Goal: Contribute content: Contribute content

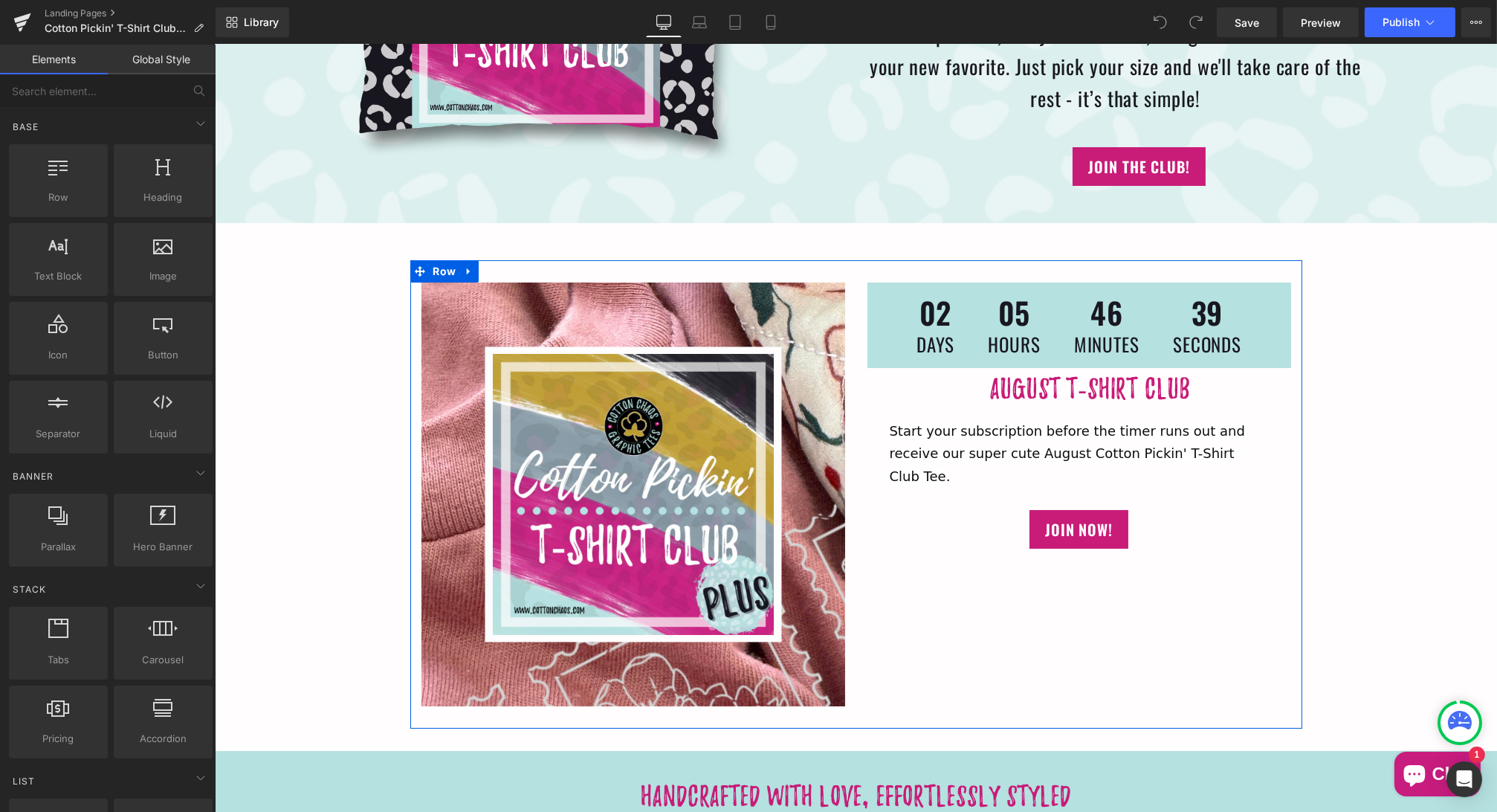
scroll to position [273, 0]
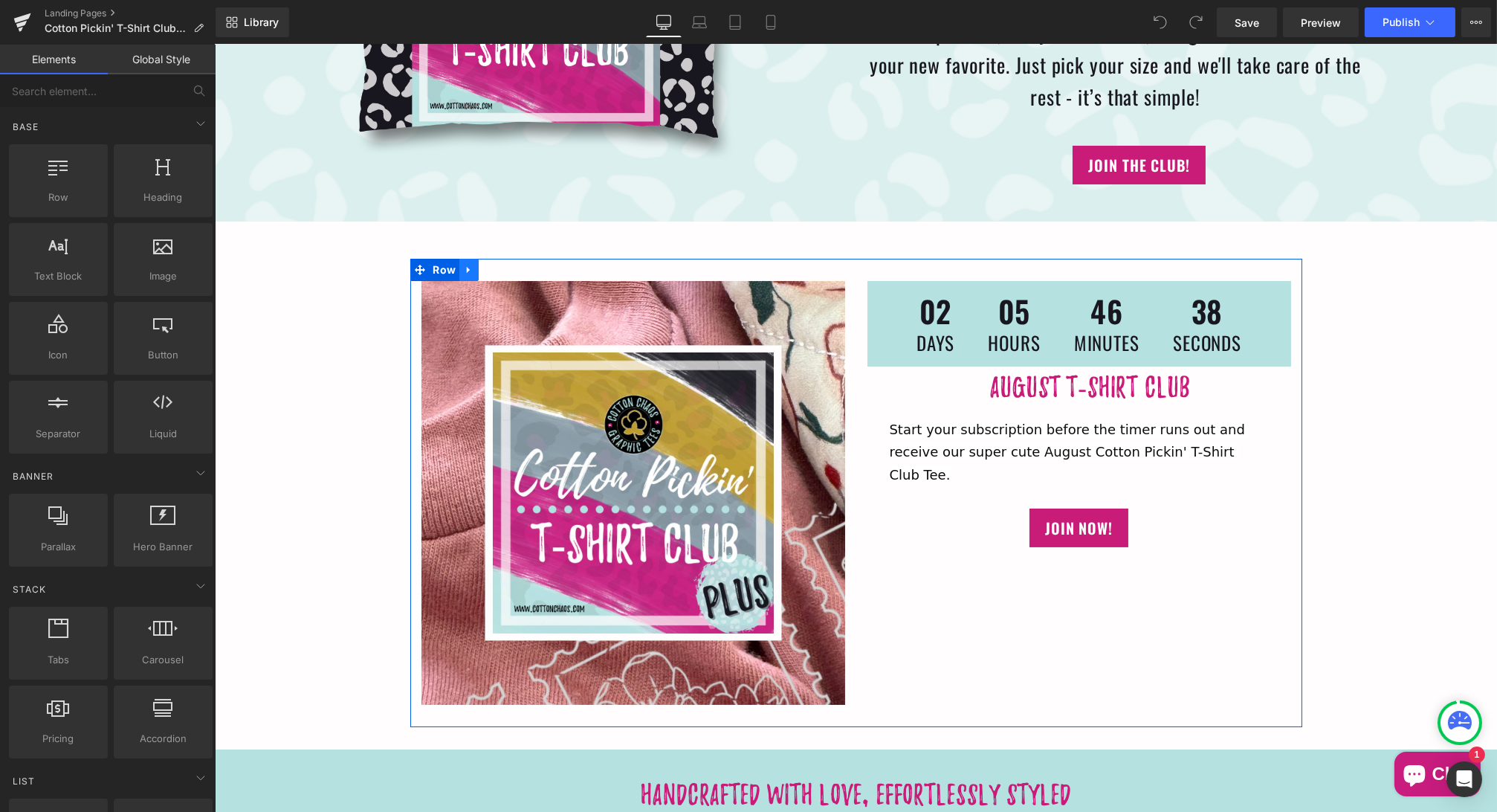
click at [466, 274] on icon at bounding box center [468, 270] width 11 height 12
click at [485, 270] on icon at bounding box center [487, 270] width 11 height 11
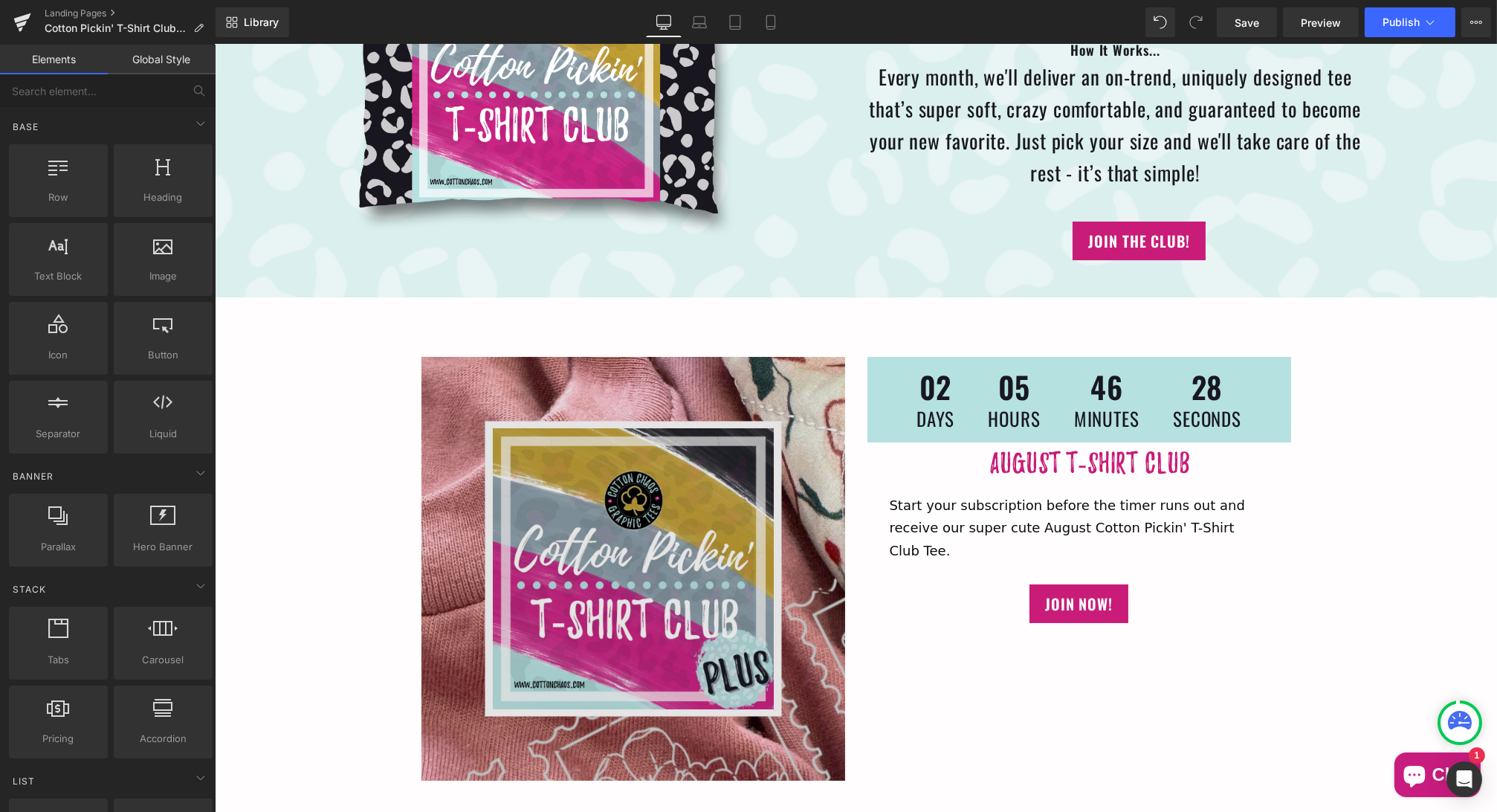
scroll to position [196, 0]
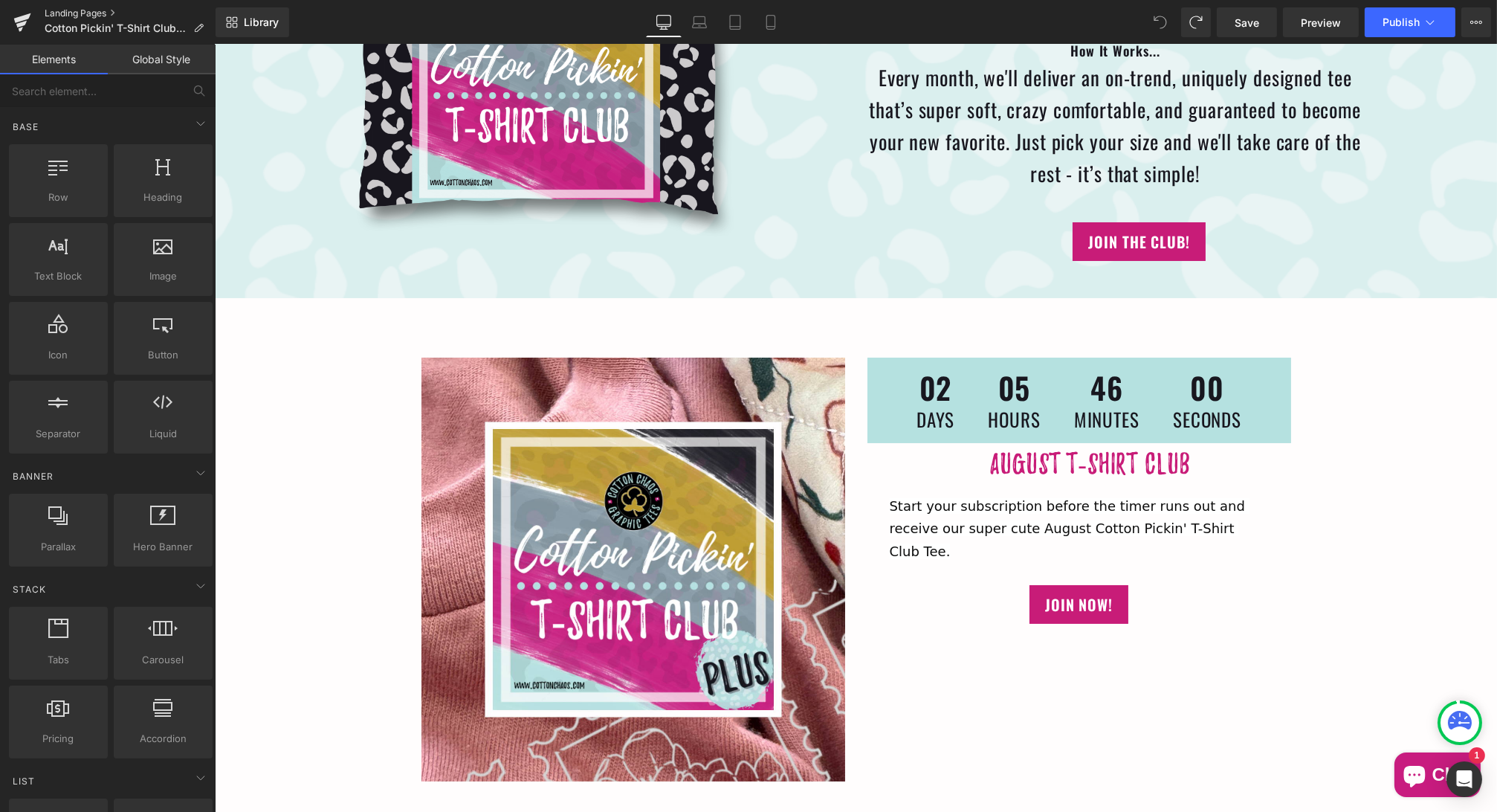
click at [90, 9] on link "Landing Pages" at bounding box center [129, 13] width 171 height 12
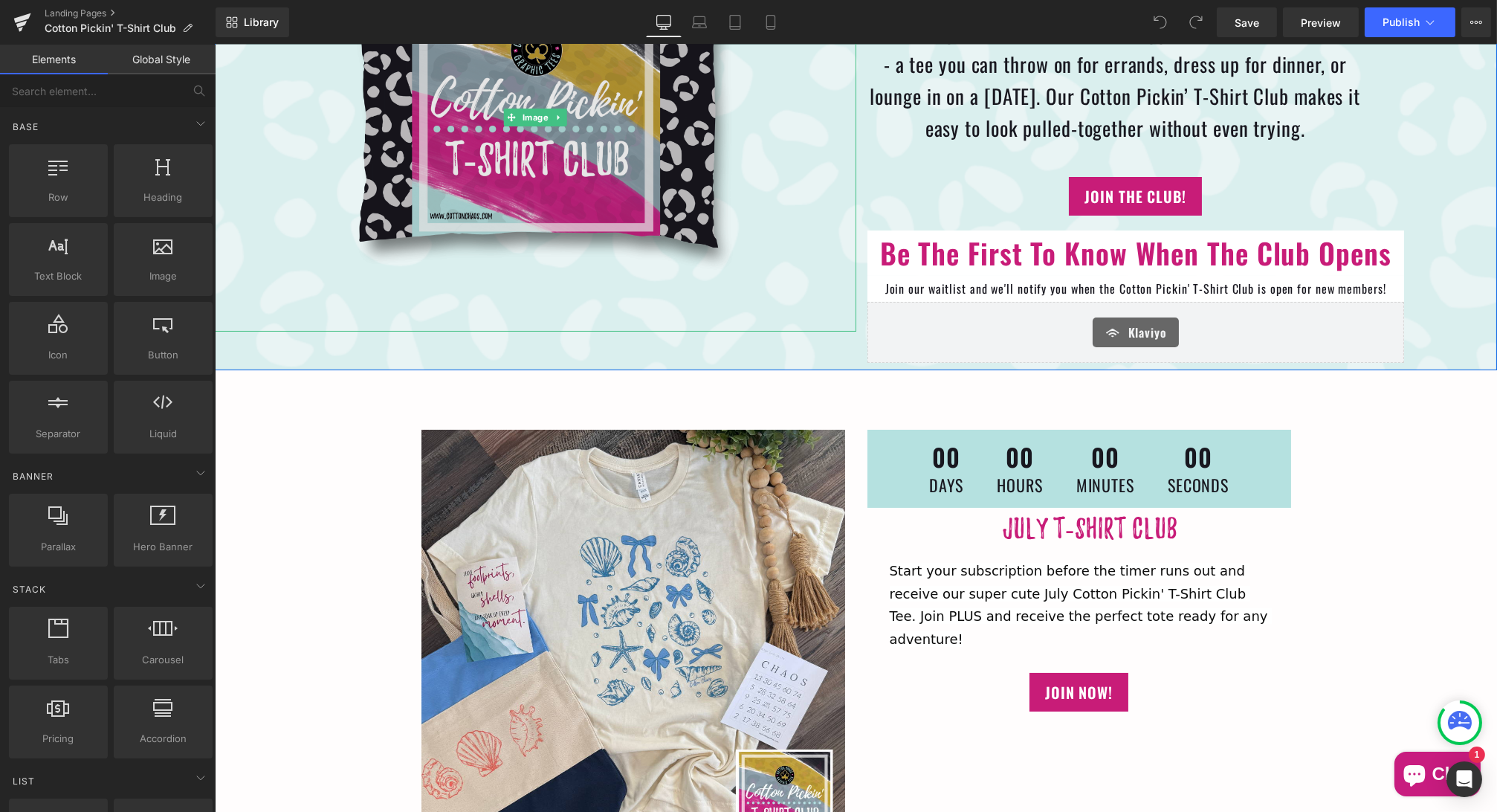
scroll to position [421, 0]
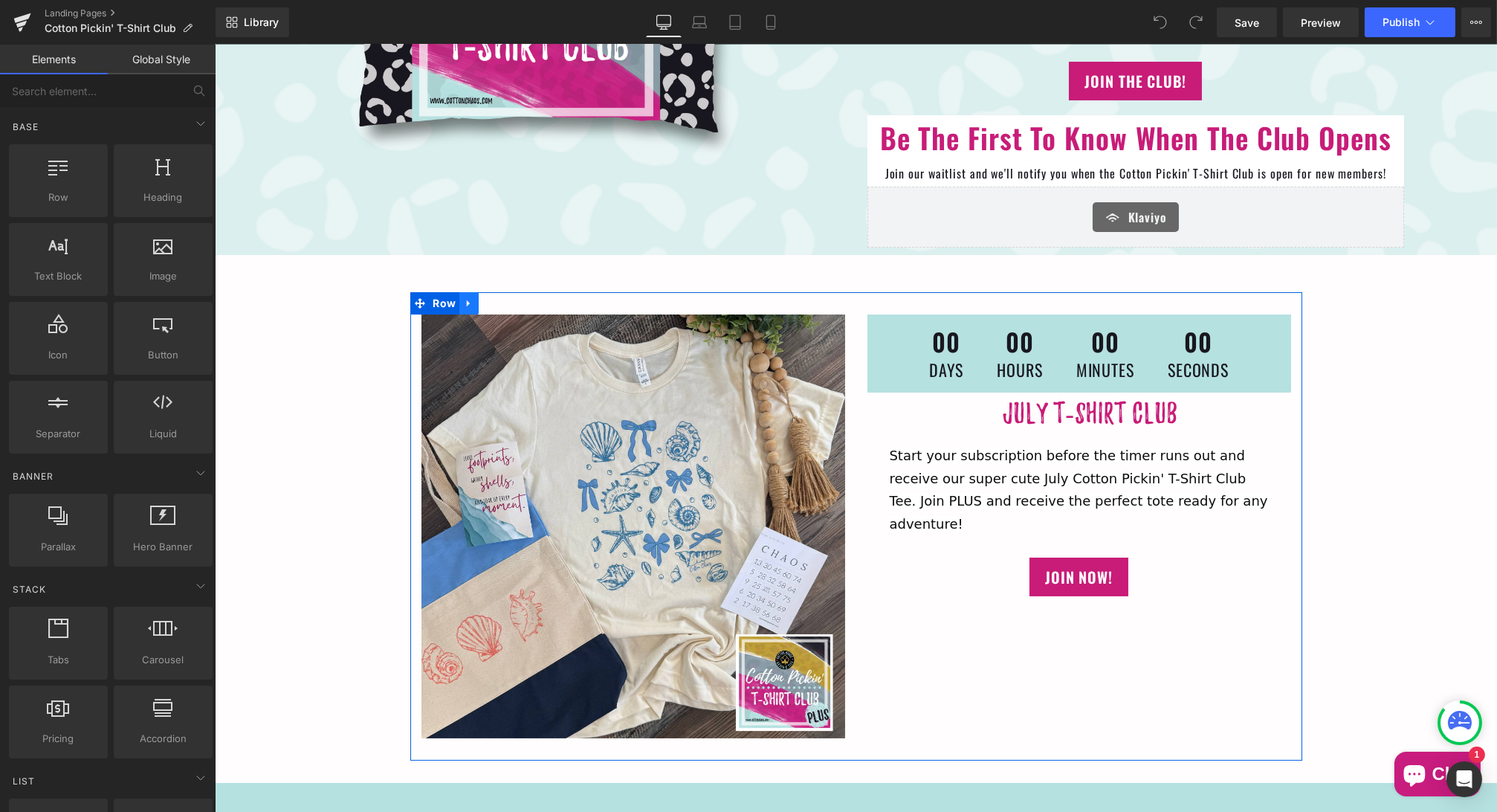
click at [467, 301] on icon at bounding box center [468, 304] width 11 height 12
click at [485, 304] on icon at bounding box center [487, 304] width 11 height 12
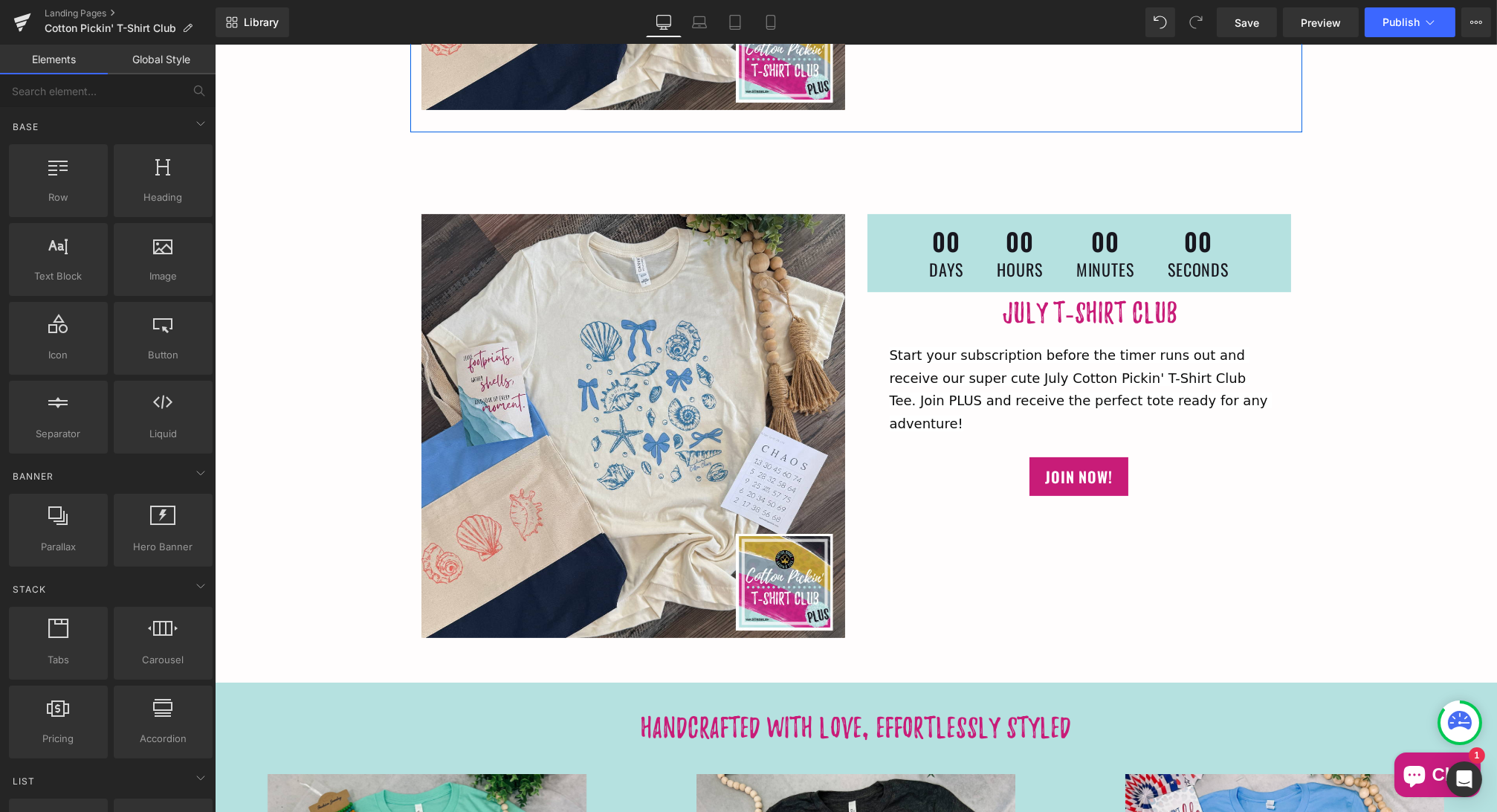
scroll to position [1131, 0]
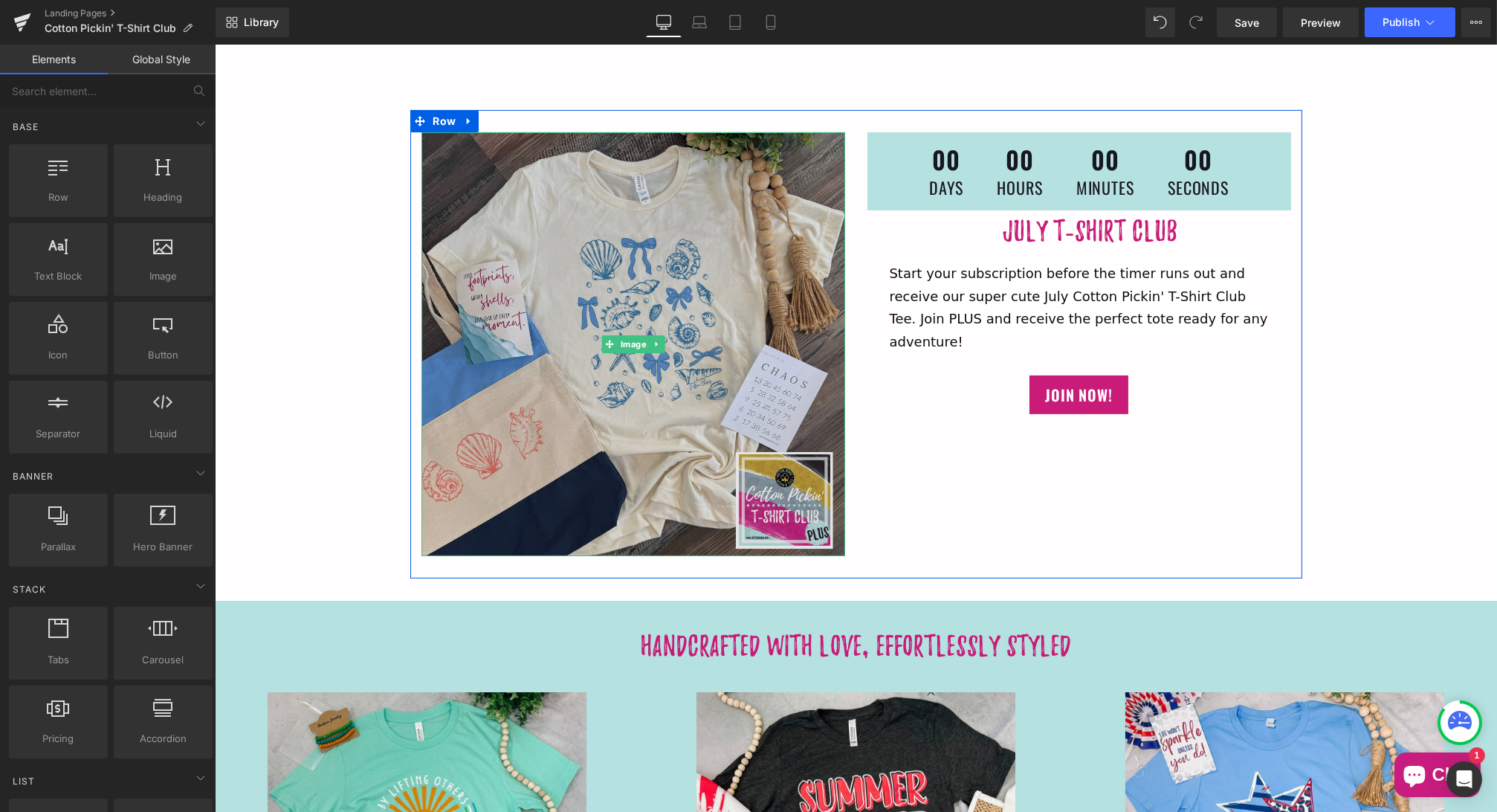
click at [650, 340] on div "Image" at bounding box center [632, 344] width 424 height 424
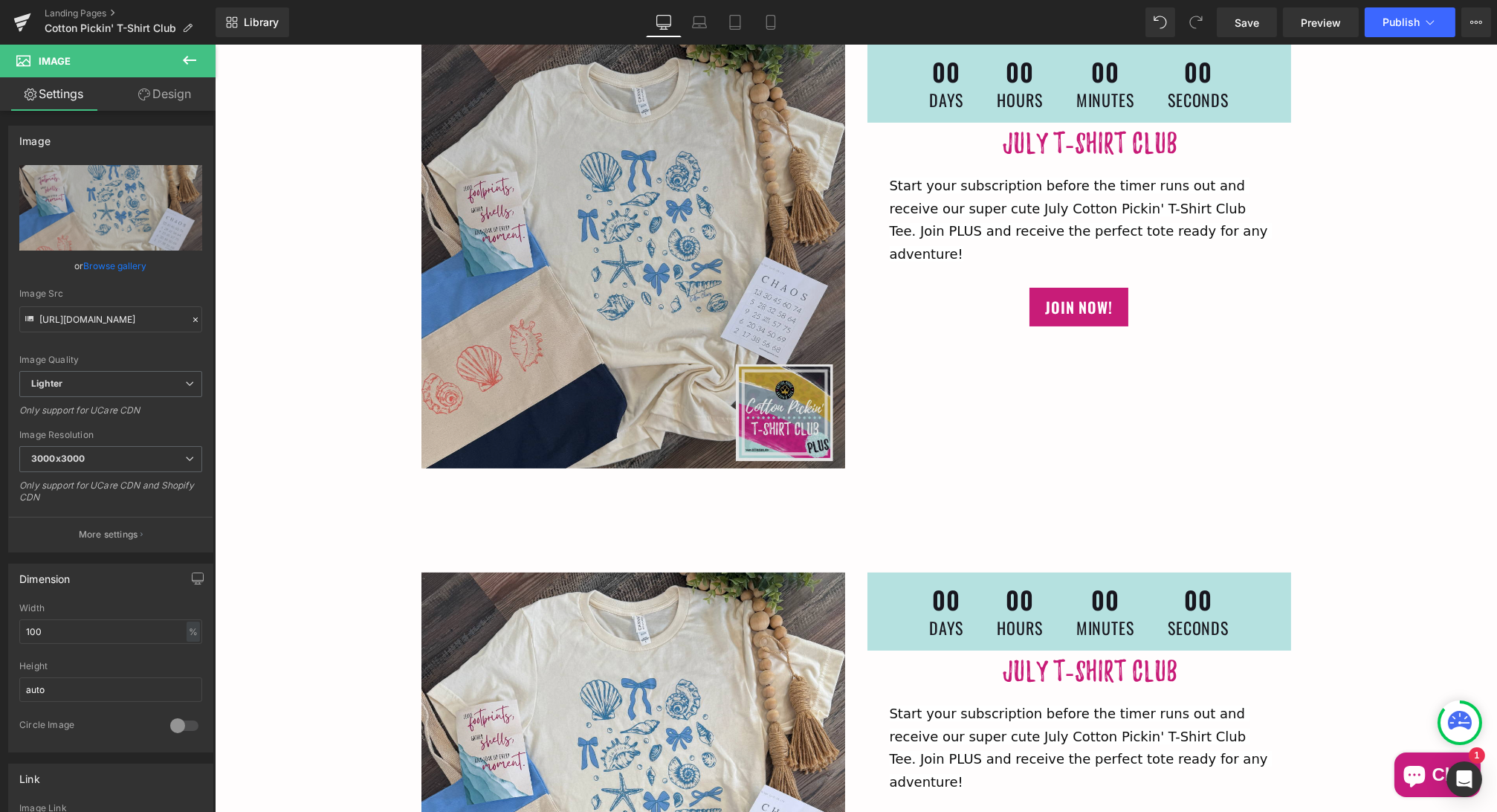
scroll to position [678, 0]
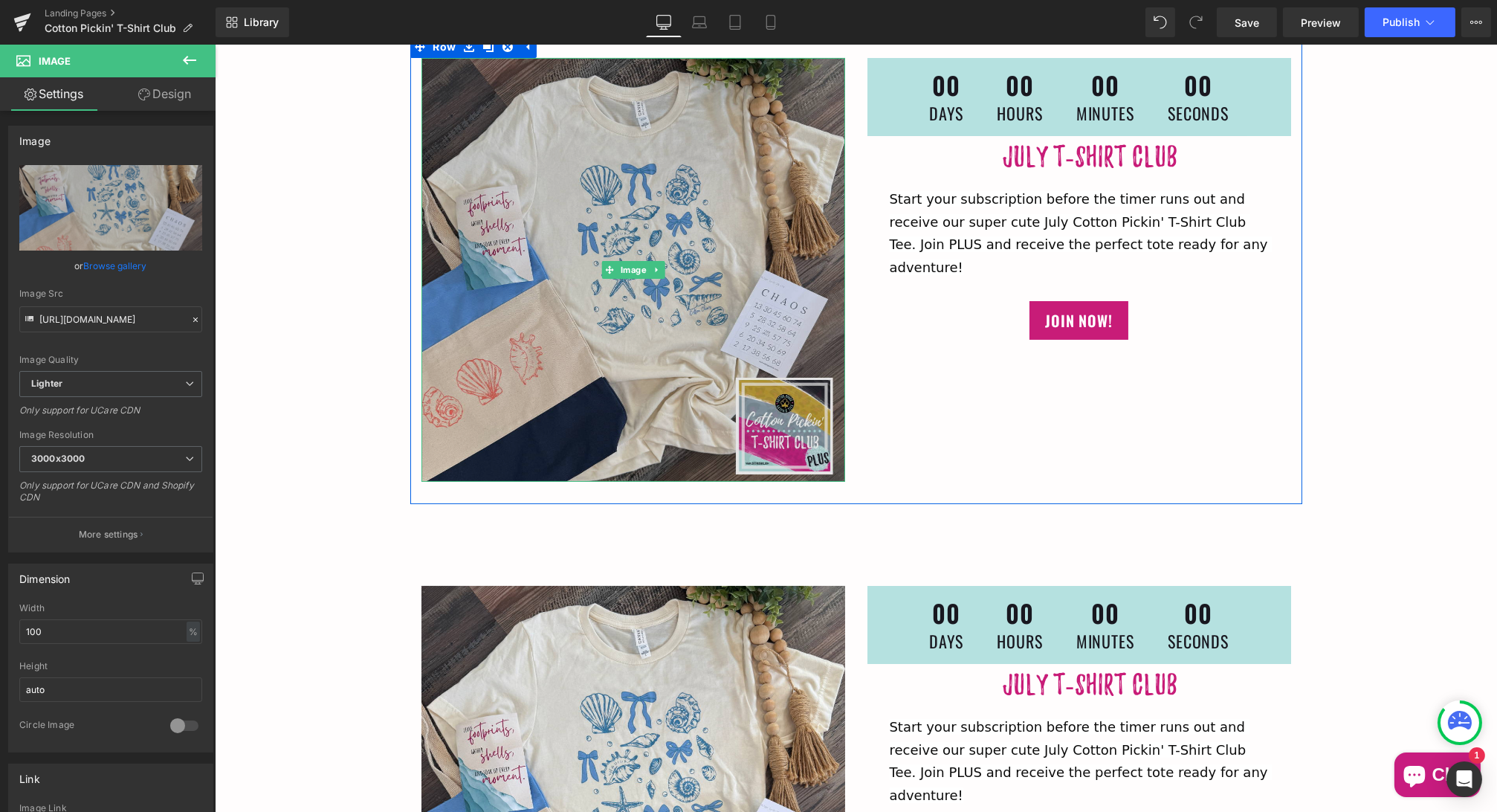
click at [627, 238] on img at bounding box center [632, 270] width 424 height 424
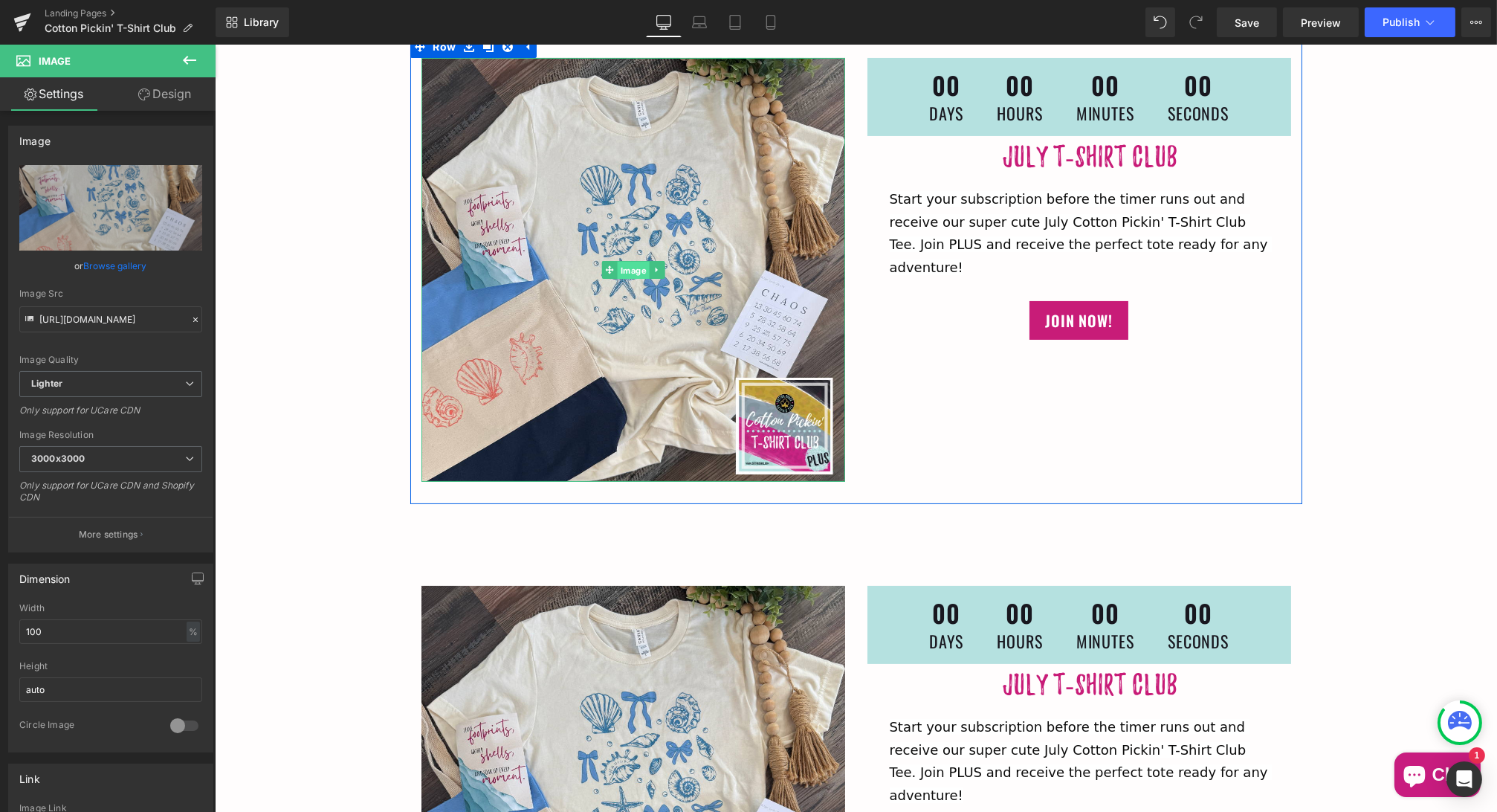
click at [624, 264] on span "Image" at bounding box center [631, 270] width 32 height 18
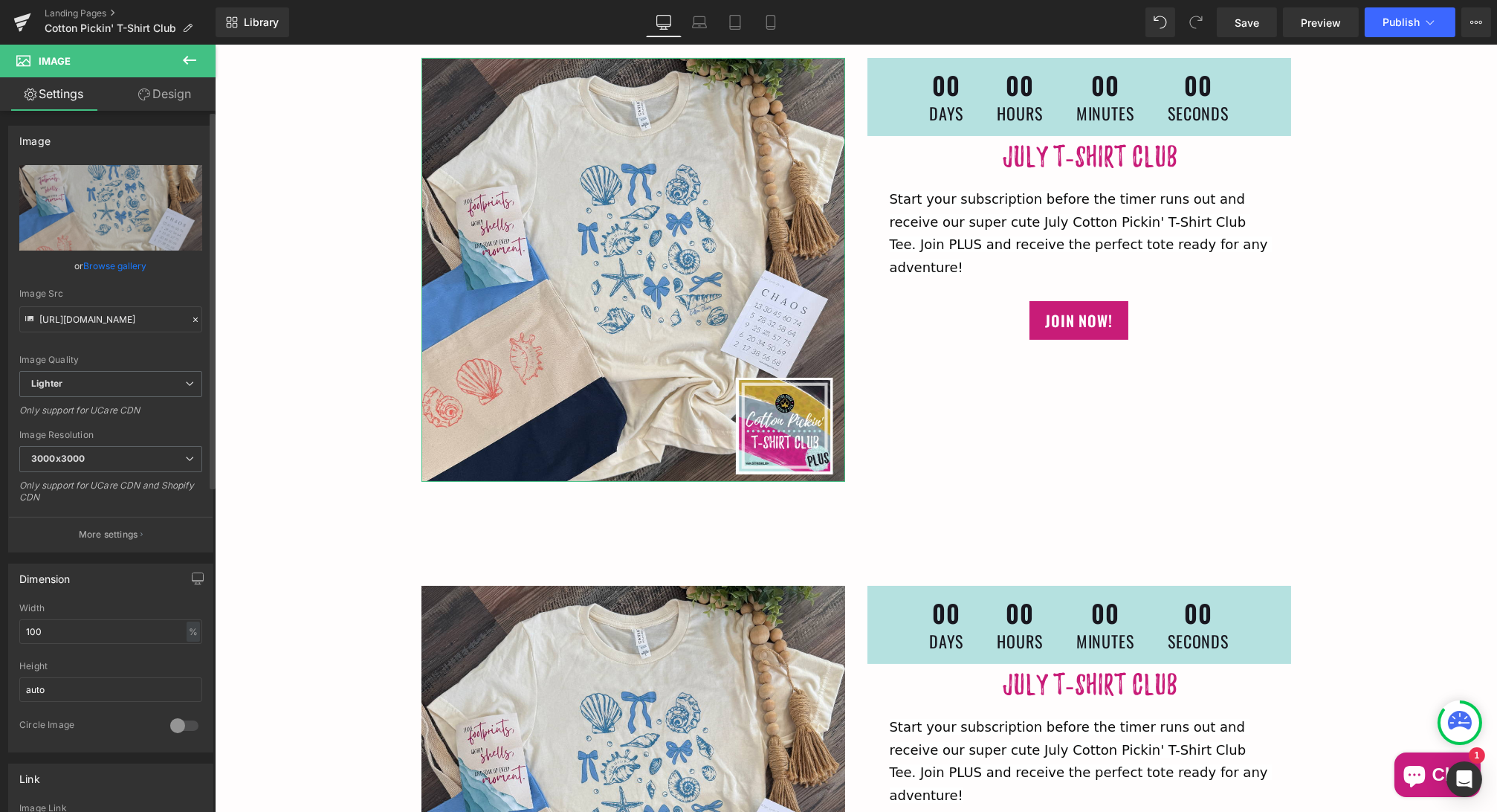
click at [110, 264] on link "Browse gallery" at bounding box center [115, 266] width 63 height 26
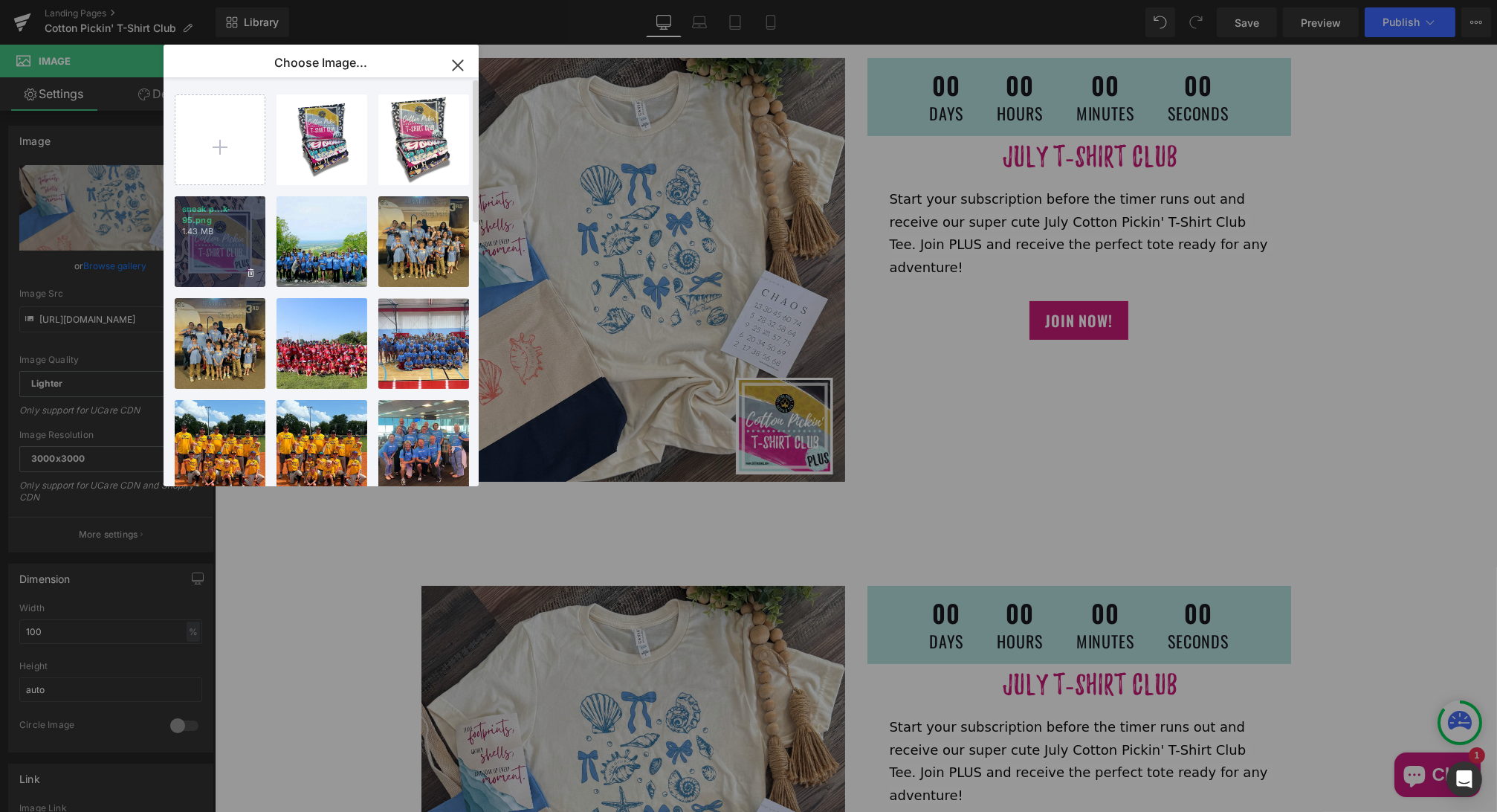
click at [234, 250] on div "sneak p...k-95.png 1.43 MB" at bounding box center [220, 242] width 91 height 91
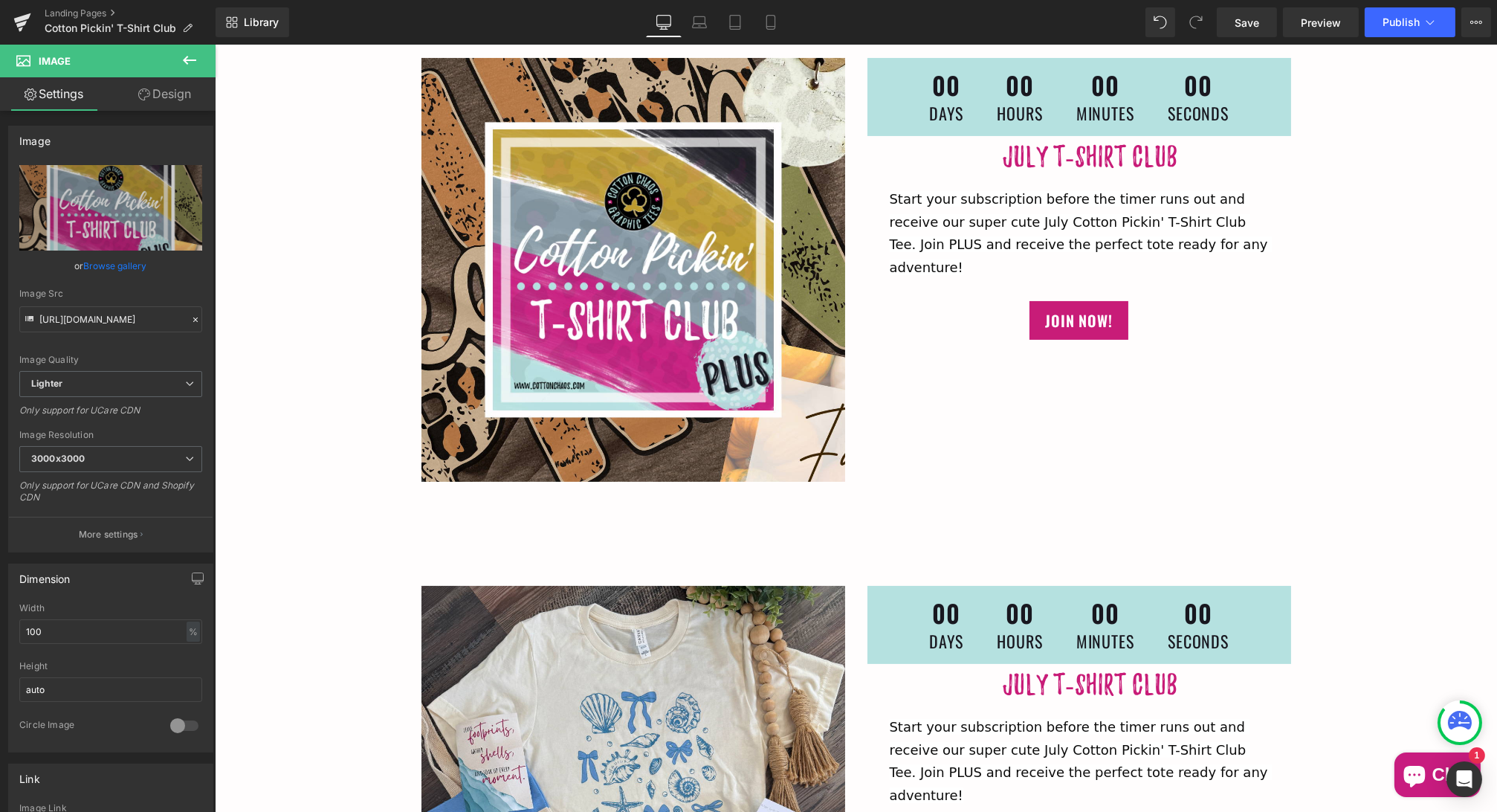
click at [1085, 152] on span "Heading" at bounding box center [1070, 158] width 41 height 18
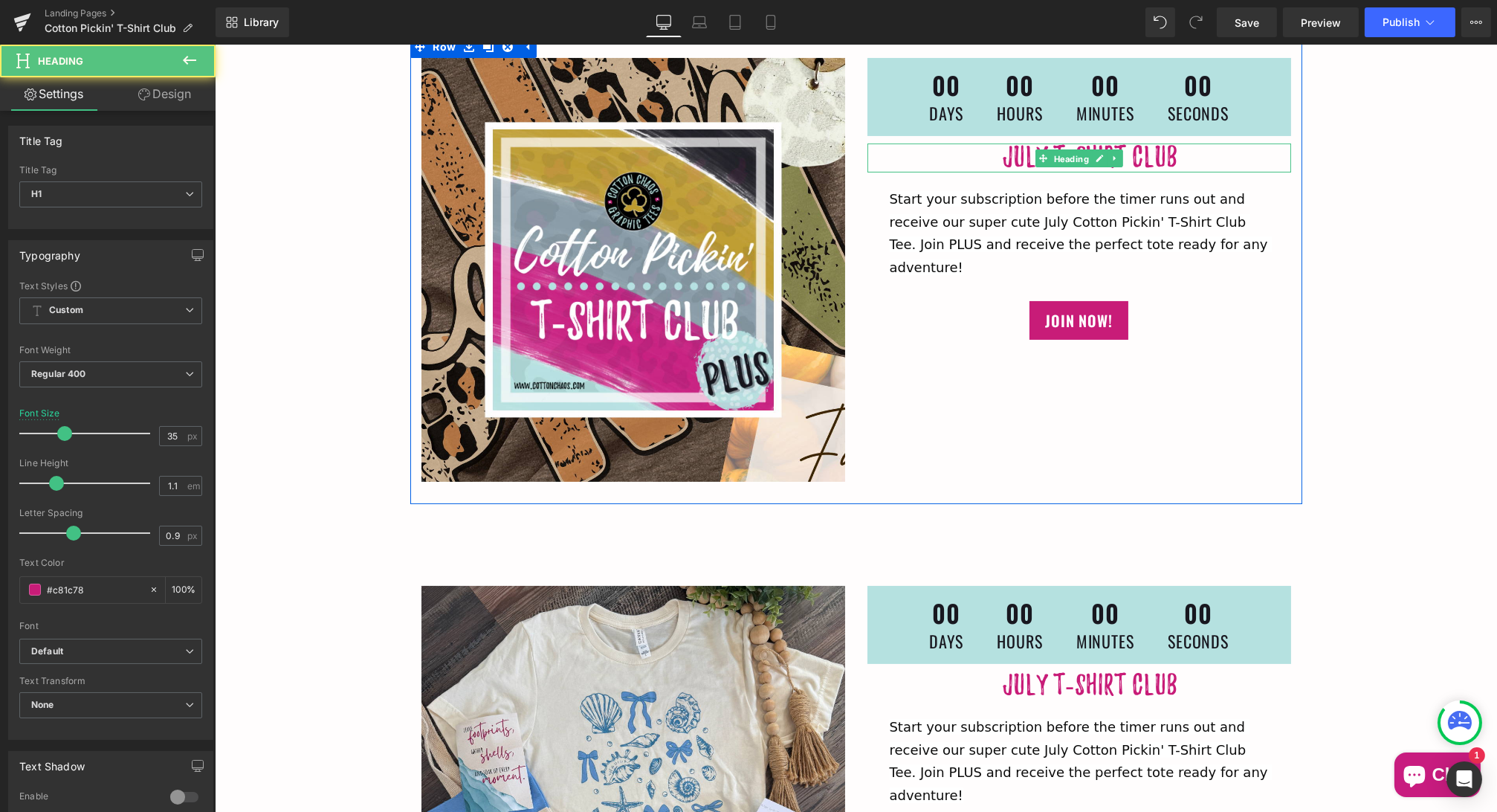
click at [1085, 152] on span "Heading" at bounding box center [1070, 158] width 41 height 18
click at [1178, 148] on h1 "july T-Shirt Club" at bounding box center [1089, 157] width 401 height 29
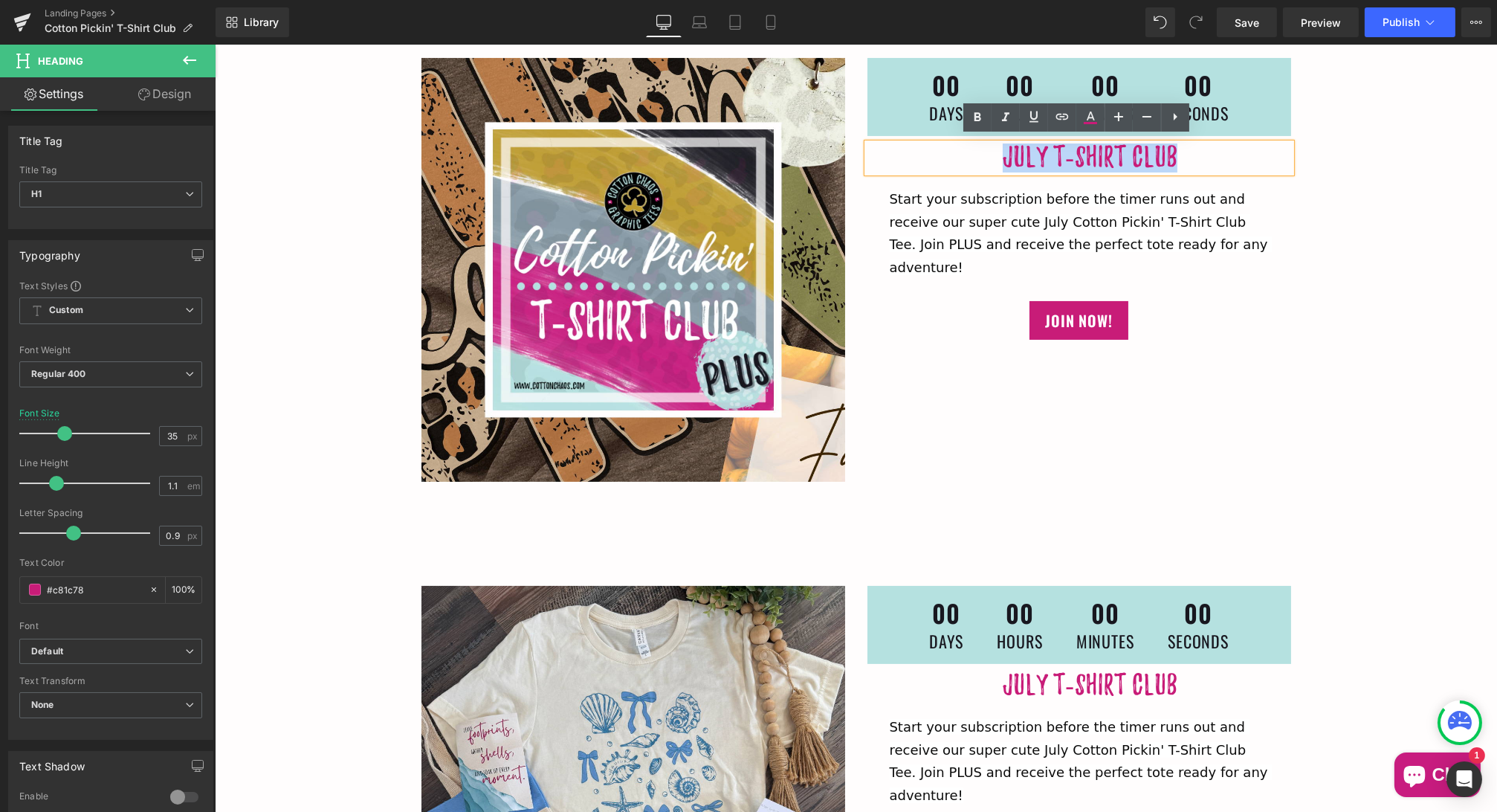
drag, startPoint x: 1178, startPoint y: 148, endPoint x: 990, endPoint y: 151, distance: 188.0
click at [990, 151] on h1 "july T-Shirt Club" at bounding box center [1089, 157] width 401 height 29
paste div
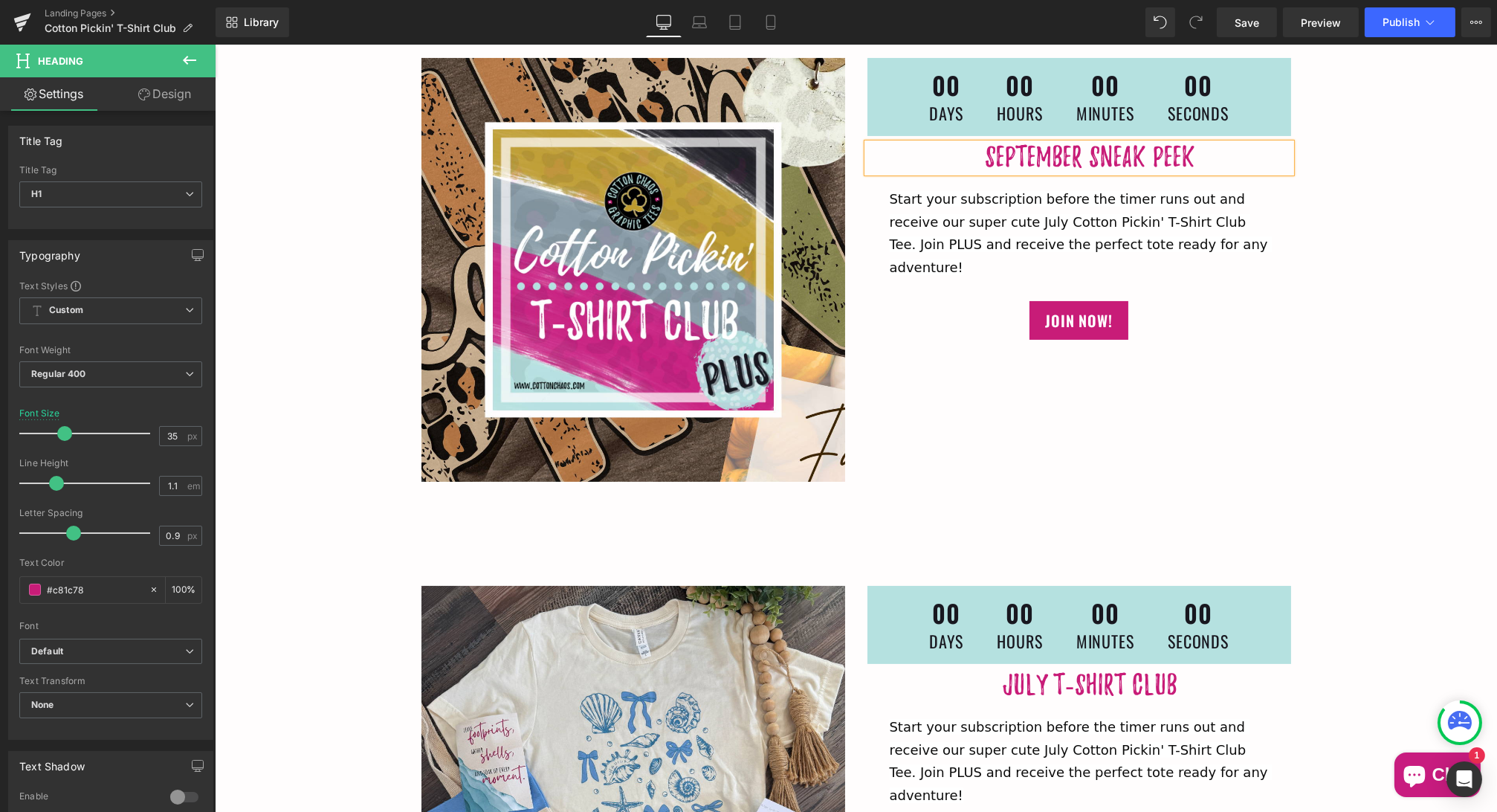
click at [1001, 210] on span "Start your subscription before the timer runs out and receive our super cute Ju…" at bounding box center [1080, 233] width 382 height 84
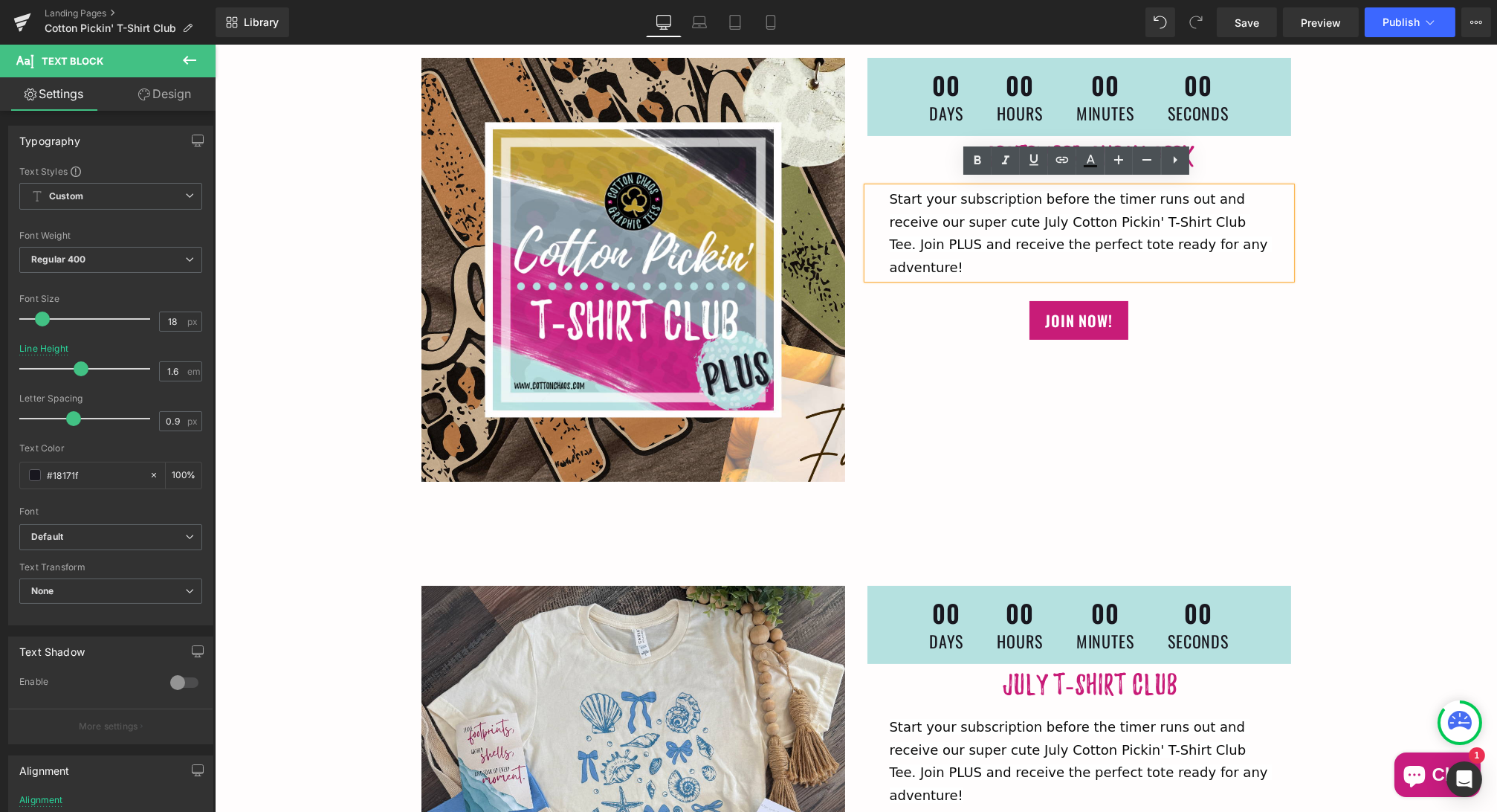
click at [1247, 228] on p "Start your subscription before the timer runs out and receive our super cute Ju…" at bounding box center [1078, 232] width 379 height 92
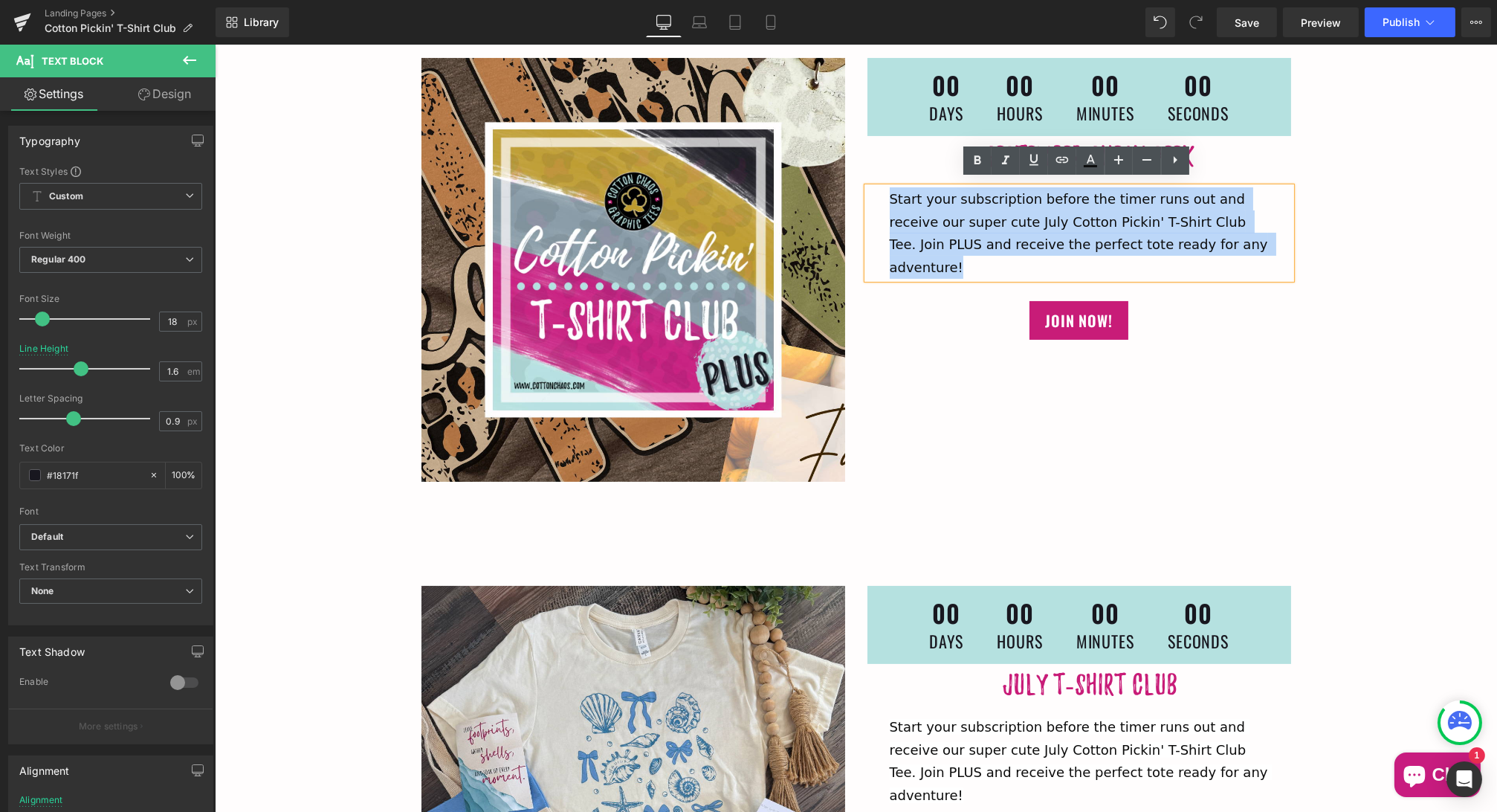
drag, startPoint x: 1247, startPoint y: 228, endPoint x: 875, endPoint y: 193, distance: 373.6
click at [875, 193] on div "Start your subscription before the timer runs out and receive our super cute Ju…" at bounding box center [1078, 232] width 424 height 92
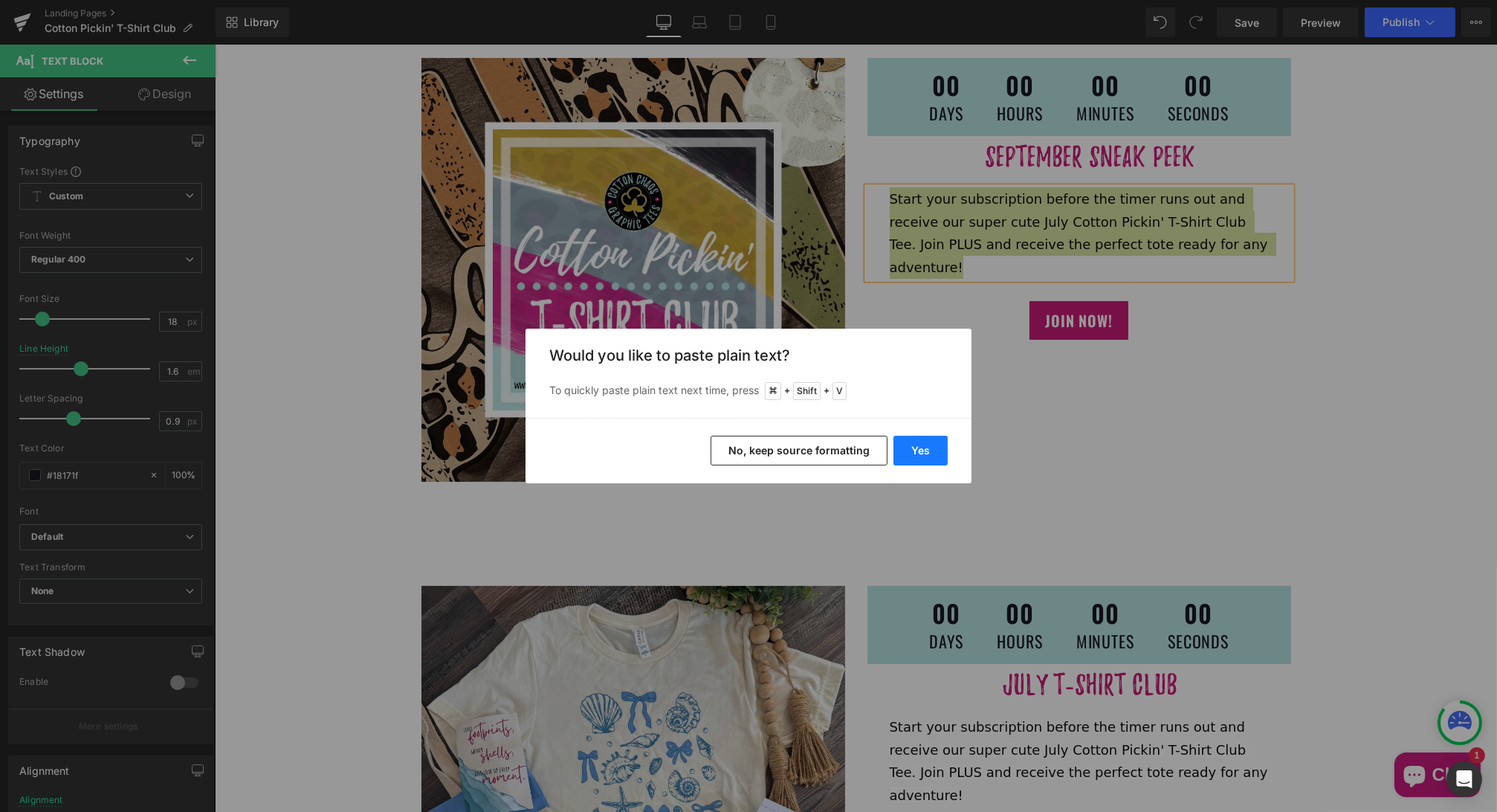
click at [916, 455] on button "Yes" at bounding box center [921, 450] width 54 height 30
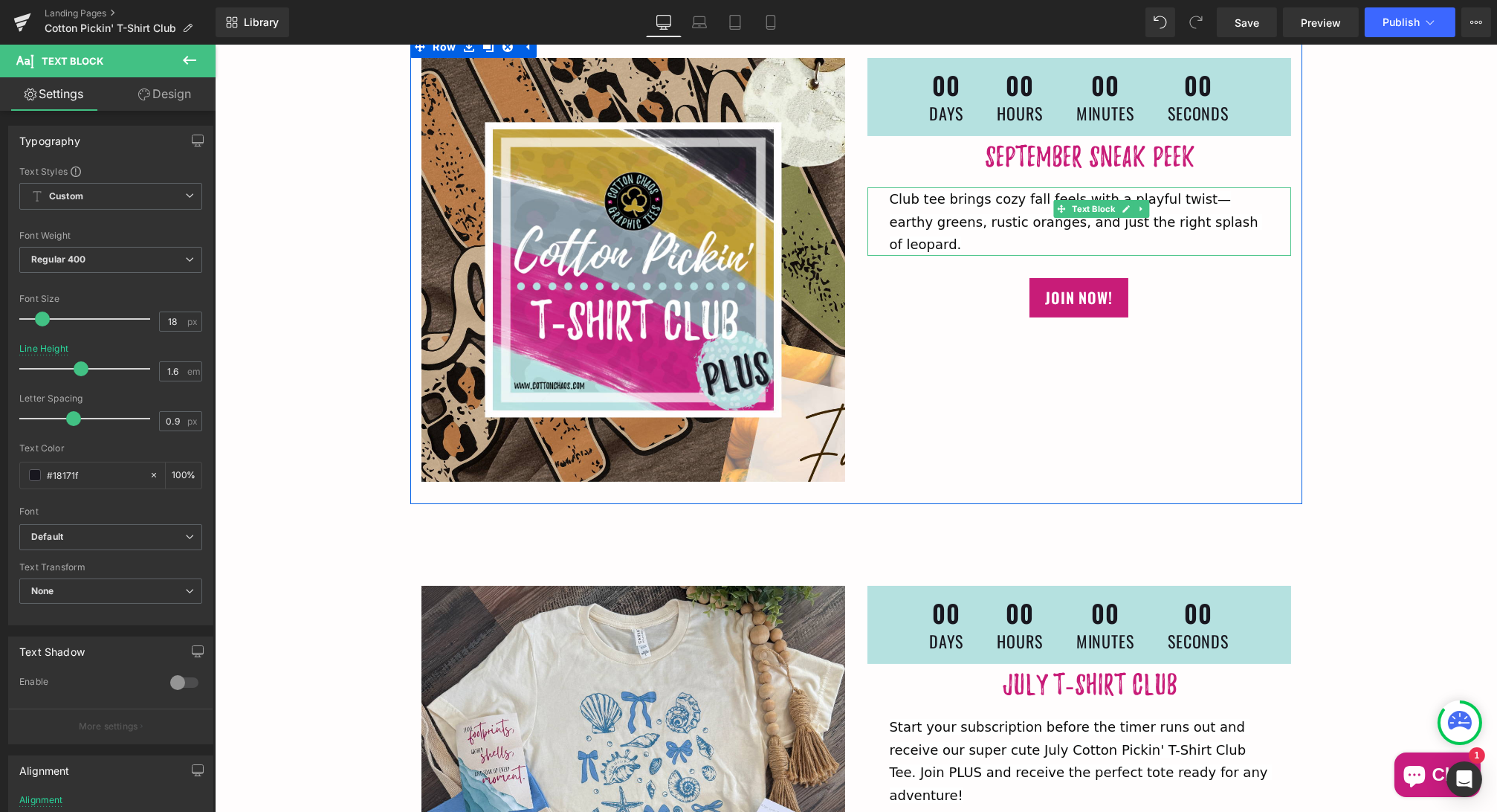
click at [889, 192] on span "Club tee brings cozy fall feels with a playful twist—earthy greens, rustic oran…" at bounding box center [1075, 222] width 373 height 62
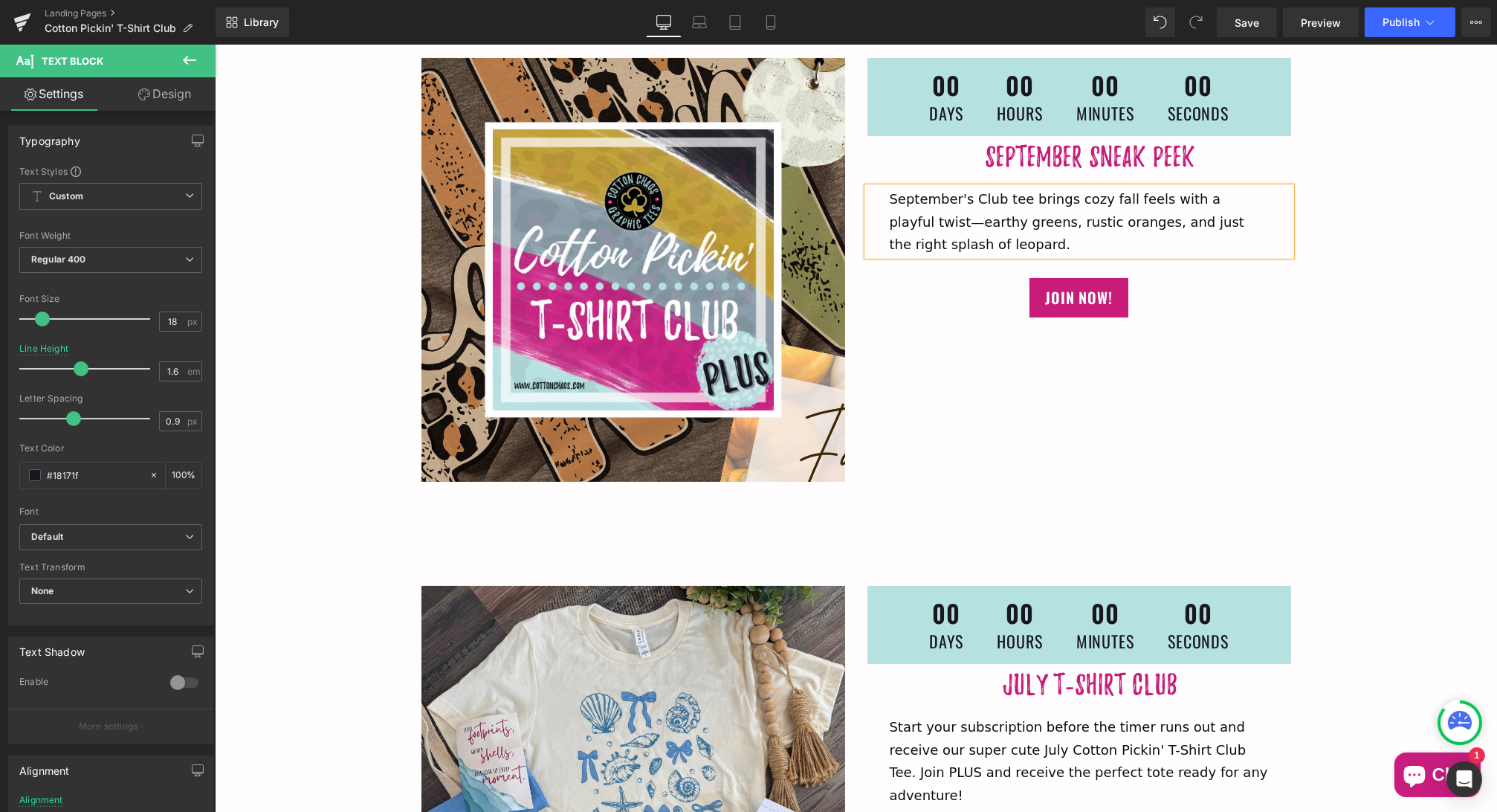
click at [899, 211] on span "September's Club tee brings cozy fall feels with a playful twist—earthy greens,…" at bounding box center [1068, 222] width 359 height 62
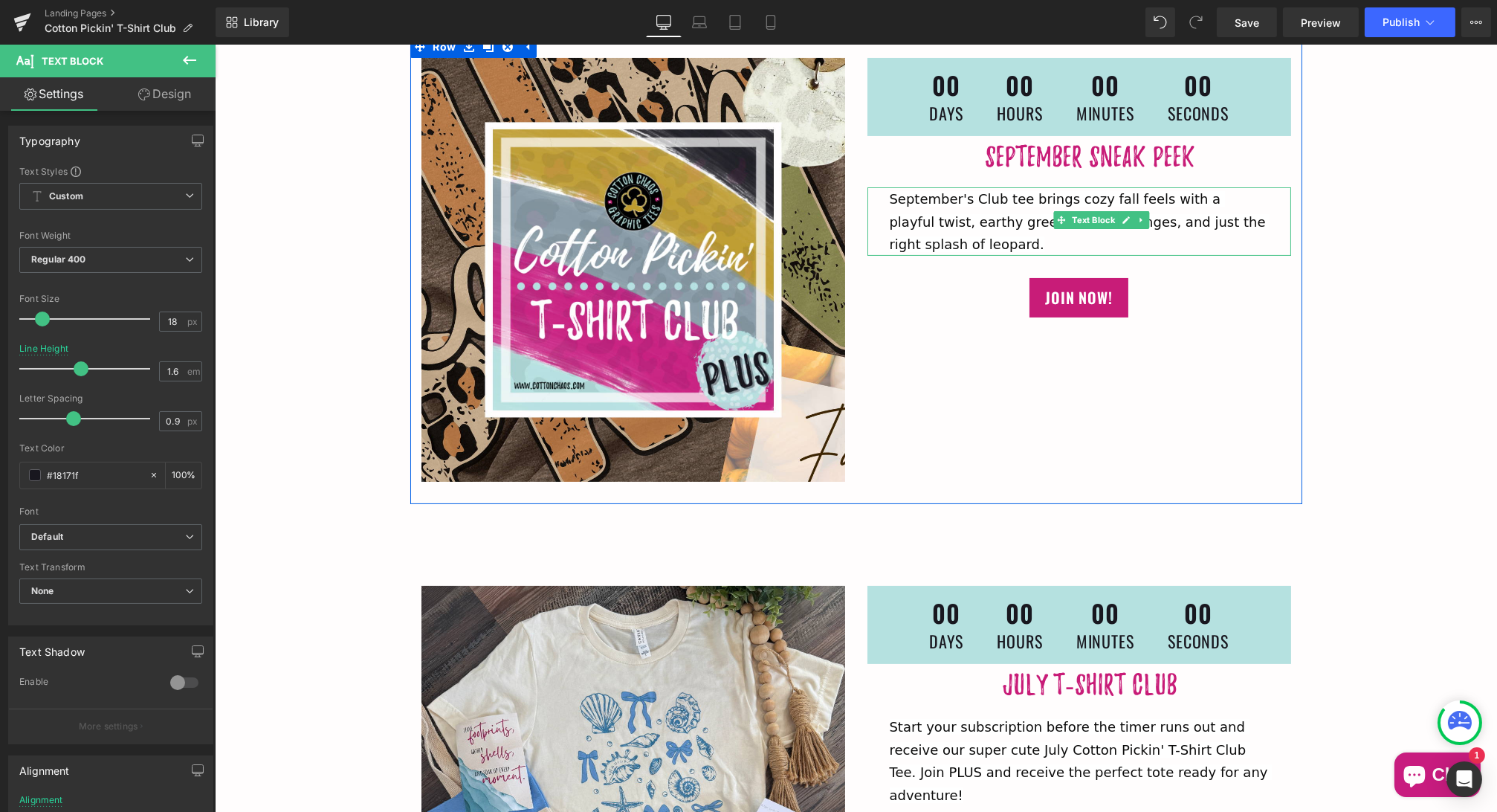
click at [970, 239] on p "September's Club tee brings cozy fall feels with a playful twist, earthy greens…" at bounding box center [1078, 221] width 379 height 68
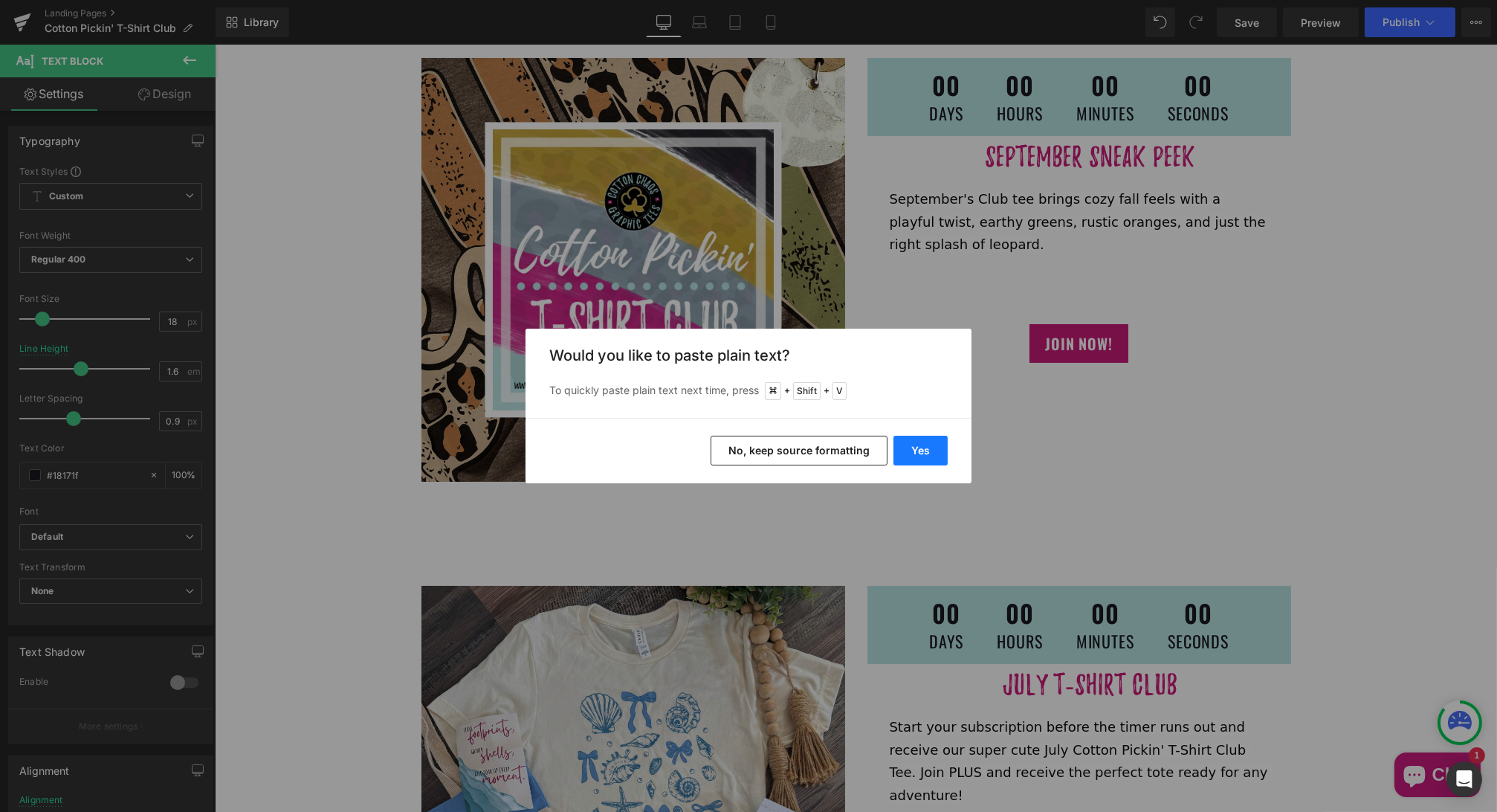
click at [935, 448] on button "Yes" at bounding box center [921, 450] width 54 height 30
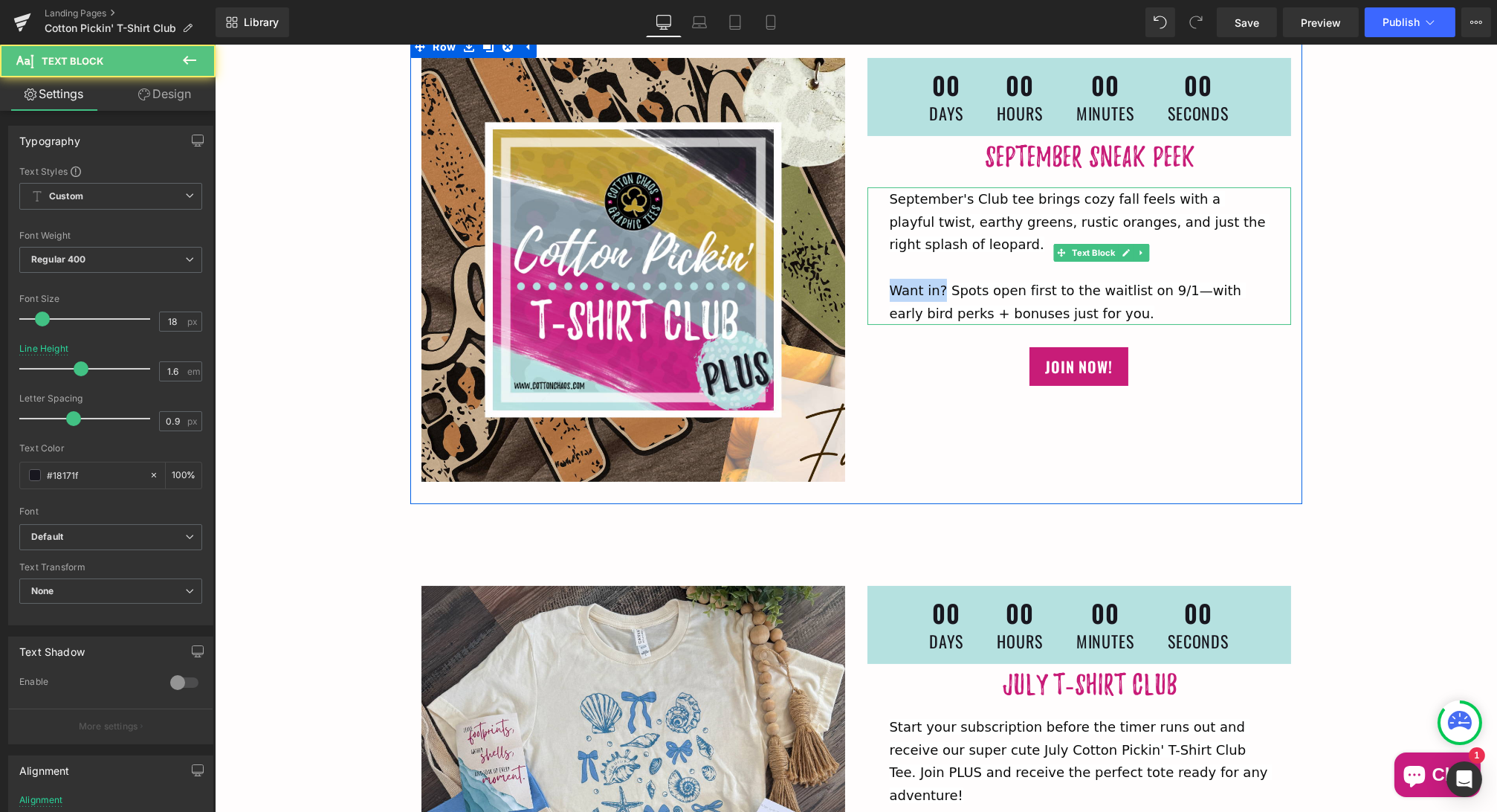
drag, startPoint x: 938, startPoint y: 279, endPoint x: 880, endPoint y: 278, distance: 58.0
click at [880, 278] on div "September's Club tee brings cozy fall feels with a playful twist, earthy greens…" at bounding box center [1078, 256] width 424 height 138
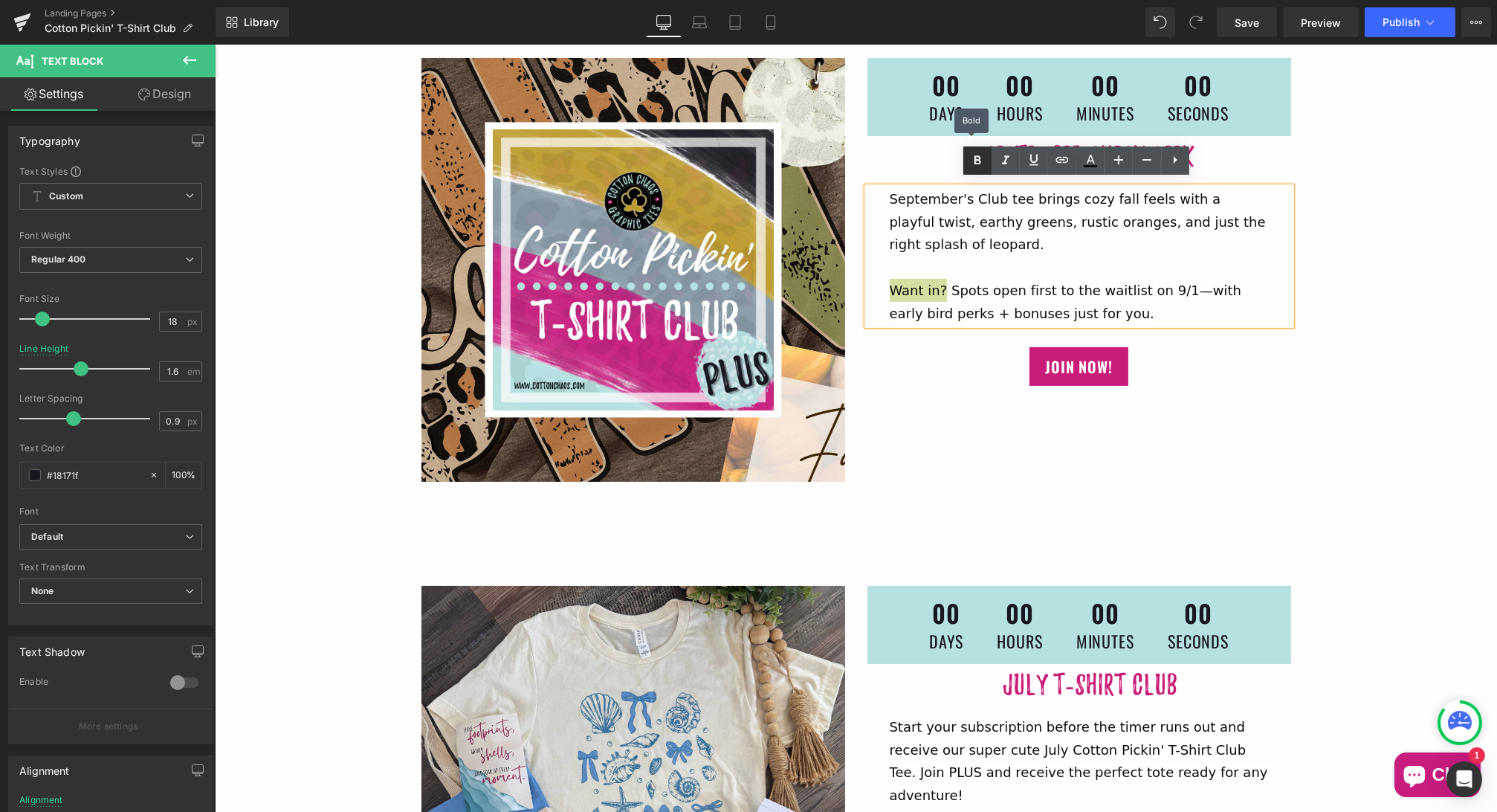
drag, startPoint x: 974, startPoint y: 162, endPoint x: 758, endPoint y: 130, distance: 218.4
click at [974, 162] on icon at bounding box center [978, 161] width 18 height 18
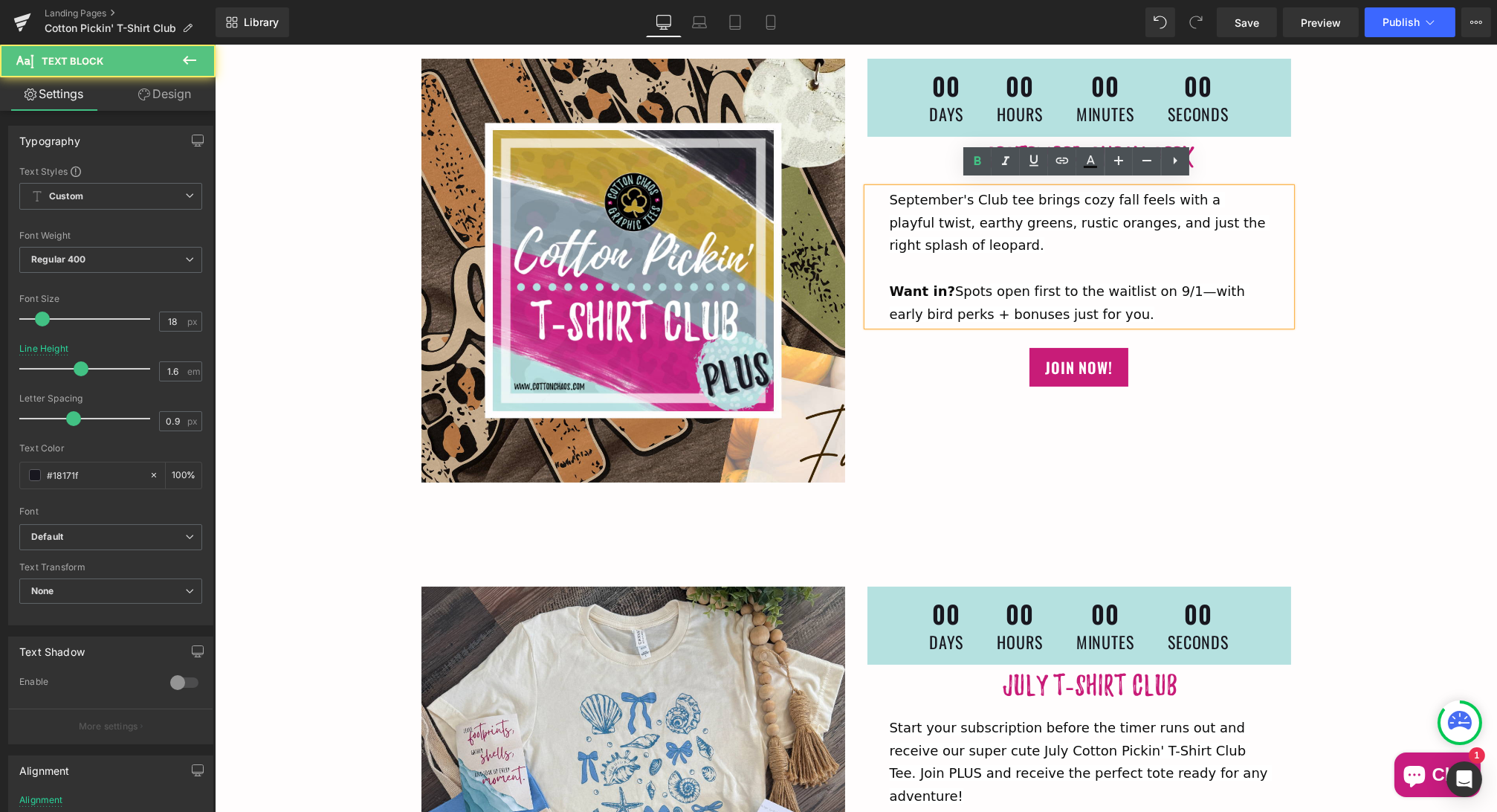
click at [1178, 284] on span "Want in? Spots open first to the waitlist on 9/1—with early bird perks + bonuse…" at bounding box center [1068, 303] width 359 height 39
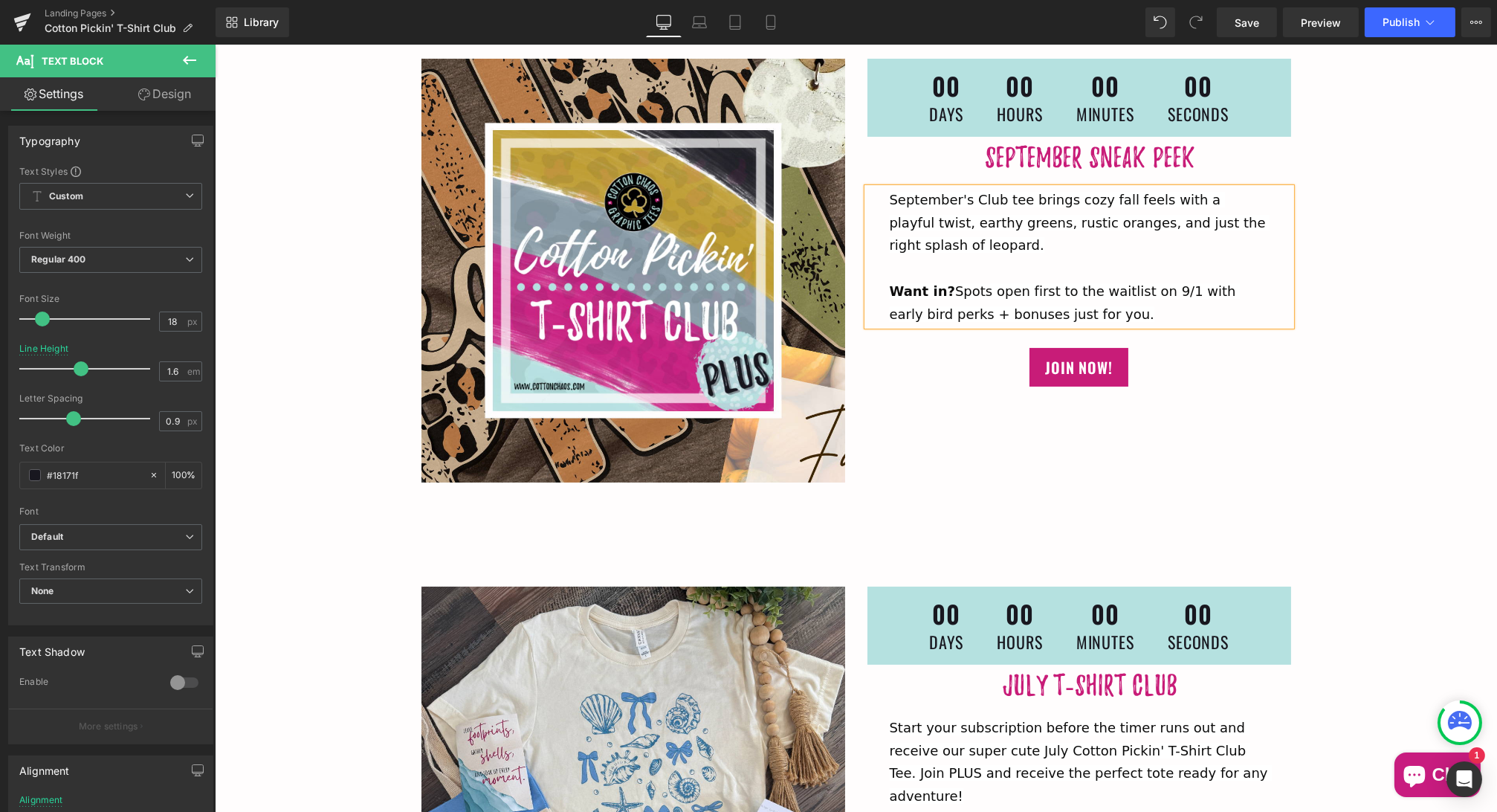
click at [1082, 238] on p "September's Club tee brings cozy fall feels with a playful twist, earthy greens…" at bounding box center [1078, 222] width 379 height 68
drag, startPoint x: 988, startPoint y: 303, endPoint x: 925, endPoint y: 304, distance: 63.0
click at [925, 304] on span "Want in? Spots open first to the waitlist on 9/1 with early bird perks + bonuse…" at bounding box center [1064, 303] width 351 height 39
click at [1248, 16] on span "Save" at bounding box center [1247, 22] width 25 height 16
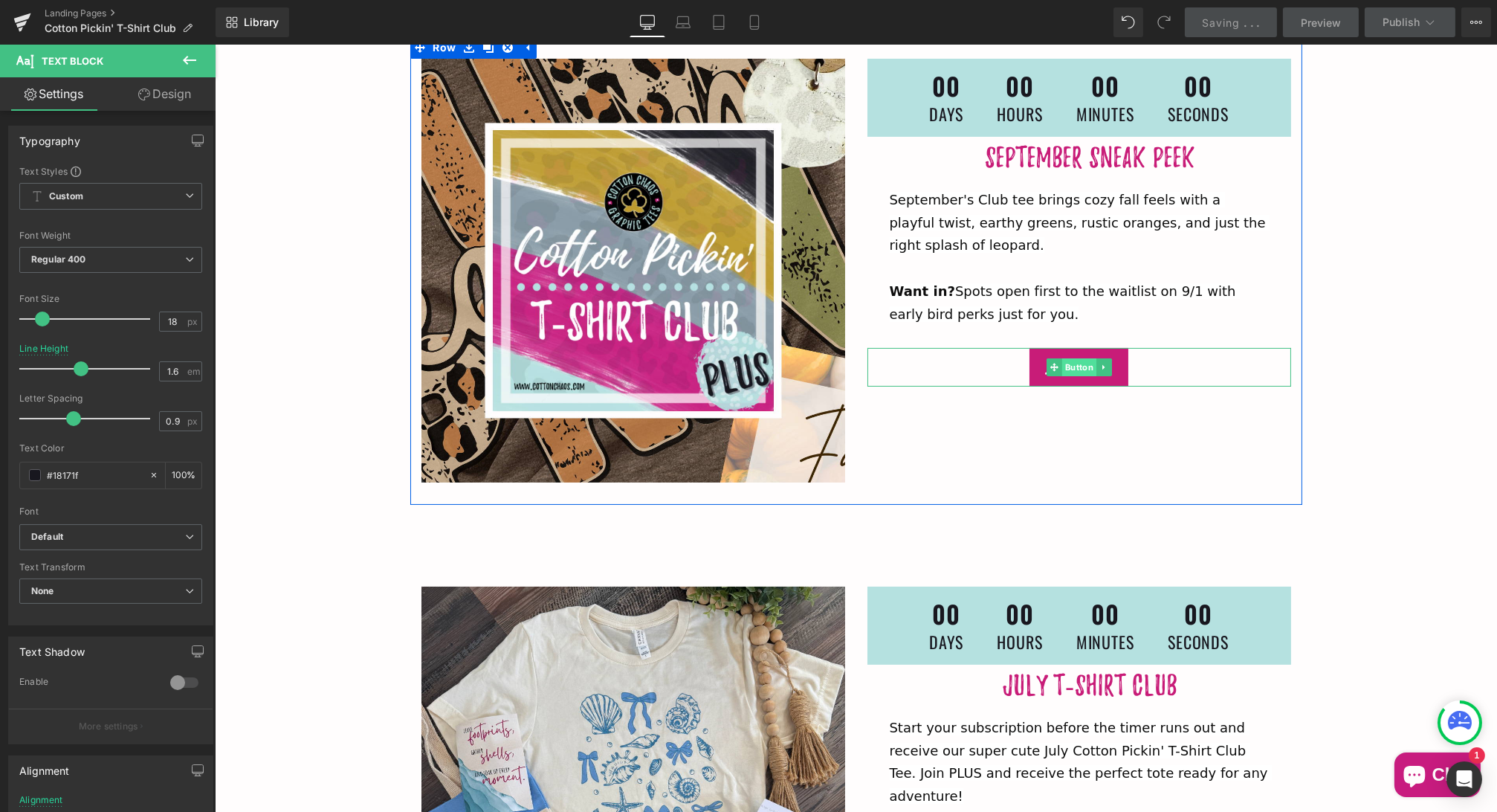
click at [1073, 359] on span "Button" at bounding box center [1077, 368] width 34 height 18
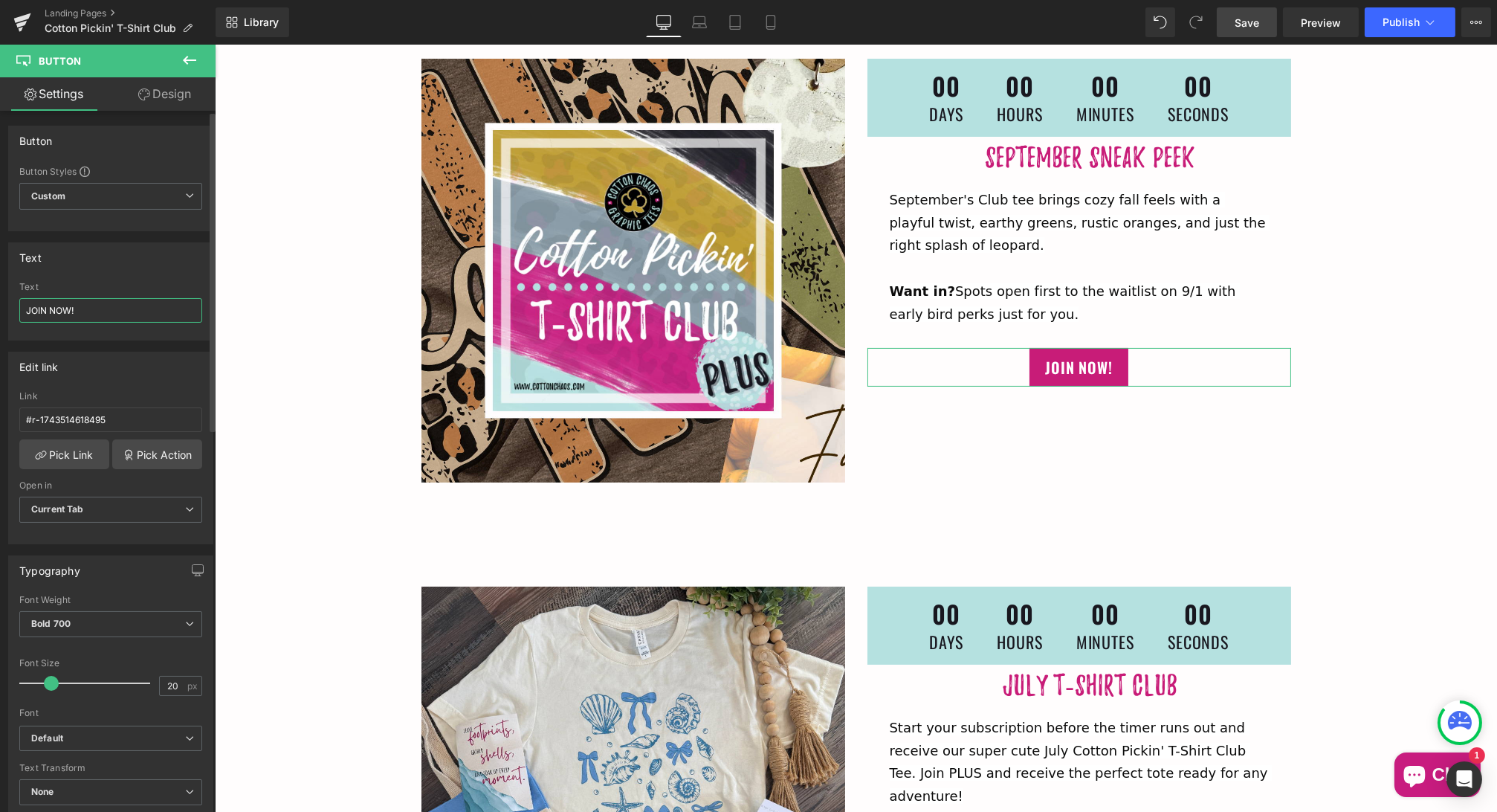
click at [75, 306] on input "JOIN NOW!" at bounding box center [110, 311] width 183 height 25
drag, startPoint x: 77, startPoint y: 308, endPoint x: 53, endPoint y: 307, distance: 24.0
click at [53, 307] on input "JOIN NOW!" at bounding box center [110, 311] width 183 height 25
type input "JOIN THE WAITLIST [DATE]!"
click at [1246, 28] on span "Save" at bounding box center [1247, 22] width 25 height 16
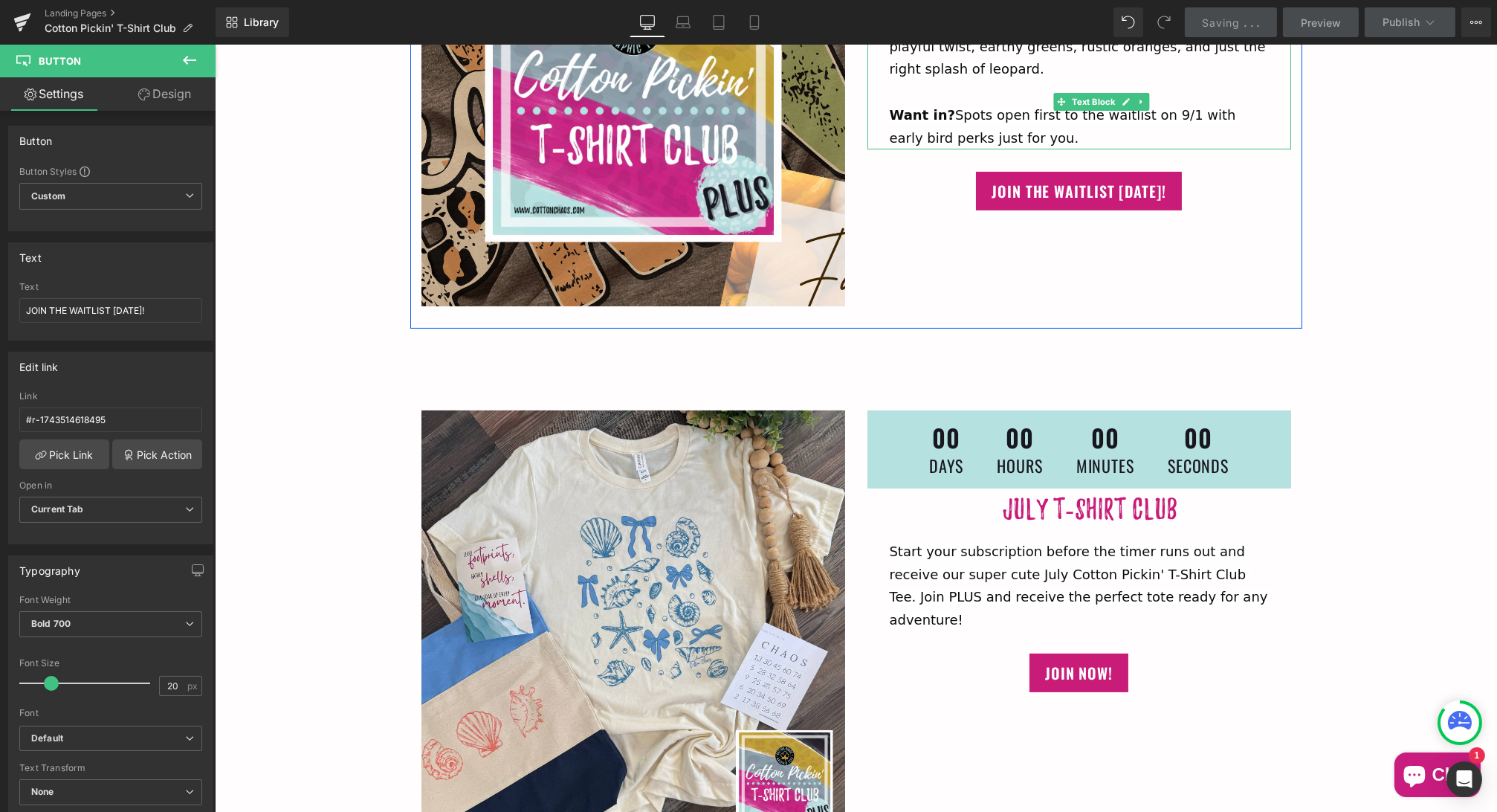
scroll to position [889, 0]
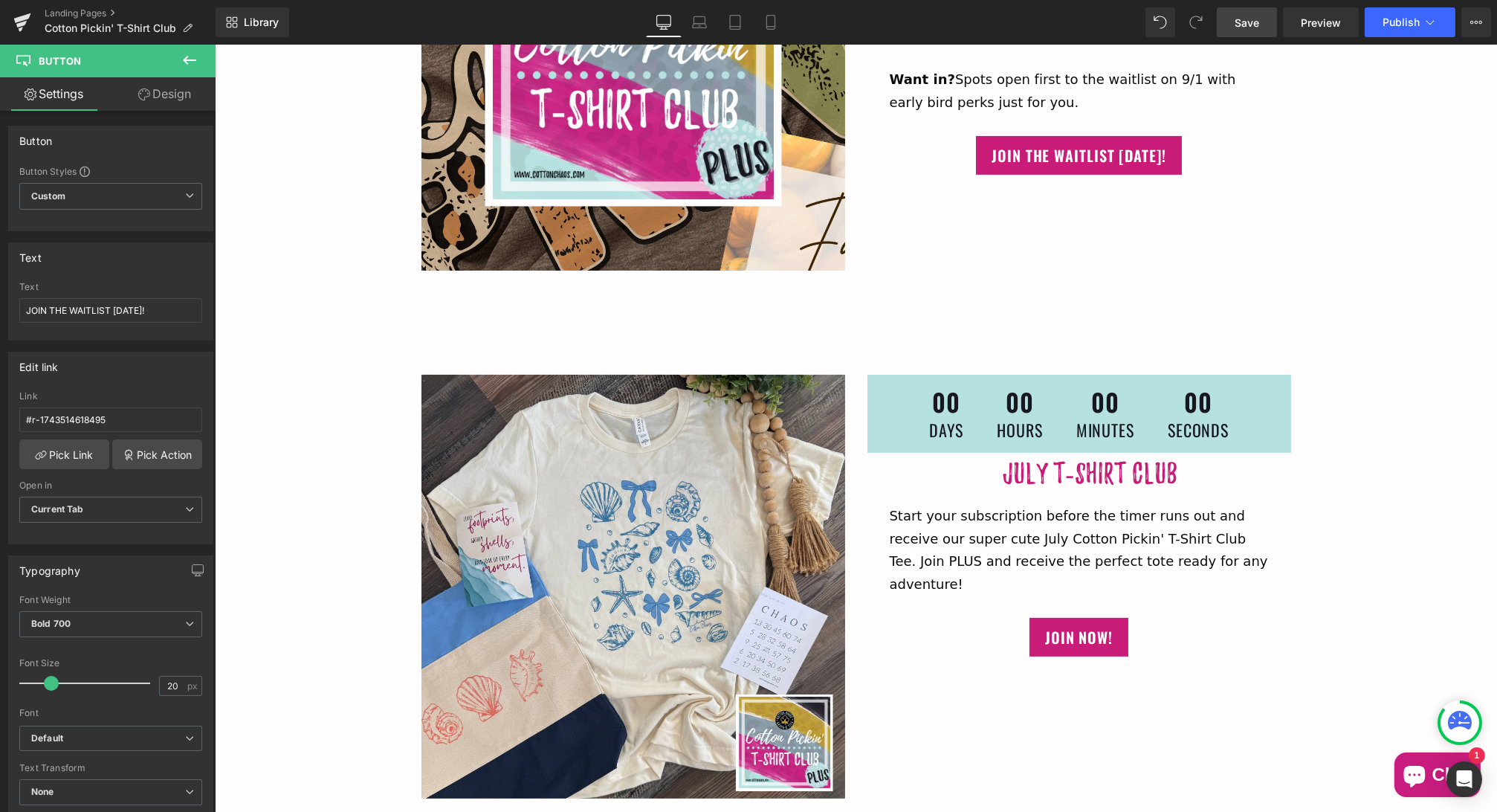
click at [1247, 28] on span "Save" at bounding box center [1247, 22] width 25 height 16
click at [1247, 29] on link "Saving . . ." at bounding box center [1231, 22] width 93 height 30
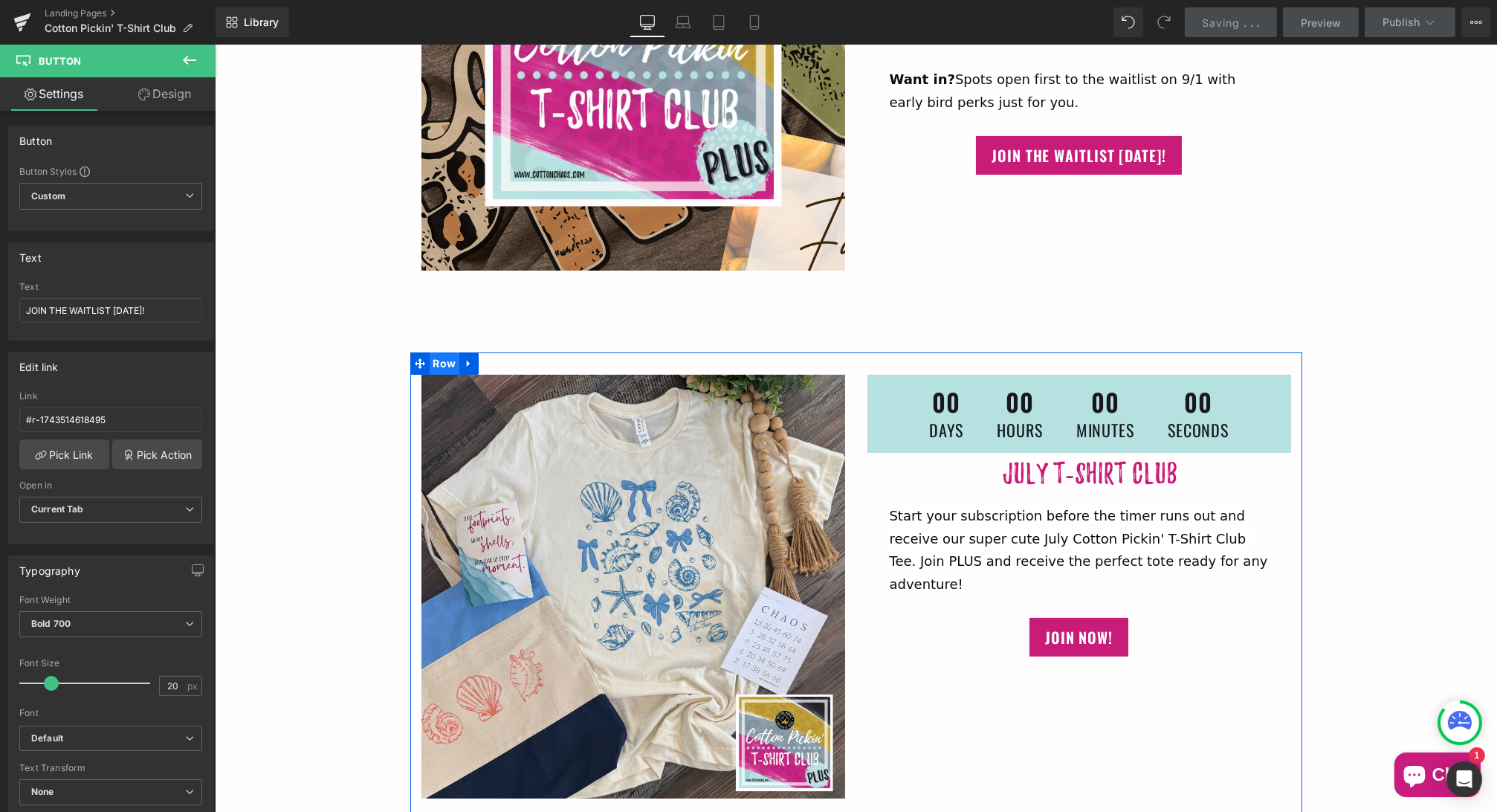
click at [446, 360] on span "Row" at bounding box center [443, 363] width 31 height 22
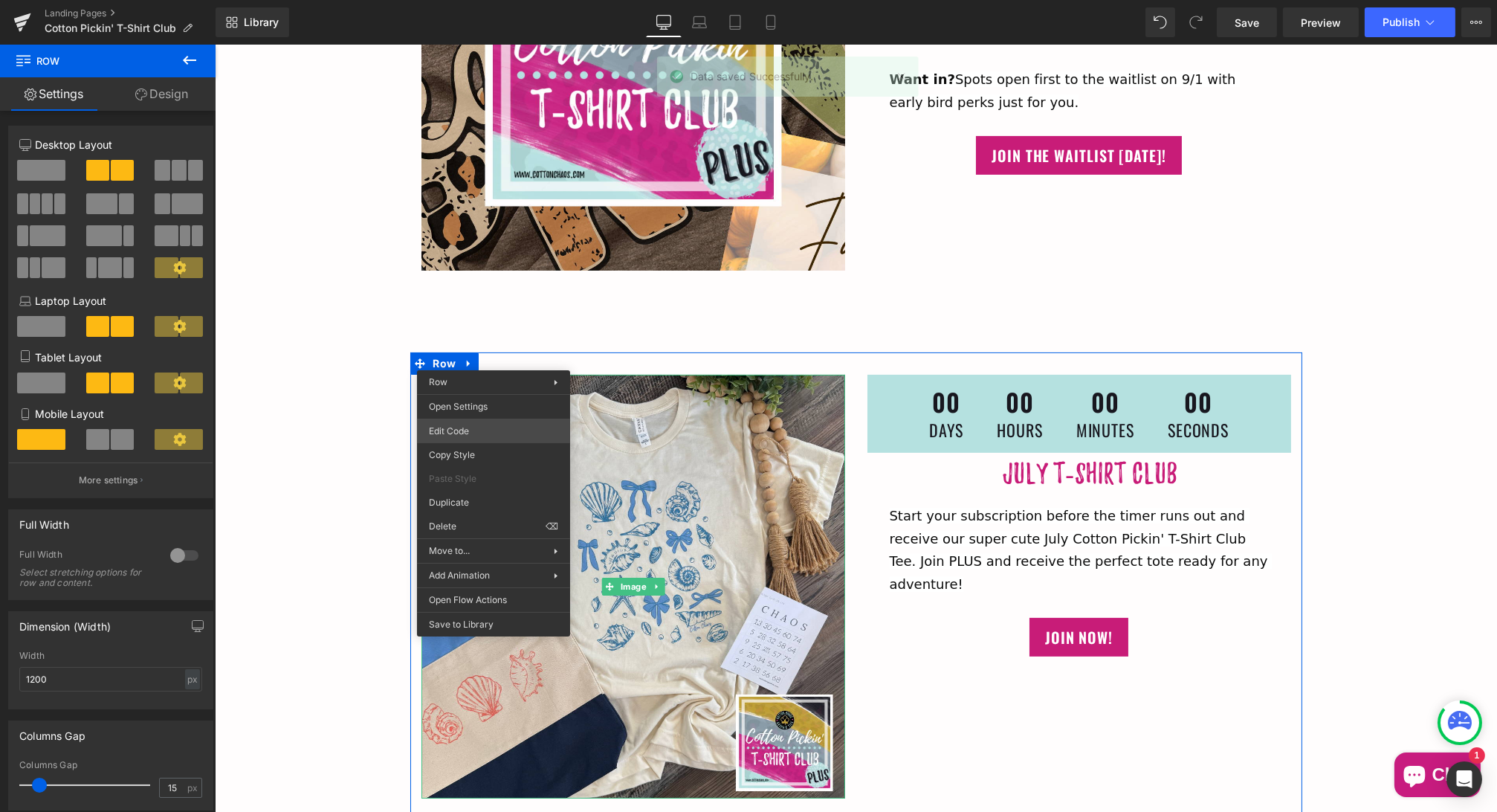
click at [482, 0] on div "Row You are previewing how the will restyle your page. You can not edit Element…" at bounding box center [748, 0] width 1497 height 0
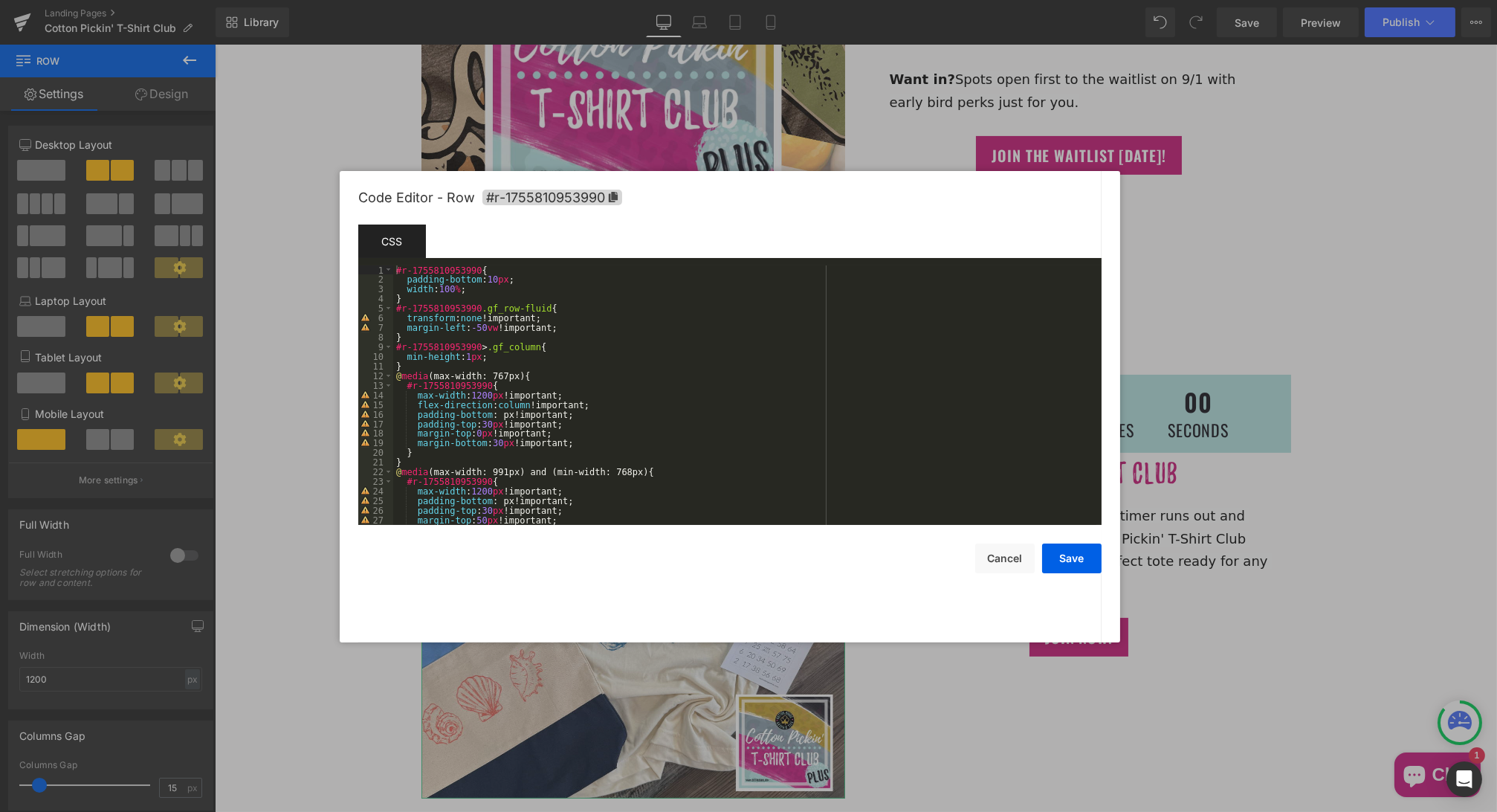
scroll to position [306, 0]
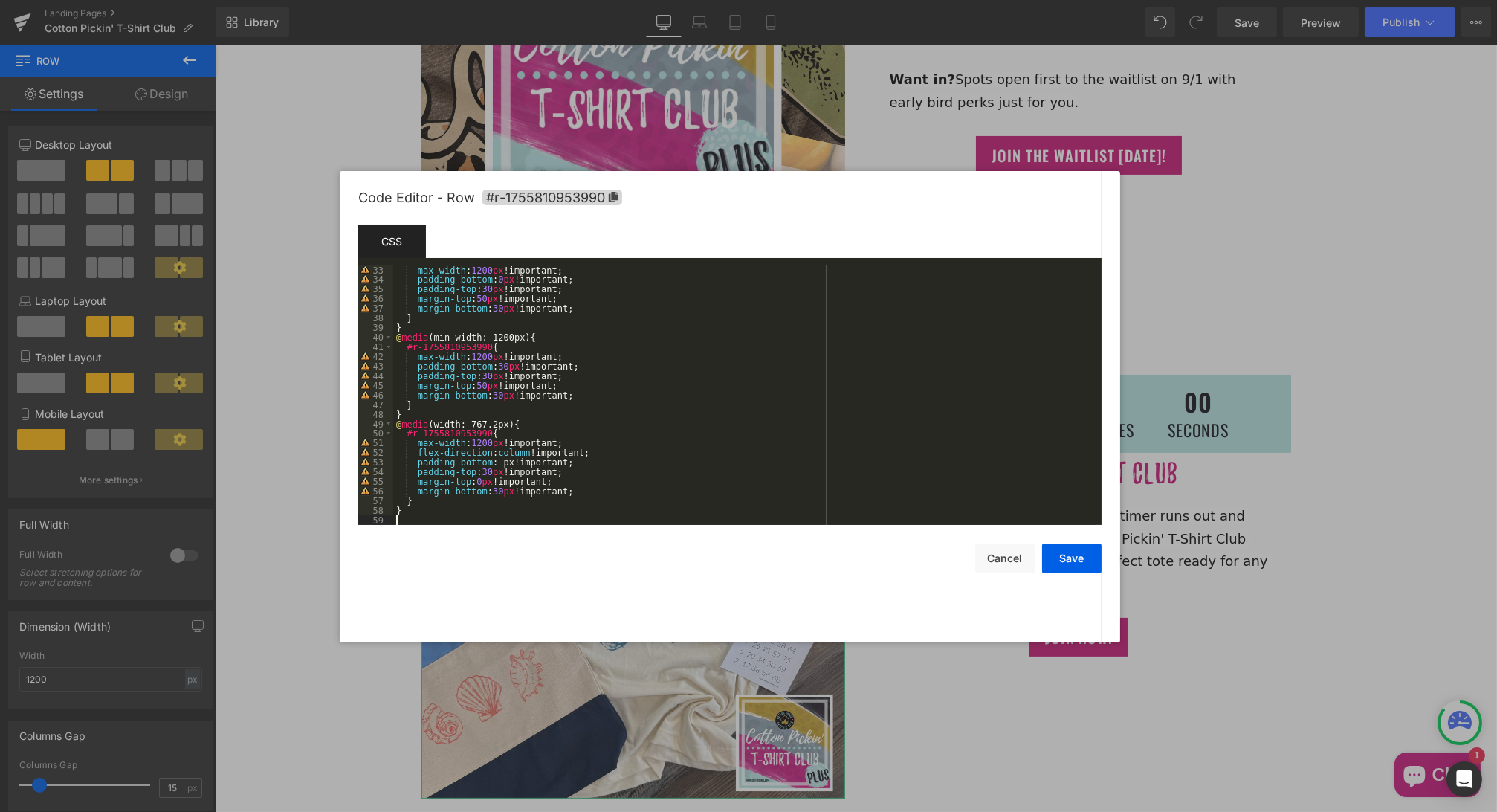
click at [424, 518] on div "max-width : 1200 px !important; padding-bottom : 0 px !important; padding-top :…" at bounding box center [744, 405] width 703 height 279
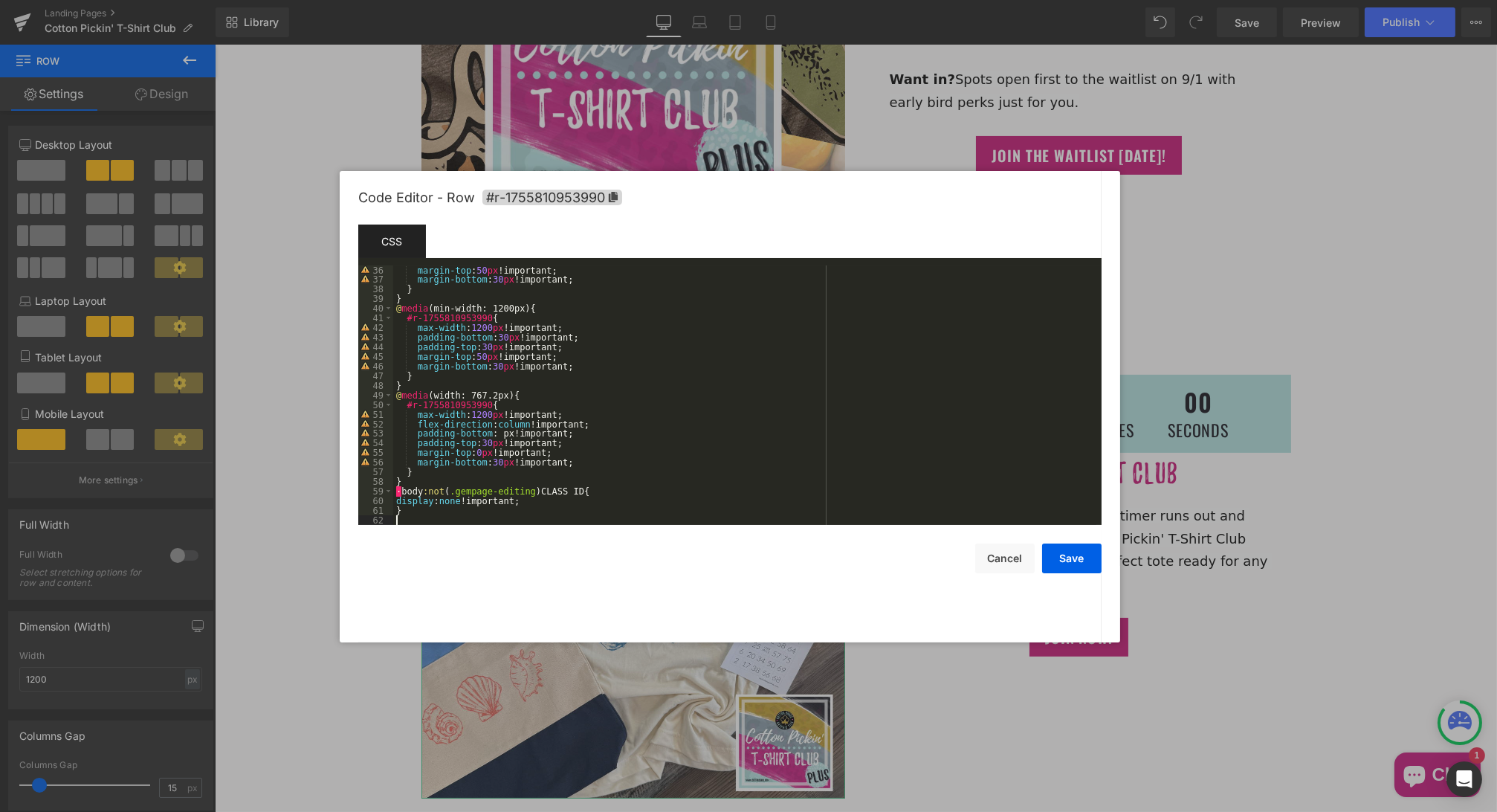
scroll to position [336, 0]
click at [401, 491] on div "margin-top : 50 px !important; margin-bottom : 30 px !important; } } @ media (m…" at bounding box center [744, 405] width 703 height 279
click at [612, 192] on icon at bounding box center [612, 197] width 9 height 11
click at [585, 488] on div "margin-top : 50 px !important; margin-bottom : 30 px !important; } } @ media (m…" at bounding box center [744, 405] width 703 height 279
drag, startPoint x: 585, startPoint y: 488, endPoint x: 539, endPoint y: 489, distance: 46.0
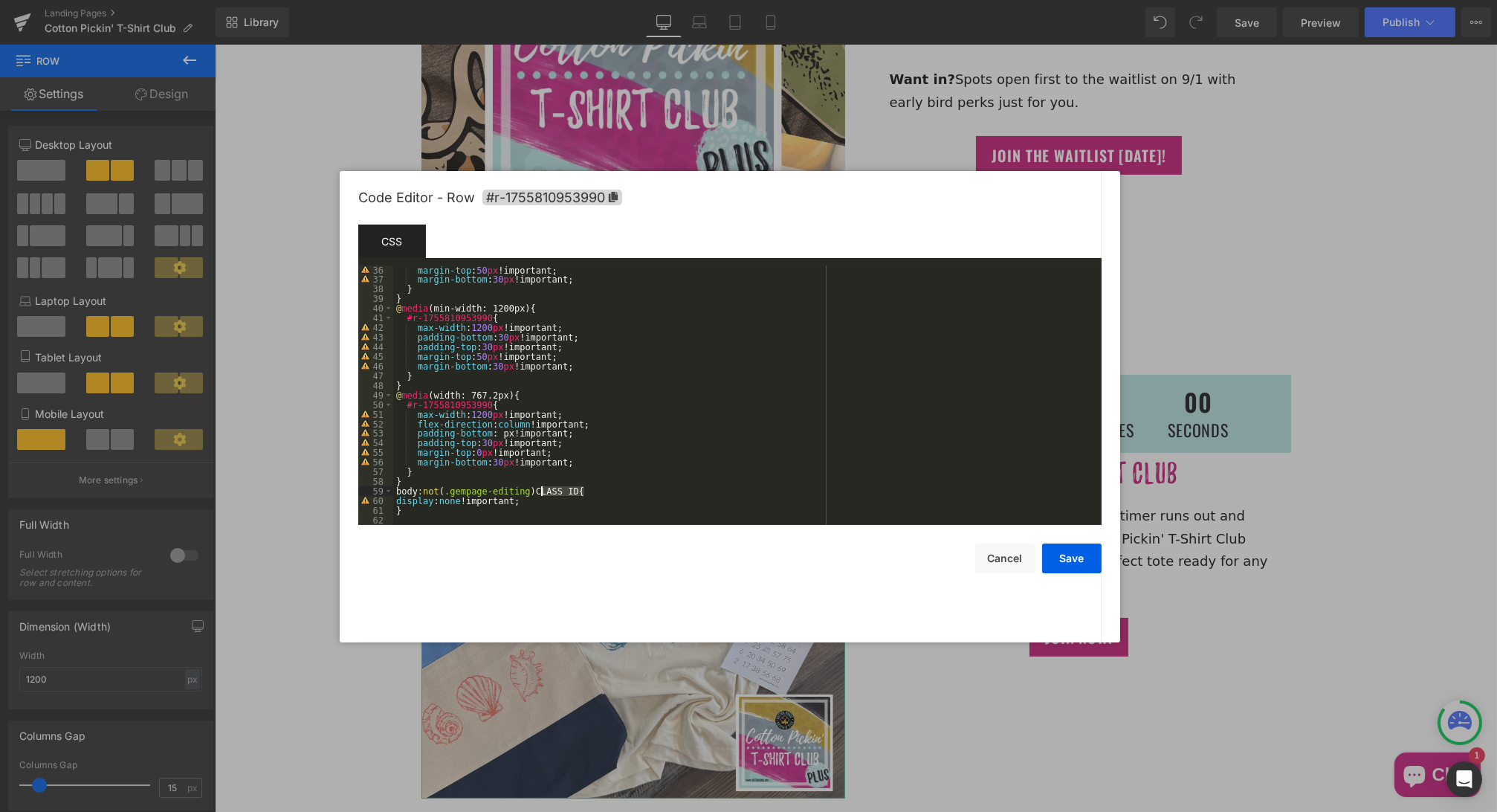
click at [539, 489] on div "margin-top : 50 px !important; margin-bottom : 30 px !important; } } @ media (m…" at bounding box center [744, 405] width 703 height 279
click at [1078, 556] on button "Save" at bounding box center [1072, 558] width 59 height 30
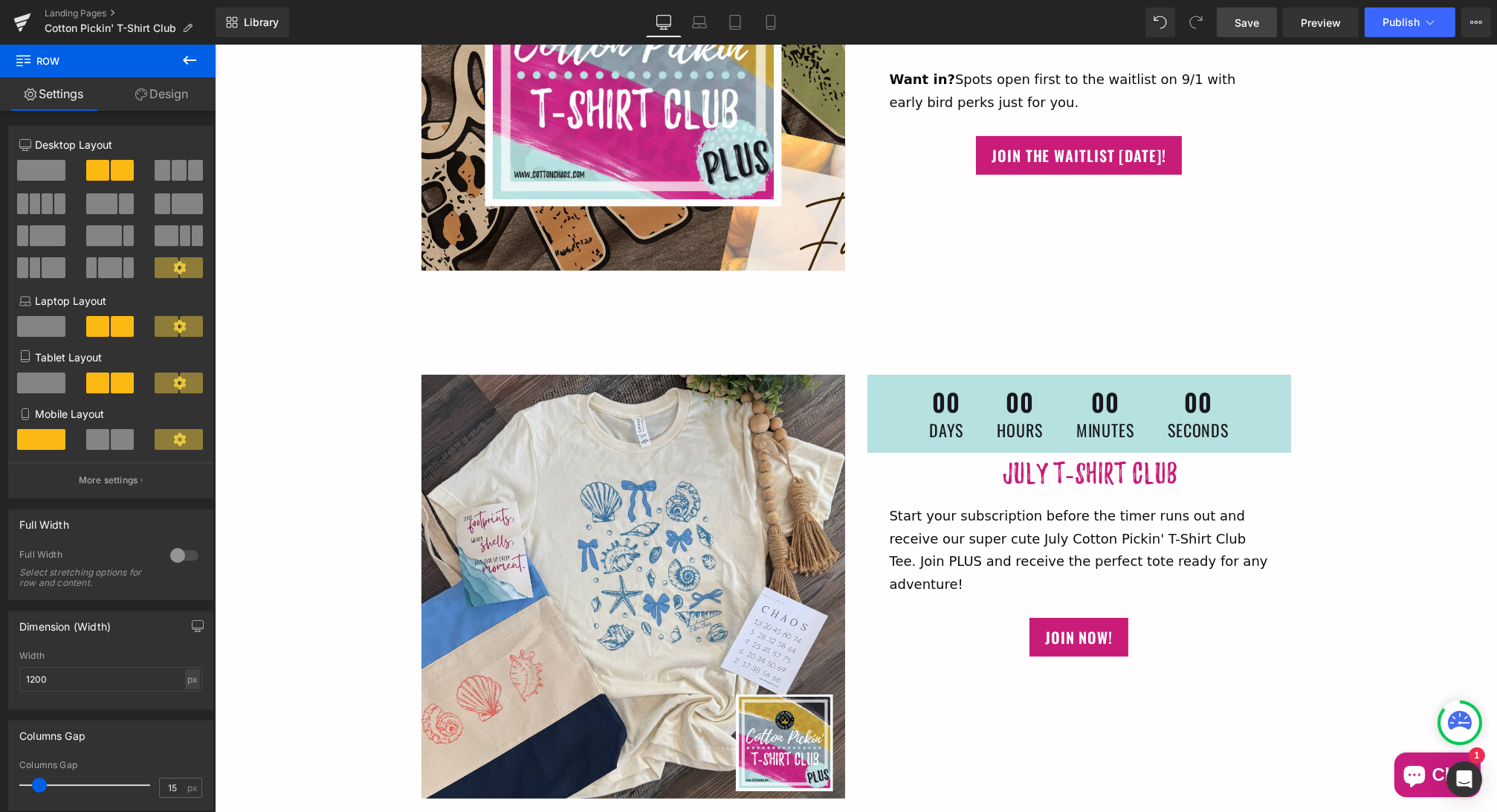
click at [1246, 26] on span "Save" at bounding box center [1247, 22] width 25 height 16
click at [1317, 22] on span "Preview" at bounding box center [1321, 22] width 40 height 16
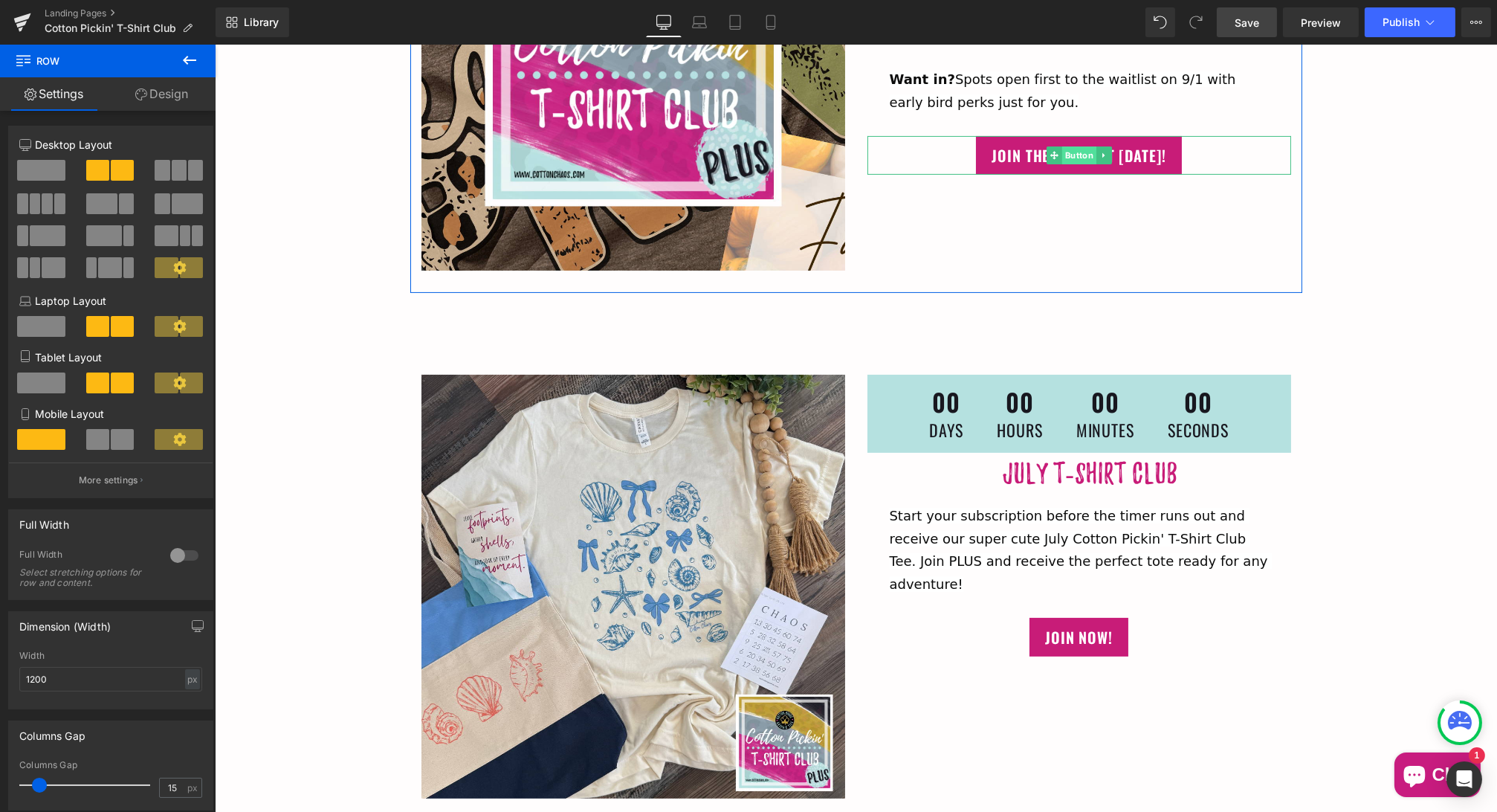
click at [1070, 147] on span "Button" at bounding box center [1077, 156] width 34 height 18
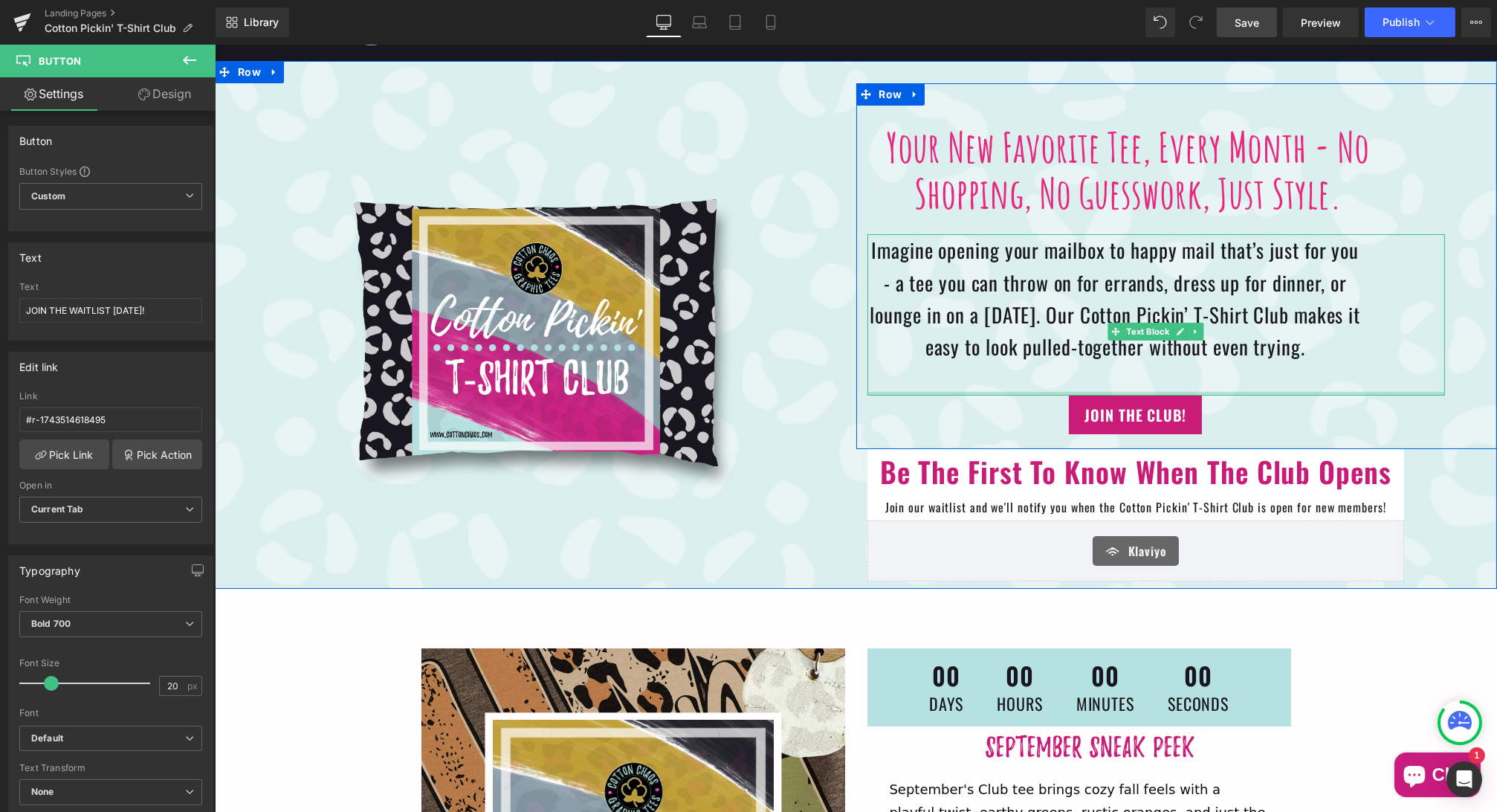
scroll to position [63, 0]
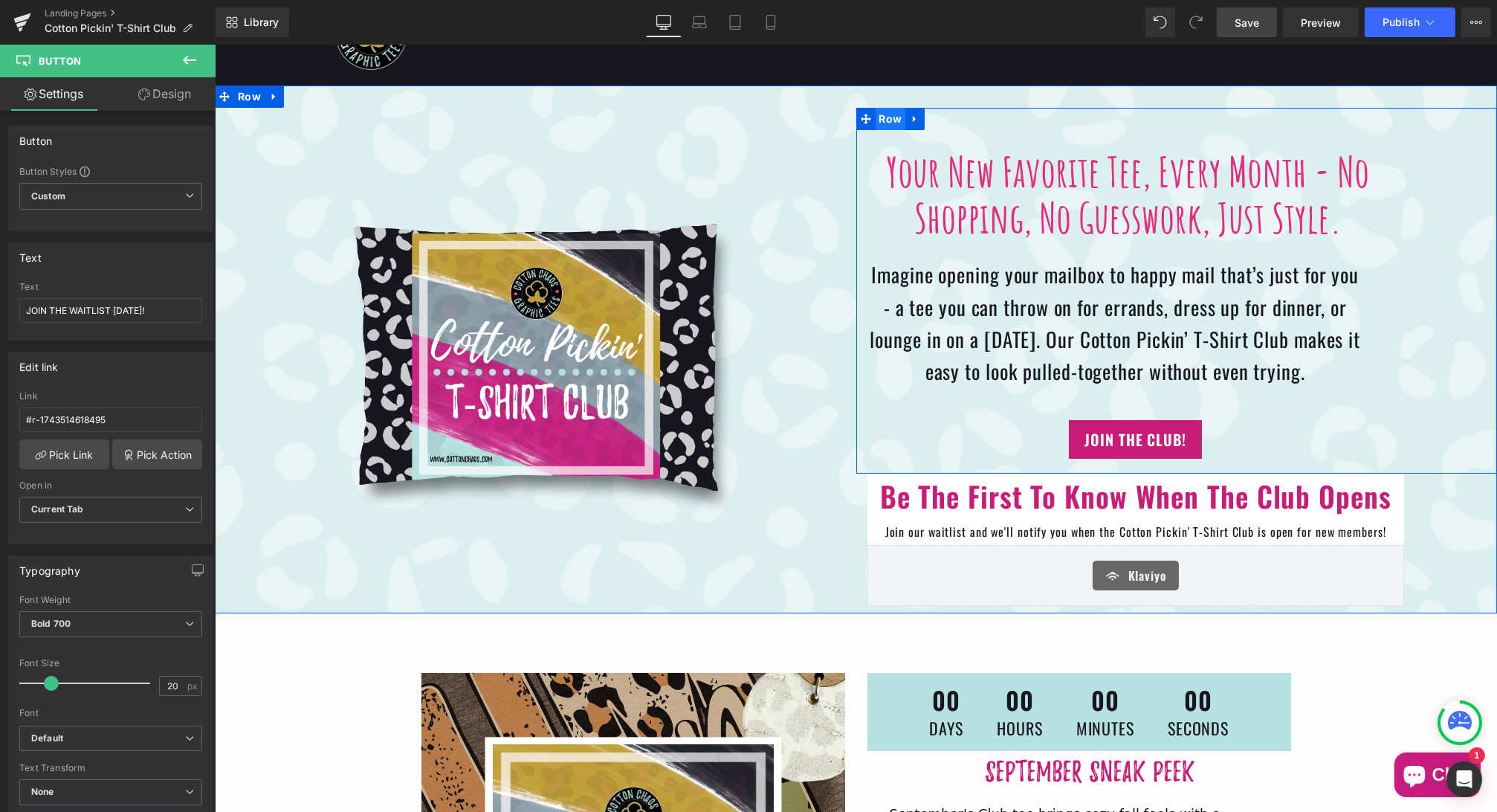
click at [888, 118] on span "Row" at bounding box center [889, 119] width 31 height 22
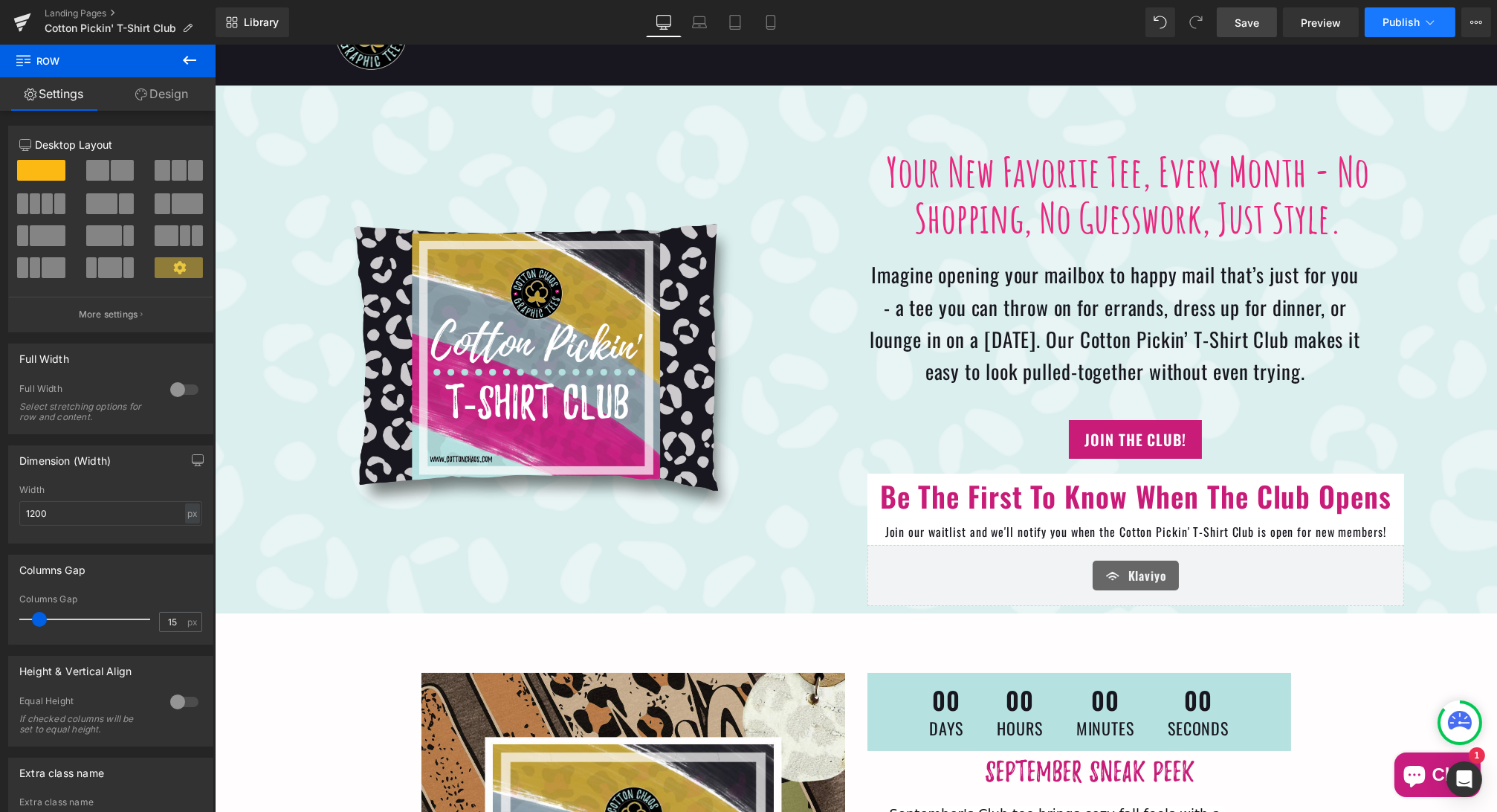
click at [1395, 21] on span "Publish" at bounding box center [1401, 22] width 37 height 12
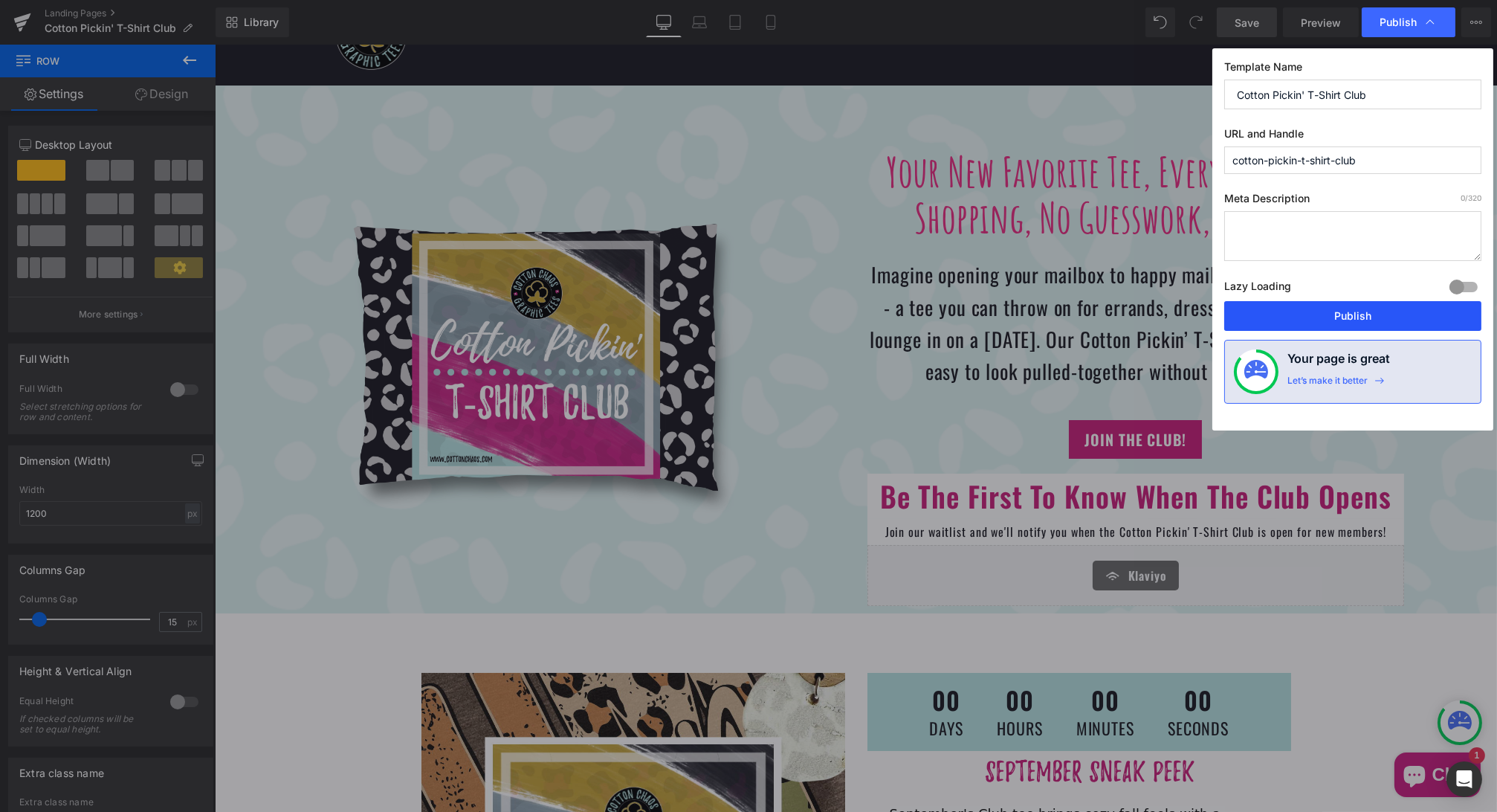
click at [1363, 306] on button "Publish" at bounding box center [1353, 316] width 257 height 30
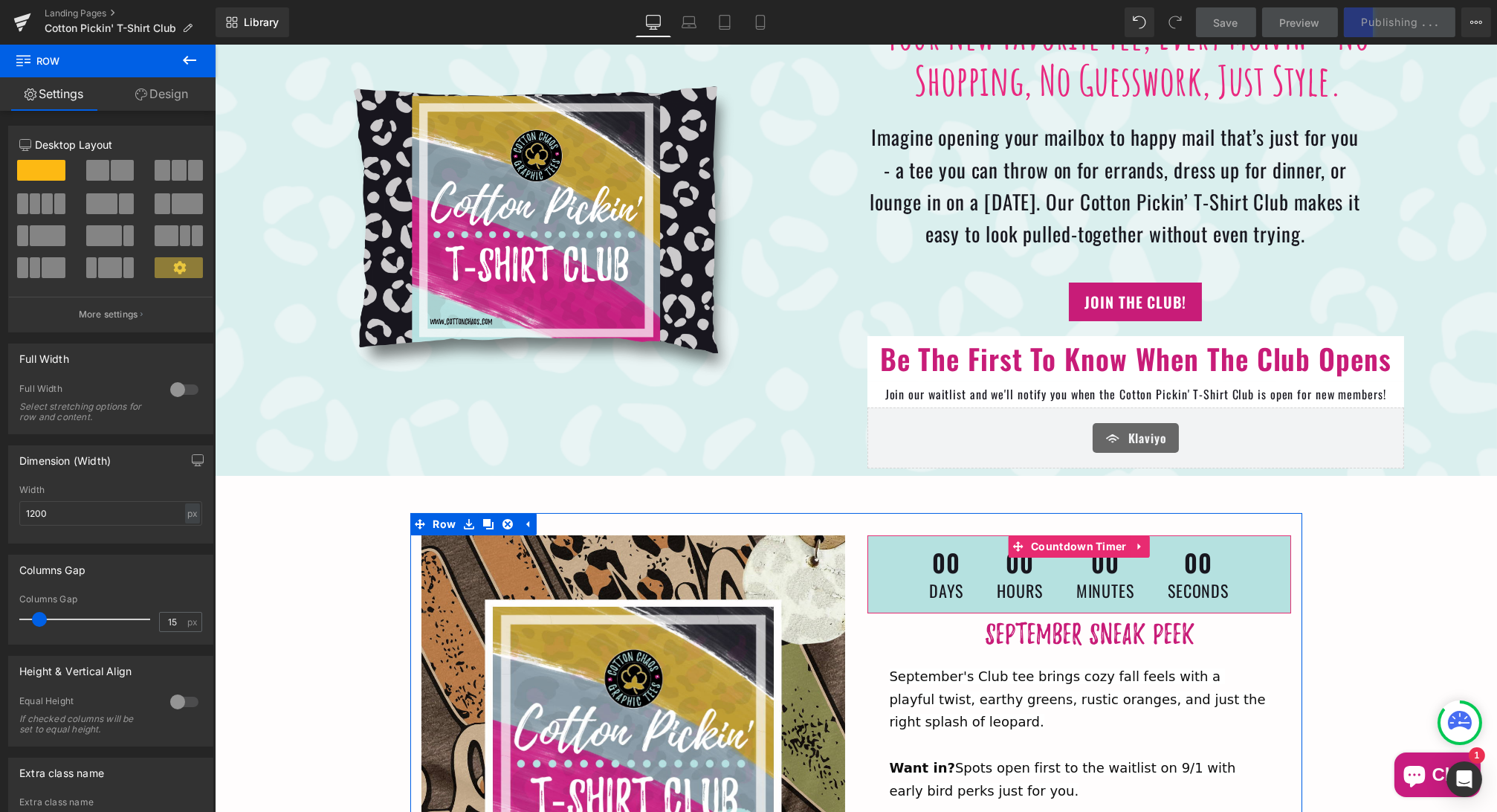
scroll to position [364, 0]
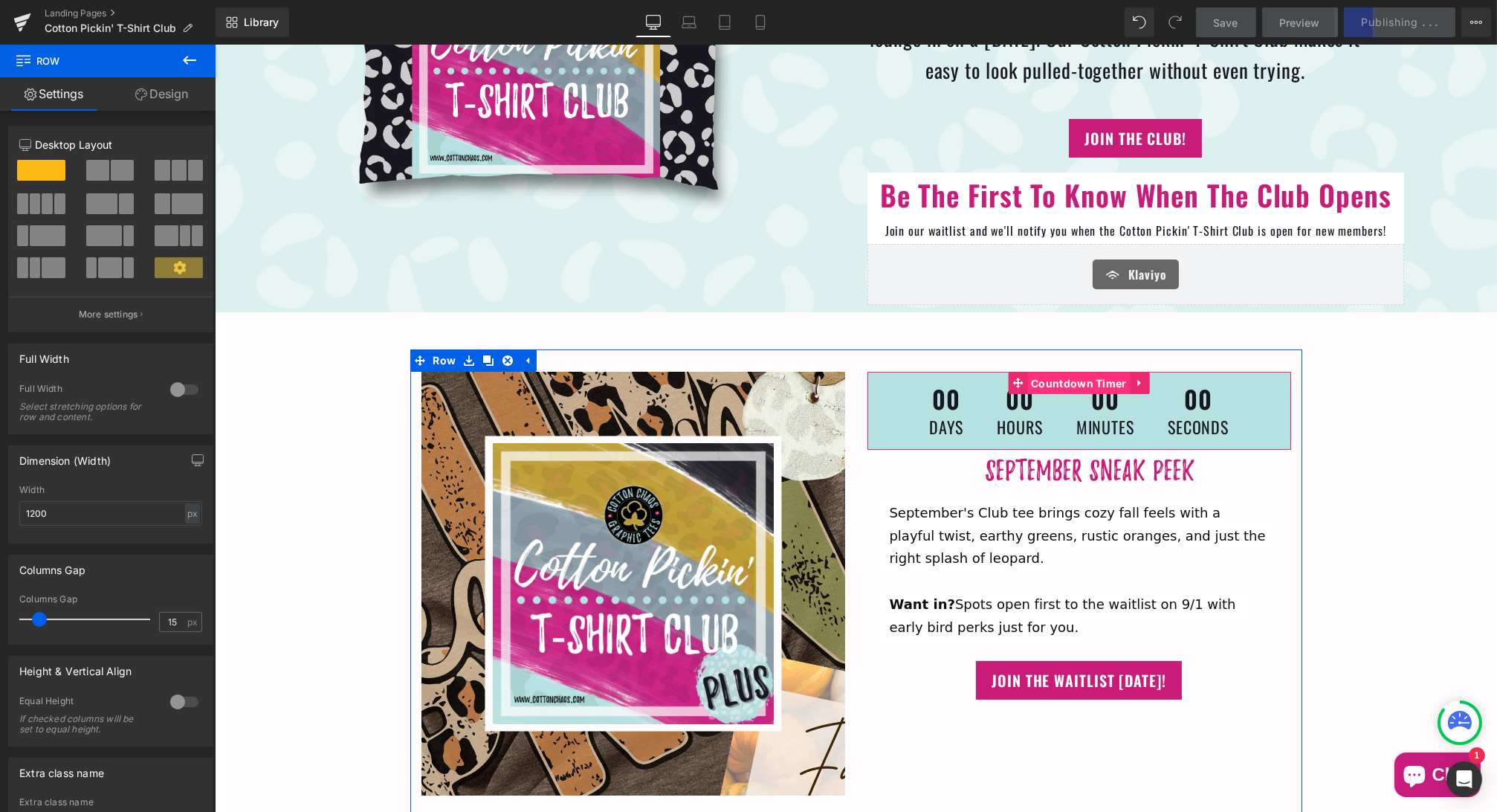
click at [1068, 379] on span "Countdown Timer" at bounding box center [1077, 383] width 103 height 22
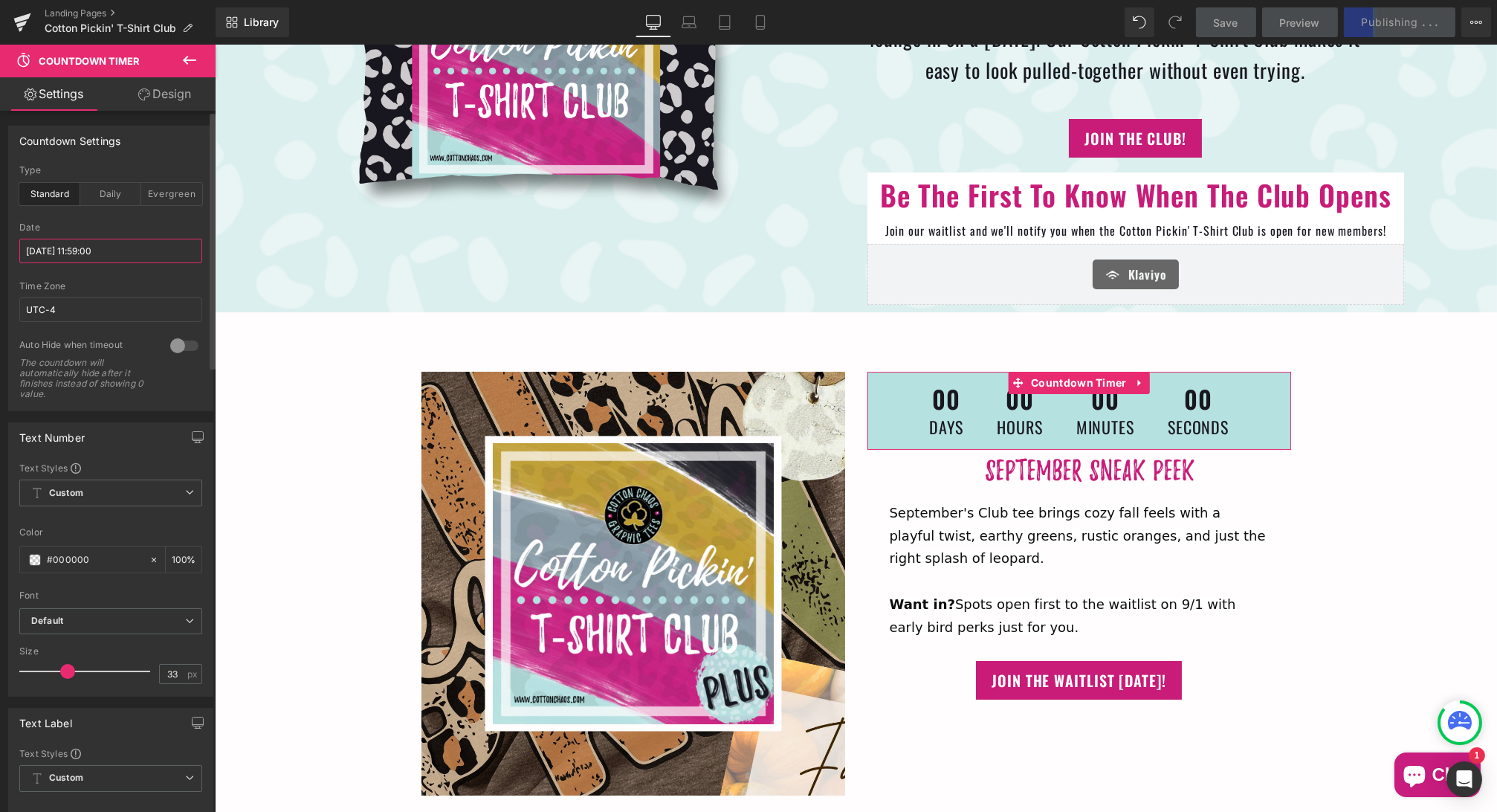
click at [81, 254] on input "[DATE] 11:59:00" at bounding box center [110, 251] width 183 height 25
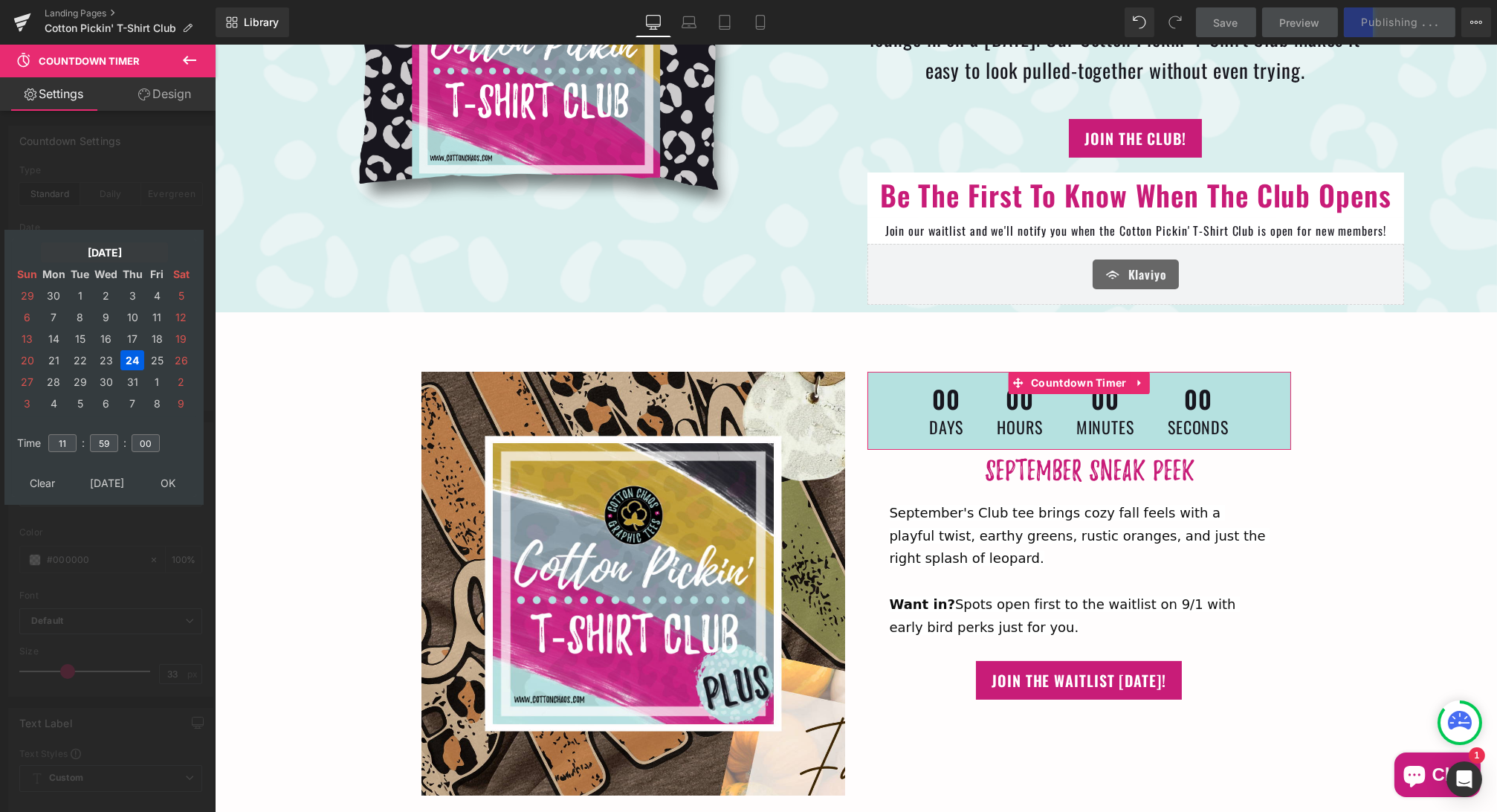
click at [88, 251] on td "[DATE]" at bounding box center [105, 252] width 127 height 20
click at [32, 415] on td "Sep" at bounding box center [37, 414] width 43 height 36
click at [97, 481] on td "OK" at bounding box center [104, 482] width 177 height 20
click at [53, 290] on td "1" at bounding box center [54, 295] width 26 height 20
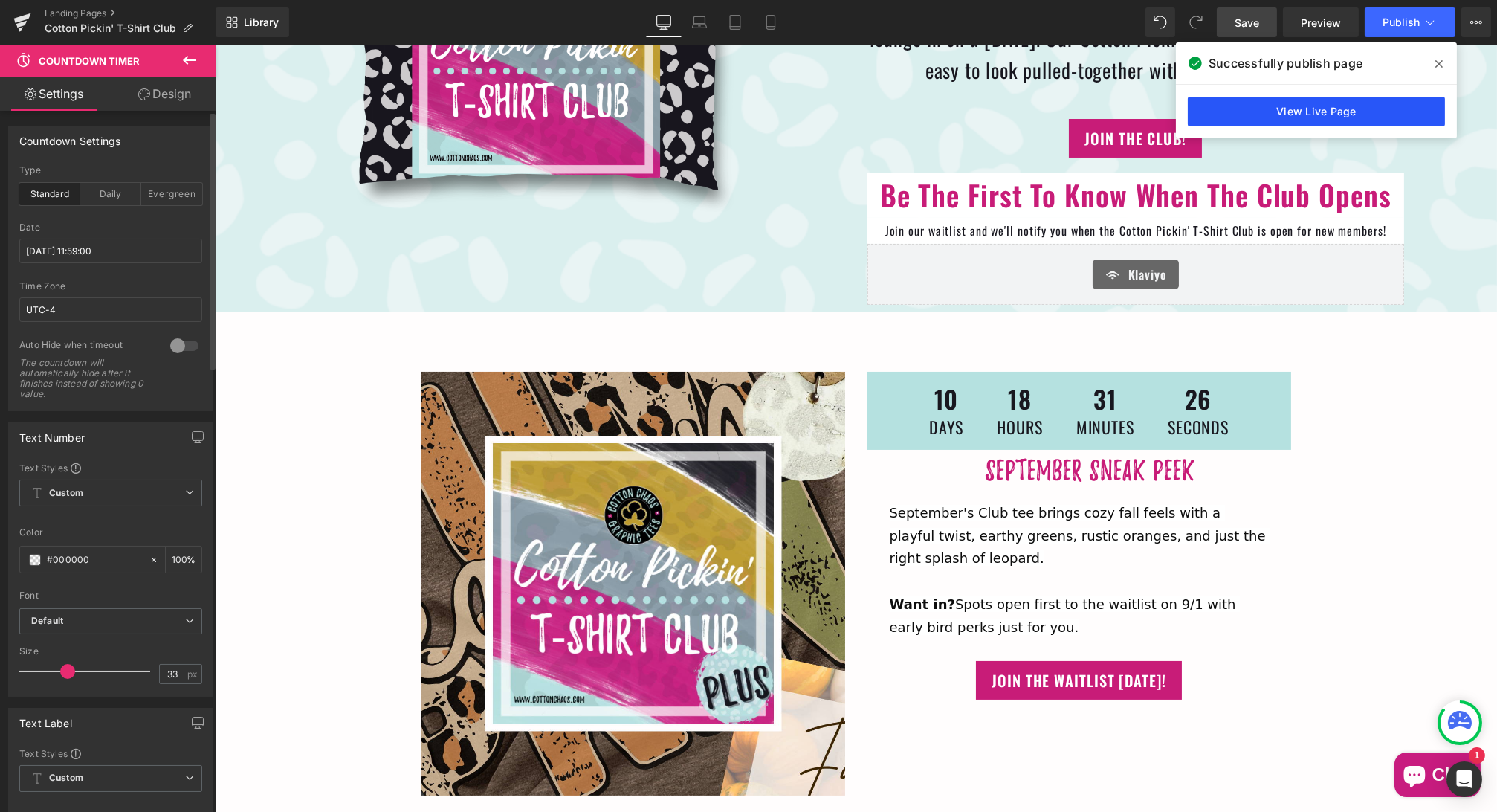
click at [1311, 111] on link "View Live Page" at bounding box center [1316, 111] width 257 height 30
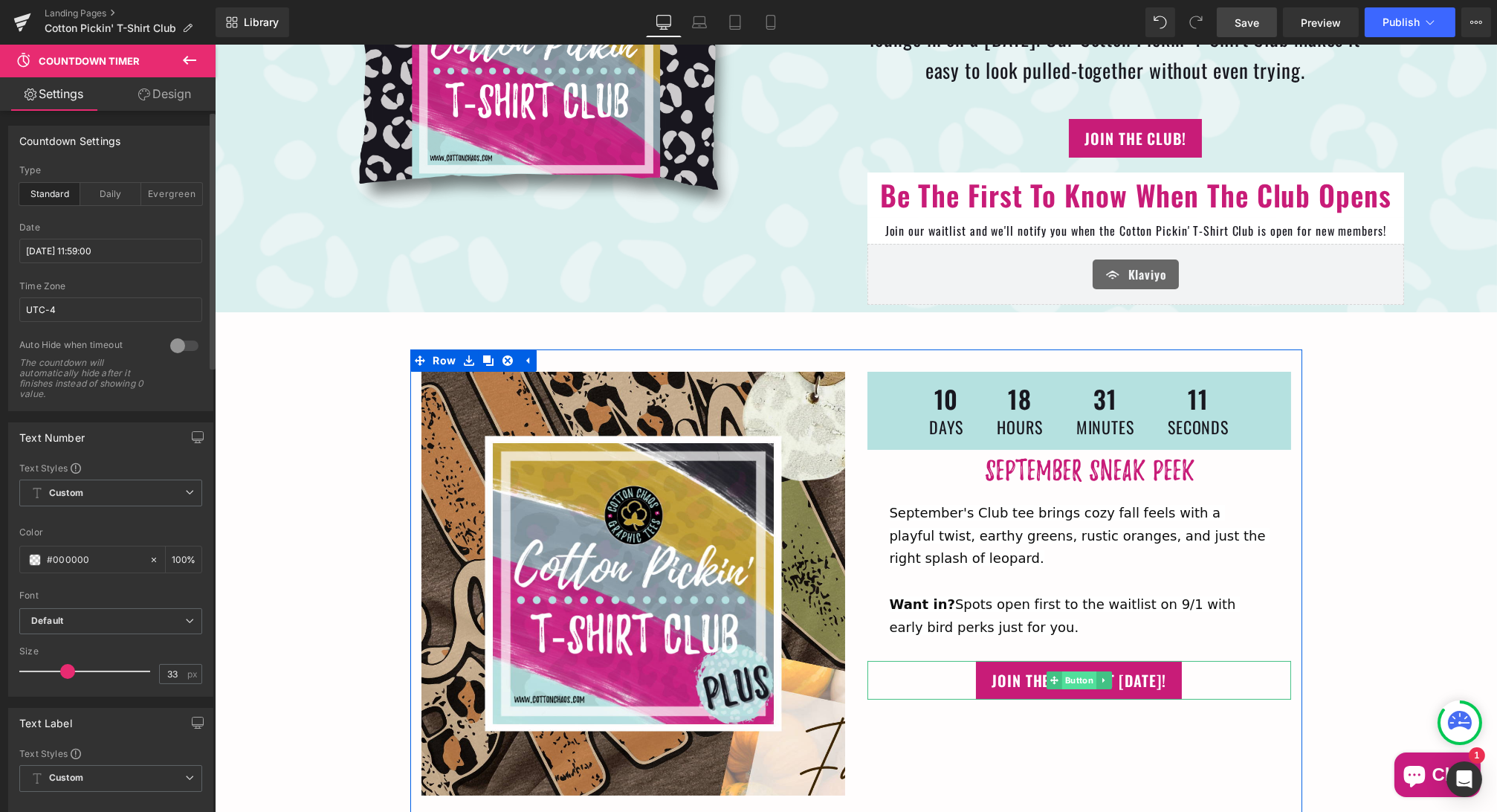
click at [1079, 671] on span "Button" at bounding box center [1077, 680] width 34 height 18
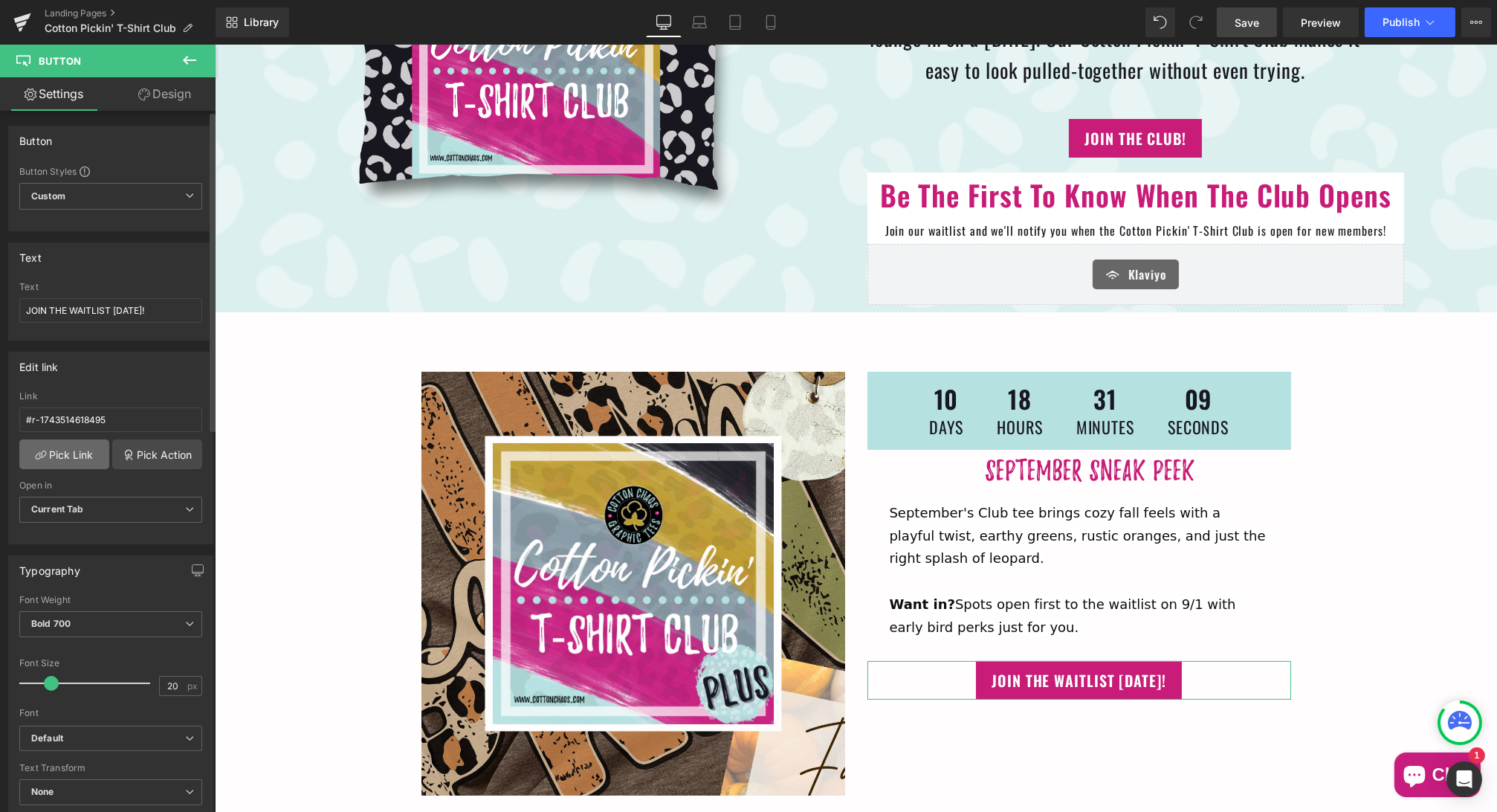
click at [66, 451] on link "Pick Link" at bounding box center [63, 454] width 90 height 30
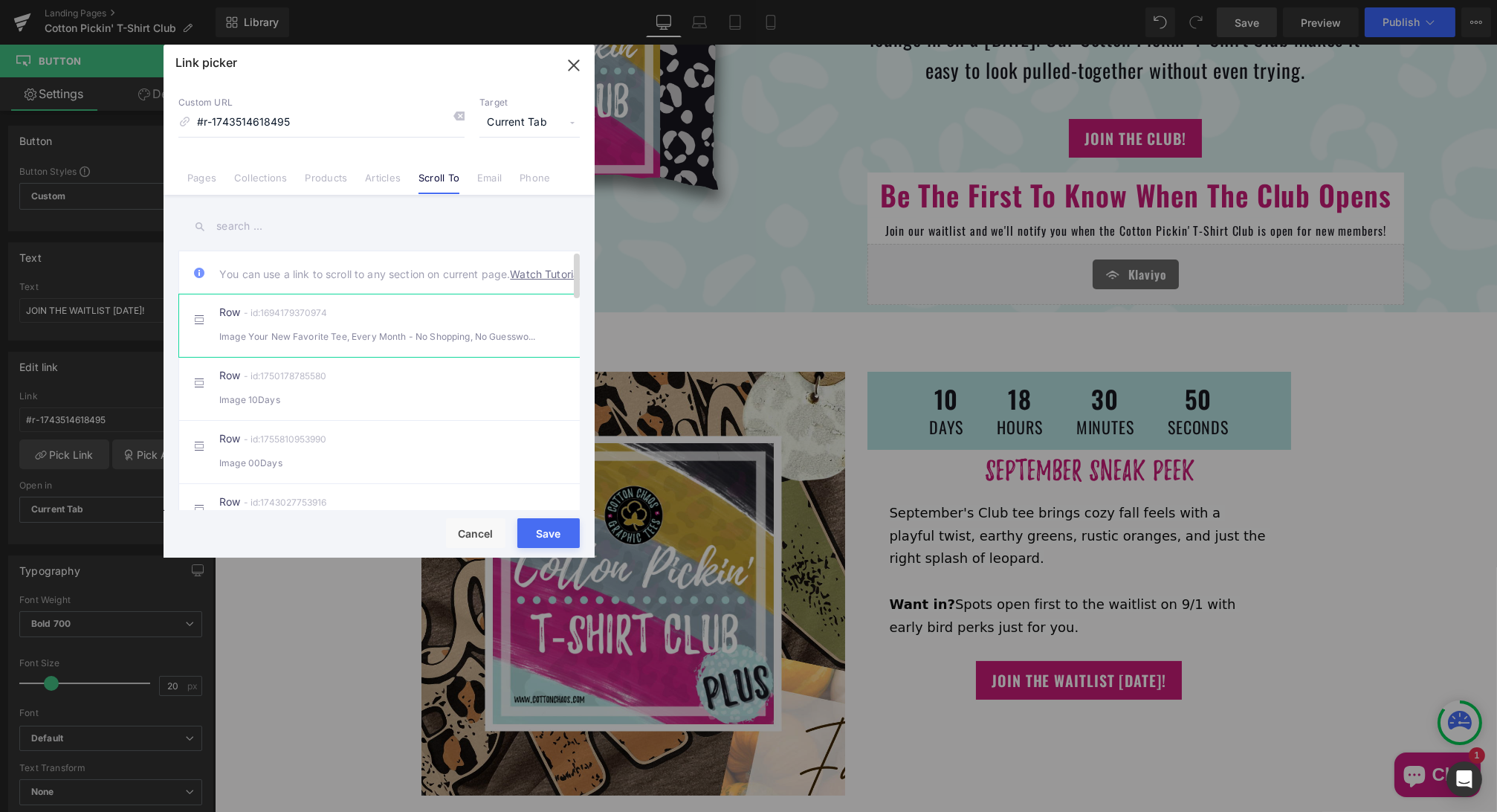
click at [306, 357] on li "Row - id:1694179370974 Image Your New Favorite Tee, Every Month - No Shopping, …" at bounding box center [381, 325] width 406 height 63
click at [541, 526] on button "Save" at bounding box center [549, 533] width 63 height 30
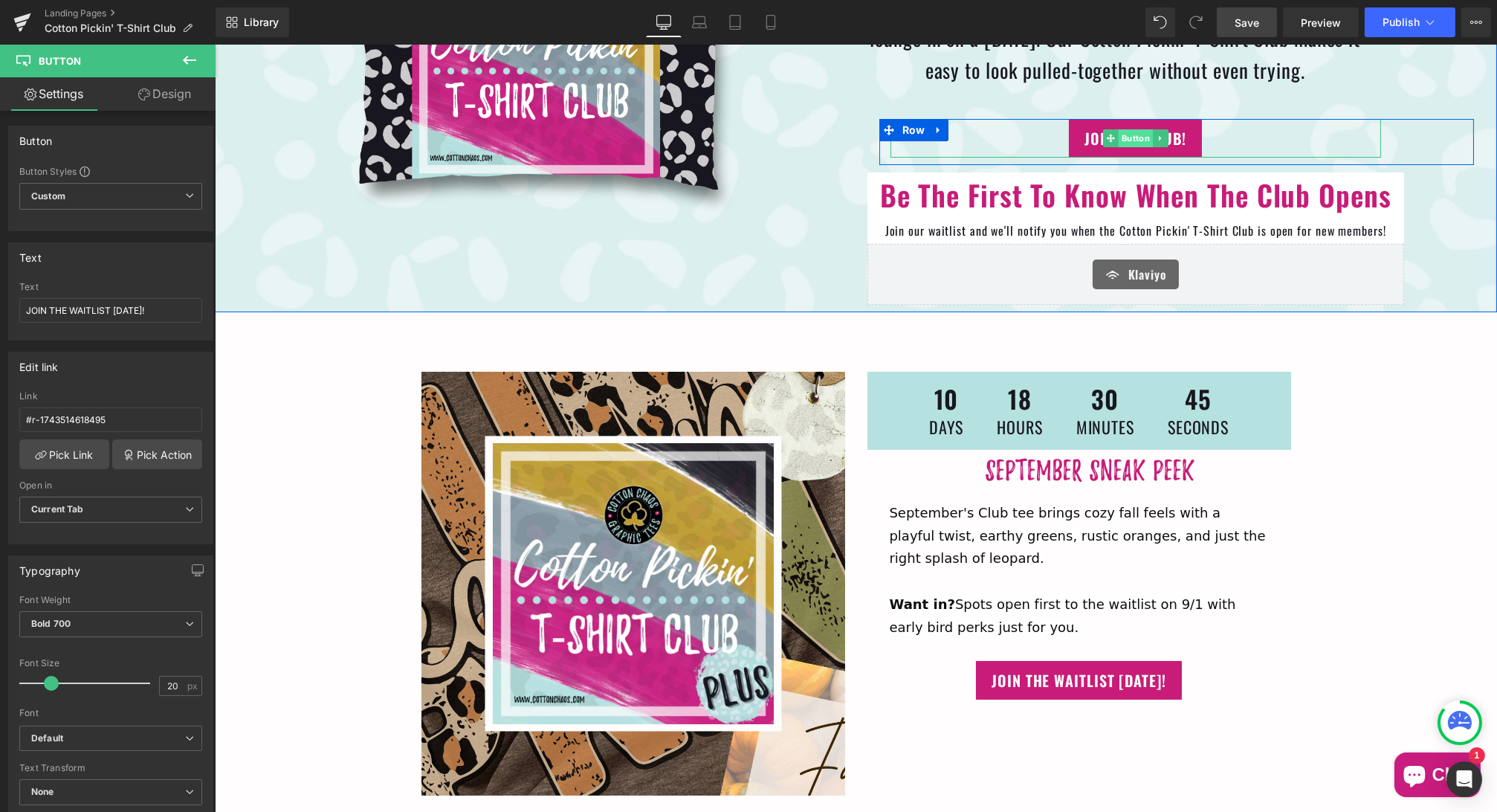
click at [1129, 135] on span "Button" at bounding box center [1134, 138] width 34 height 18
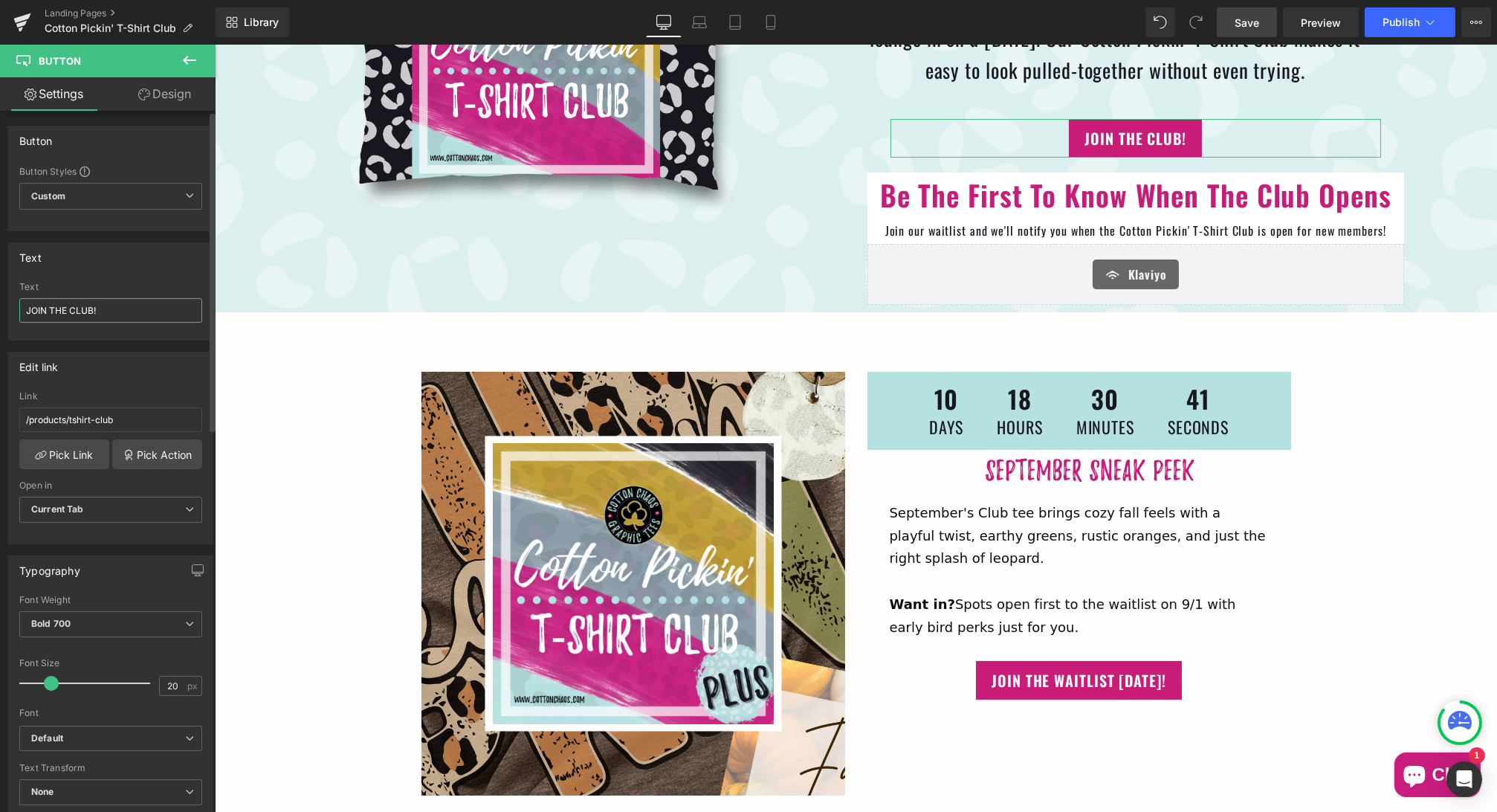
drag, startPoint x: 105, startPoint y: 309, endPoint x: 72, endPoint y: 309, distance: 33.0
click at [72, 309] on input "JOIN THE CLUB!" at bounding box center [110, 311] width 183 height 25
click at [1254, 12] on link "Save" at bounding box center [1246, 22] width 60 height 30
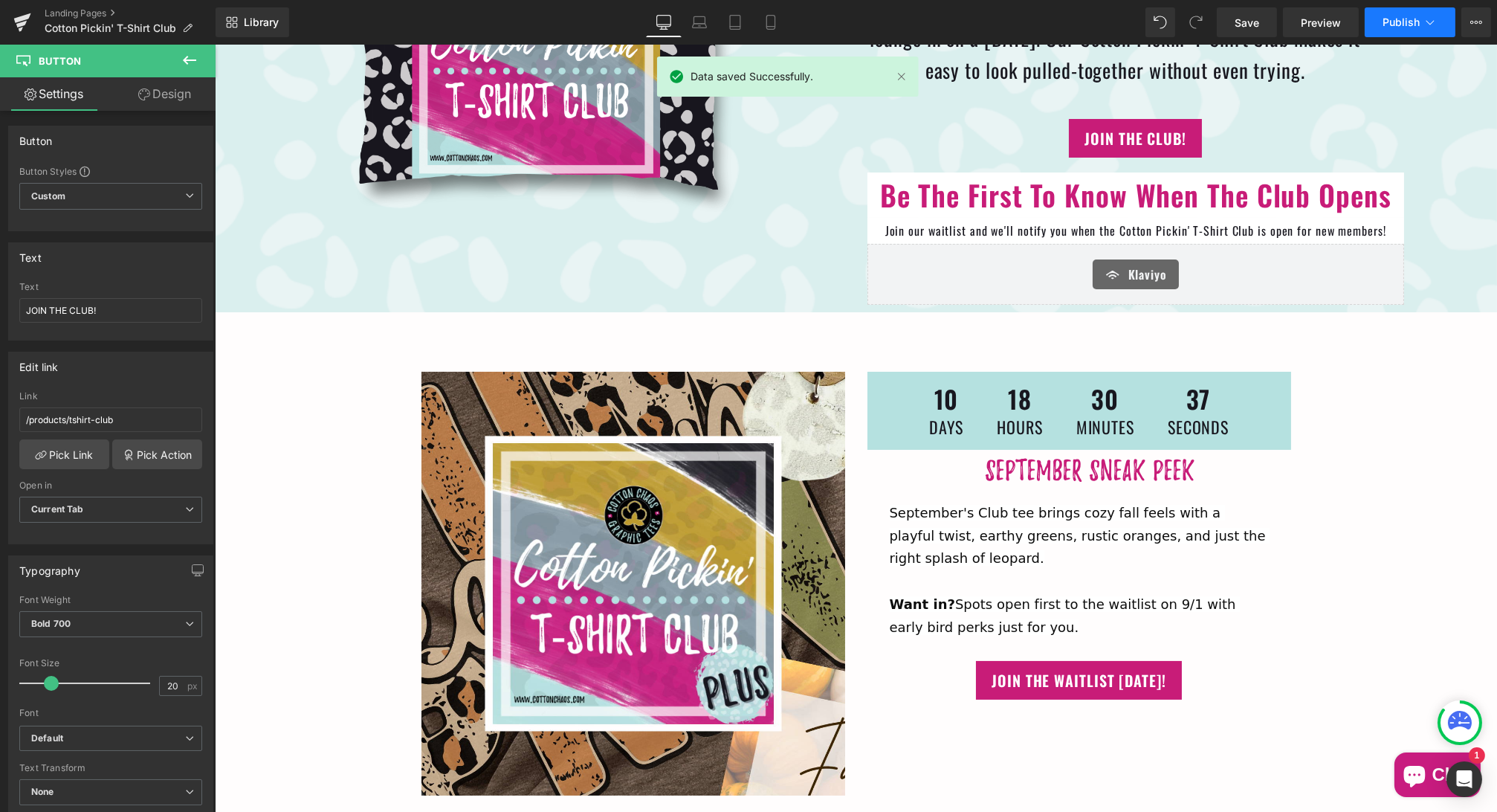
click at [1401, 23] on span "Publish" at bounding box center [1401, 22] width 37 height 12
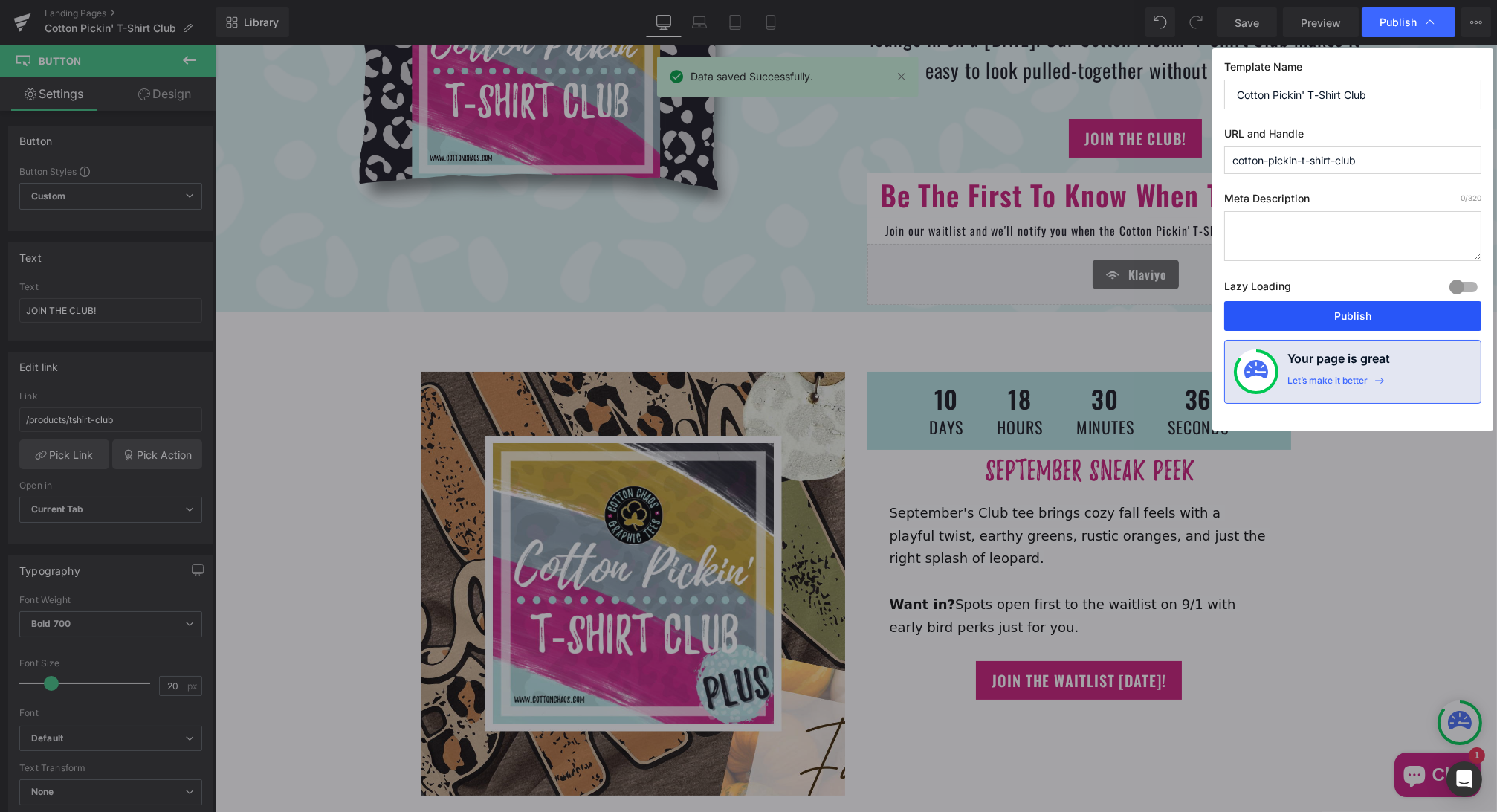
click at [1356, 313] on button "Publish" at bounding box center [1353, 316] width 257 height 30
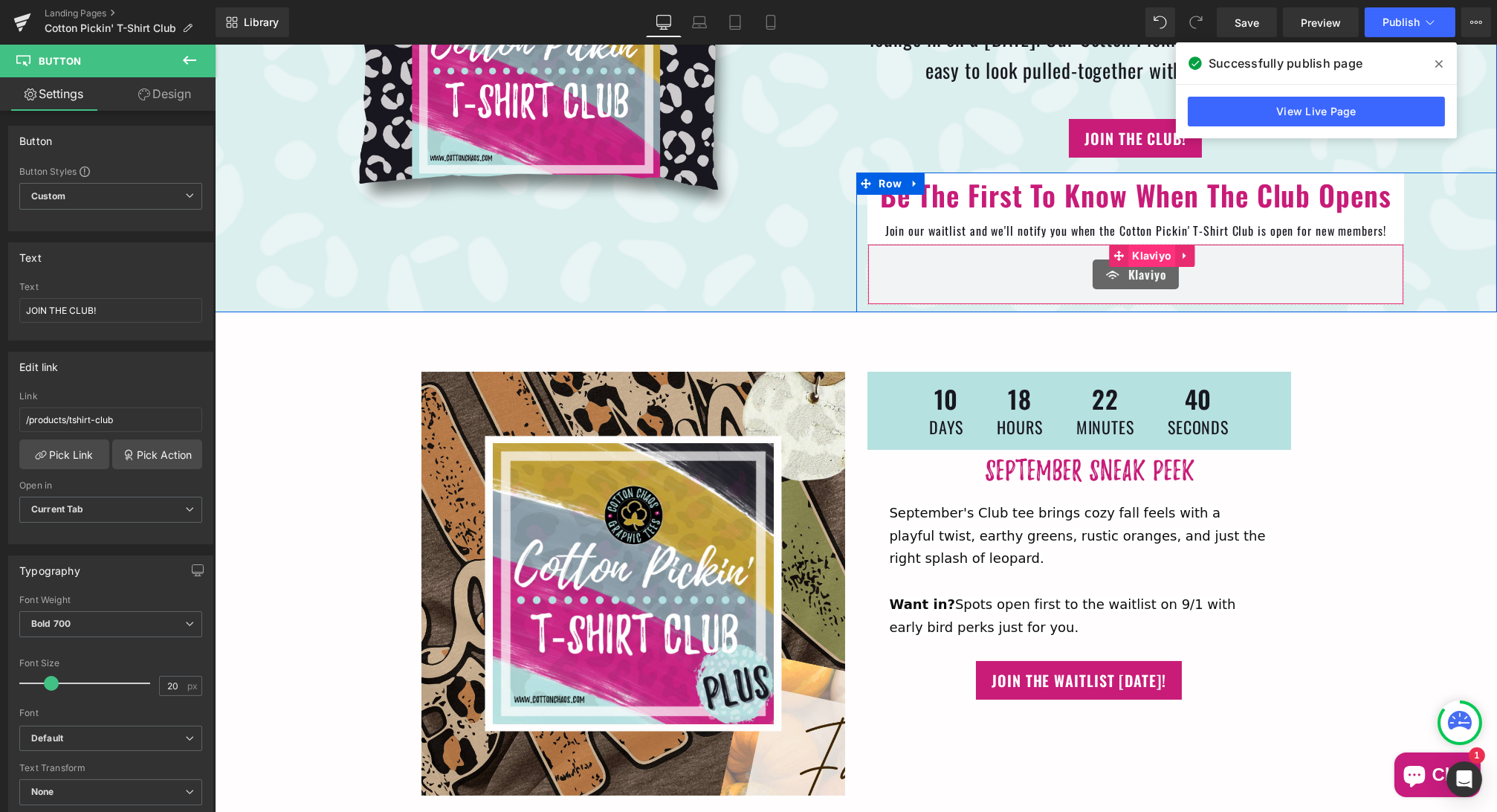
click at [1144, 249] on span "Klaviyo" at bounding box center [1151, 256] width 47 height 22
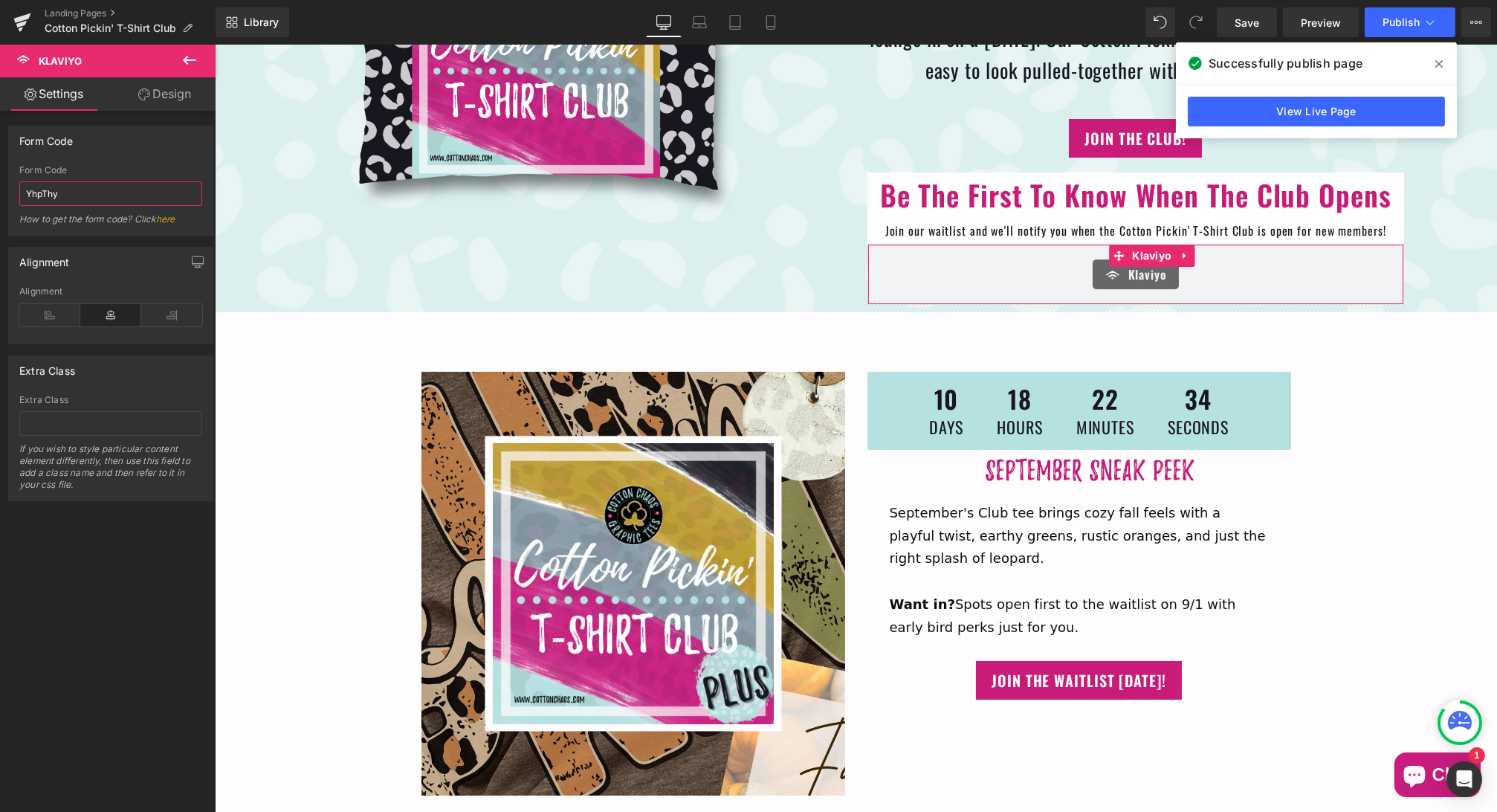
click at [72, 193] on input "YhpThy" at bounding box center [110, 194] width 183 height 25
click at [68, 193] on input "YhpThy" at bounding box center [110, 194] width 183 height 25
paste input "<div class="klaviyo-form-YhpThy"></div>"
type input "YhpThy"
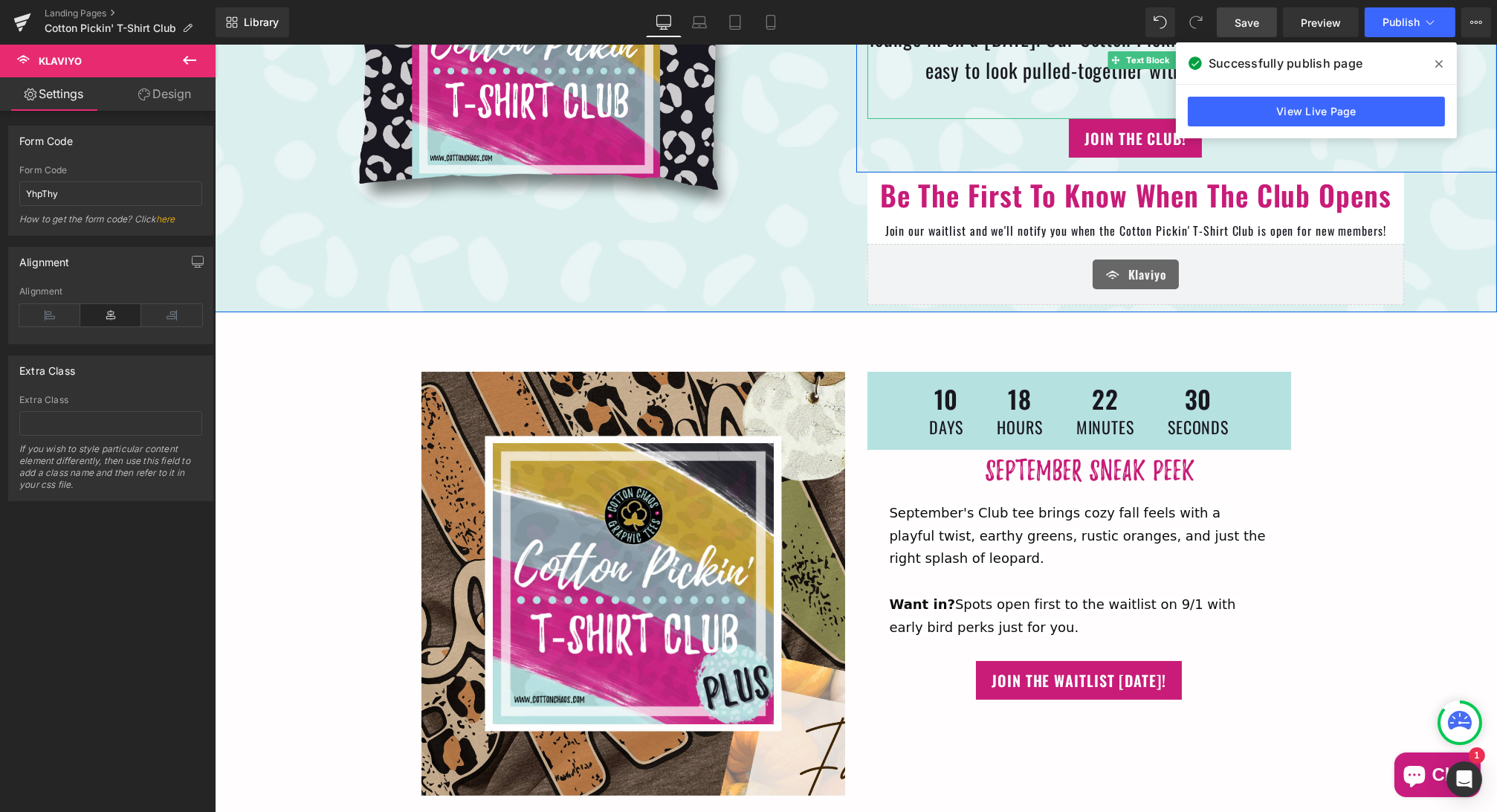
click at [1245, 22] on span "Save" at bounding box center [1247, 22] width 25 height 16
click at [1398, 21] on span "Publish" at bounding box center [1401, 22] width 37 height 12
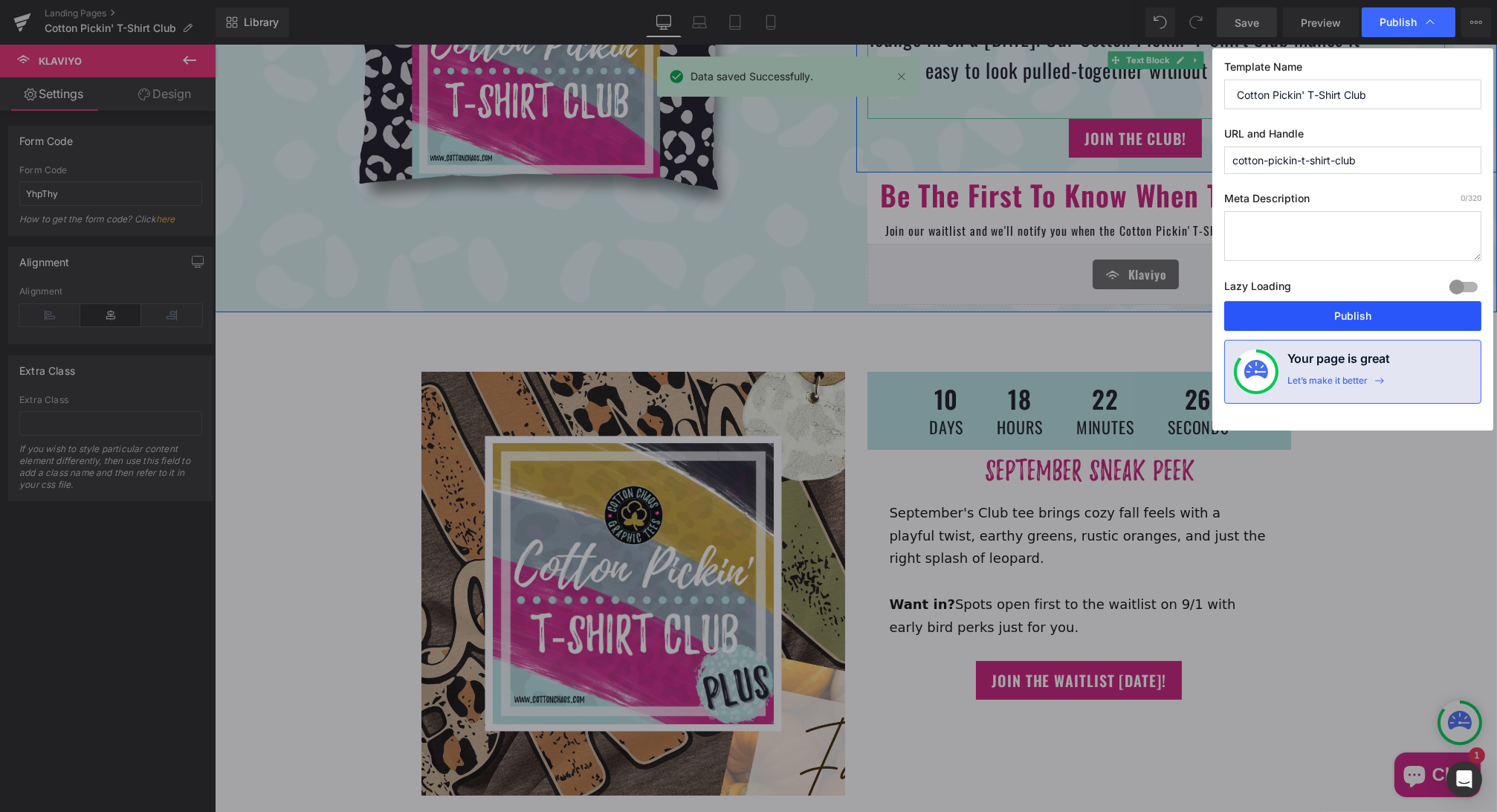
click at [1365, 314] on button "Publish" at bounding box center [1353, 316] width 257 height 30
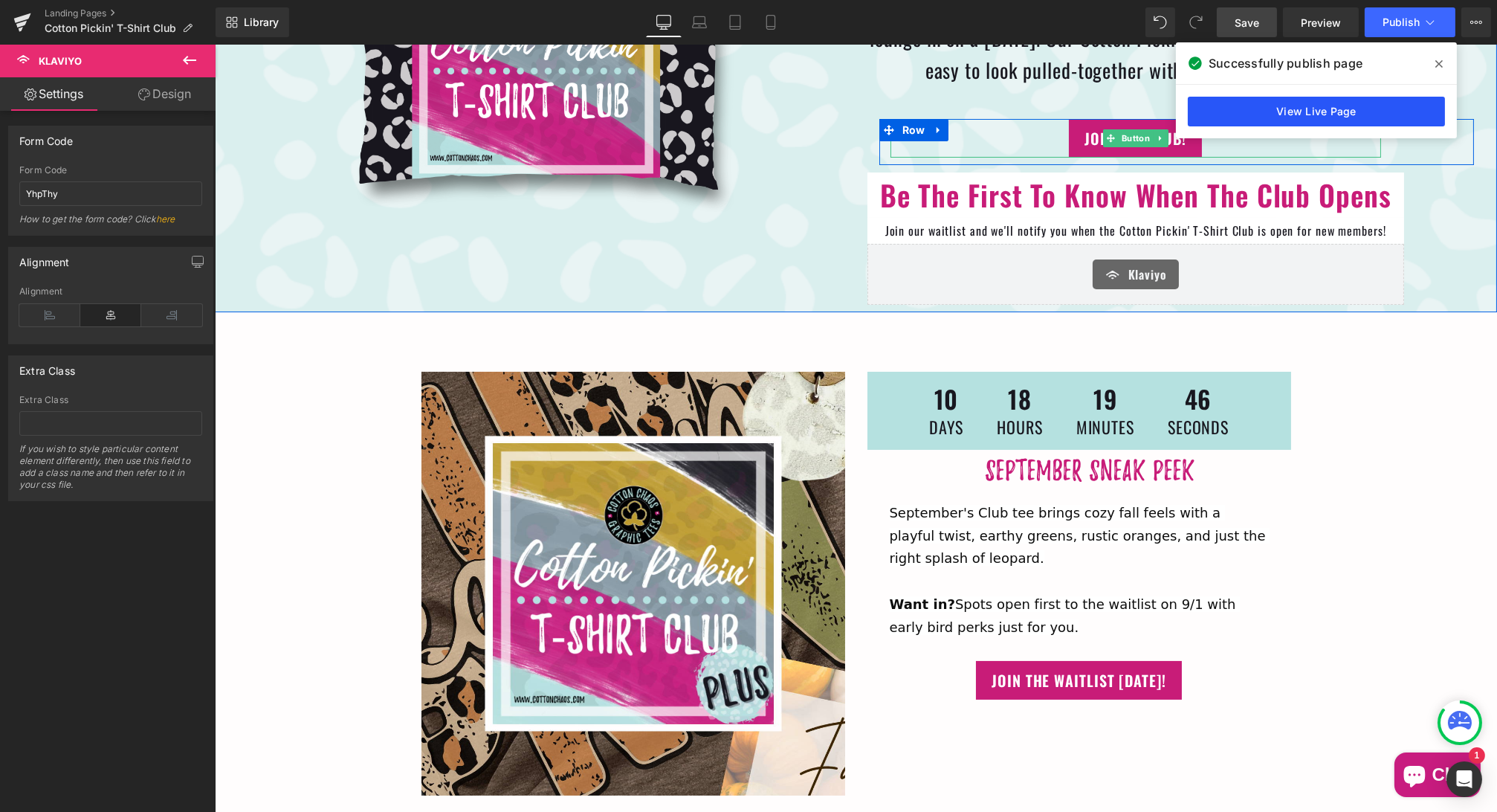
click at [1296, 110] on link "View Live Page" at bounding box center [1316, 111] width 257 height 30
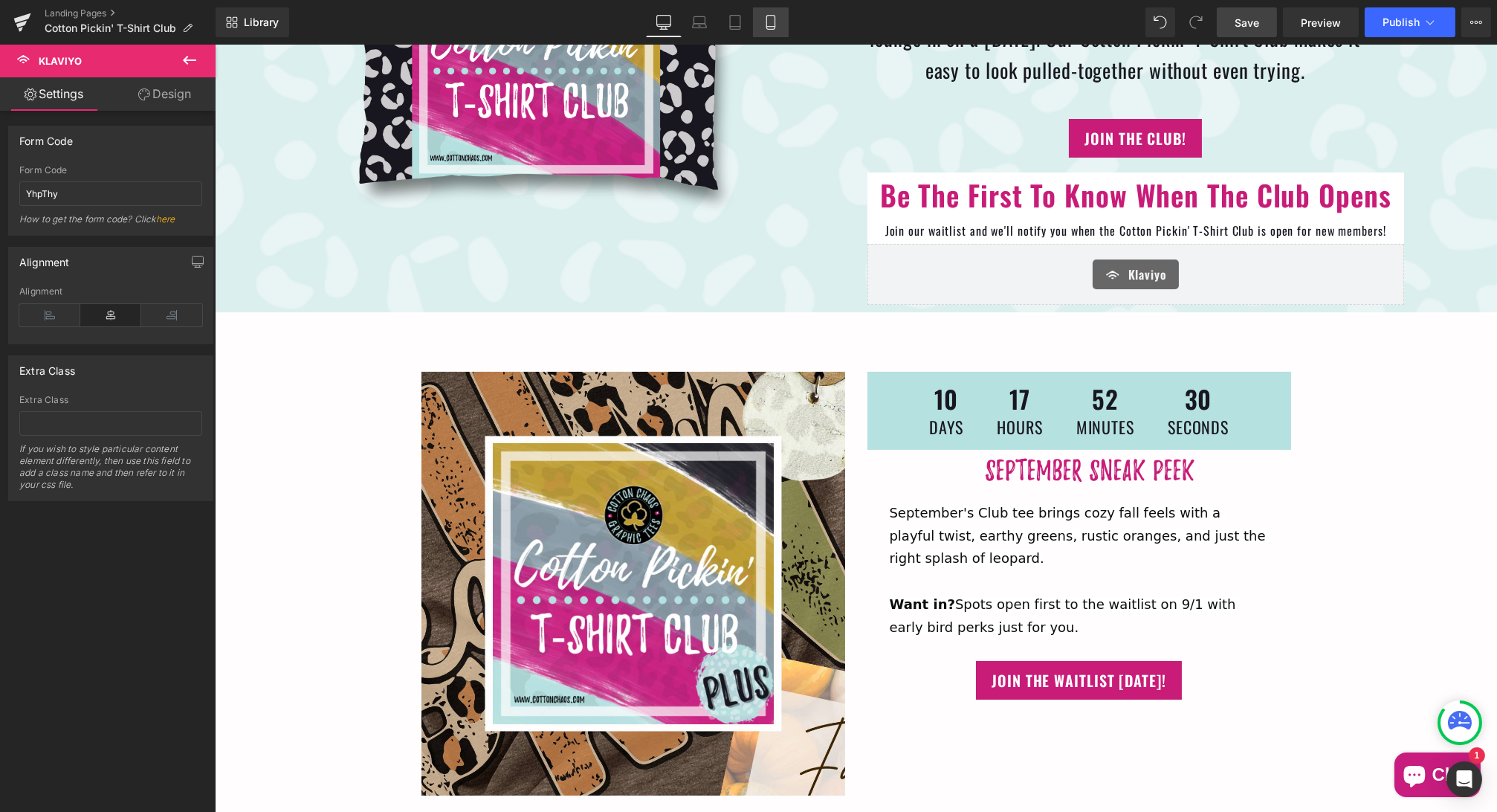
click at [767, 26] on icon at bounding box center [771, 22] width 8 height 14
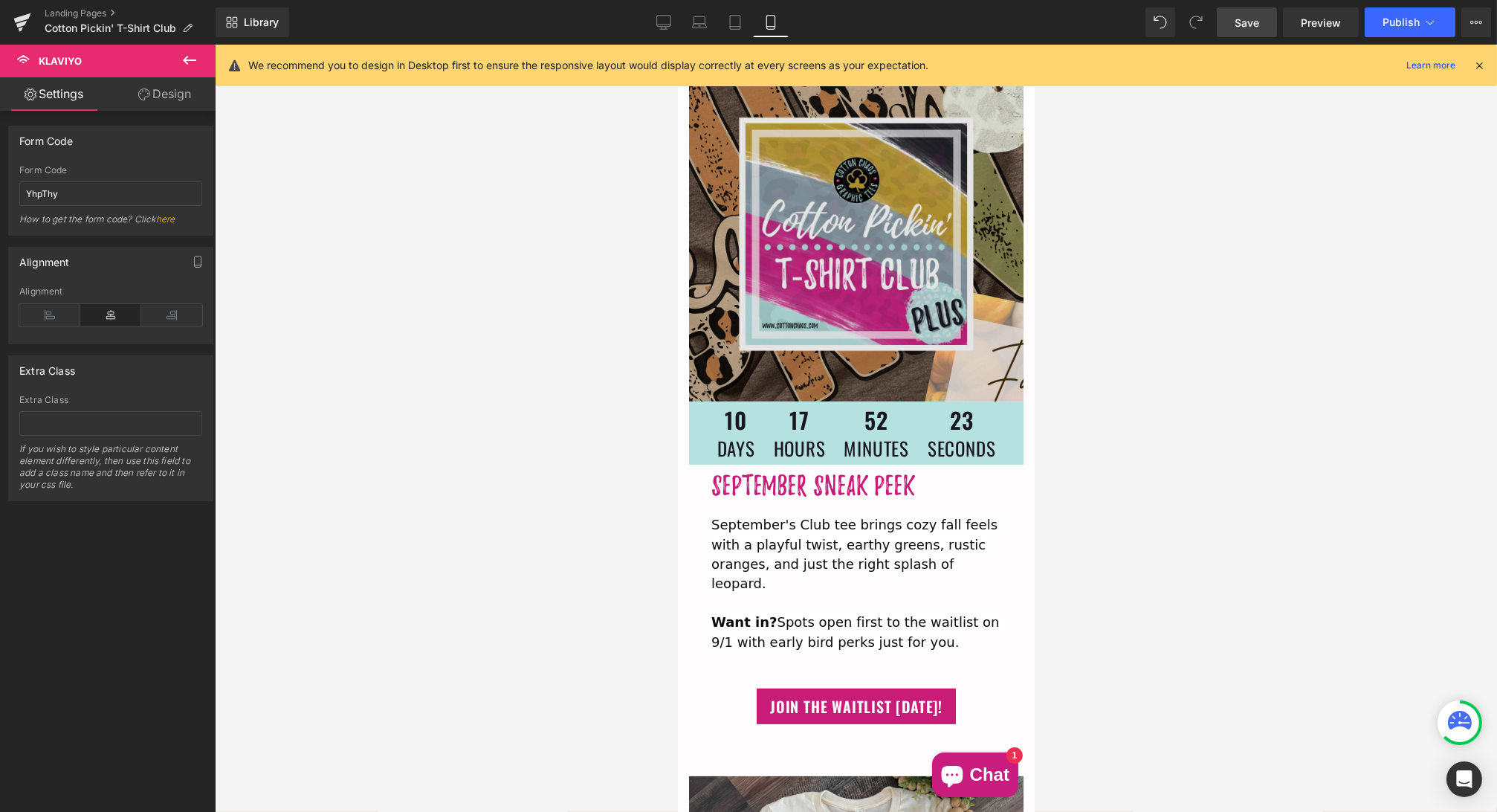
scroll to position [812, 0]
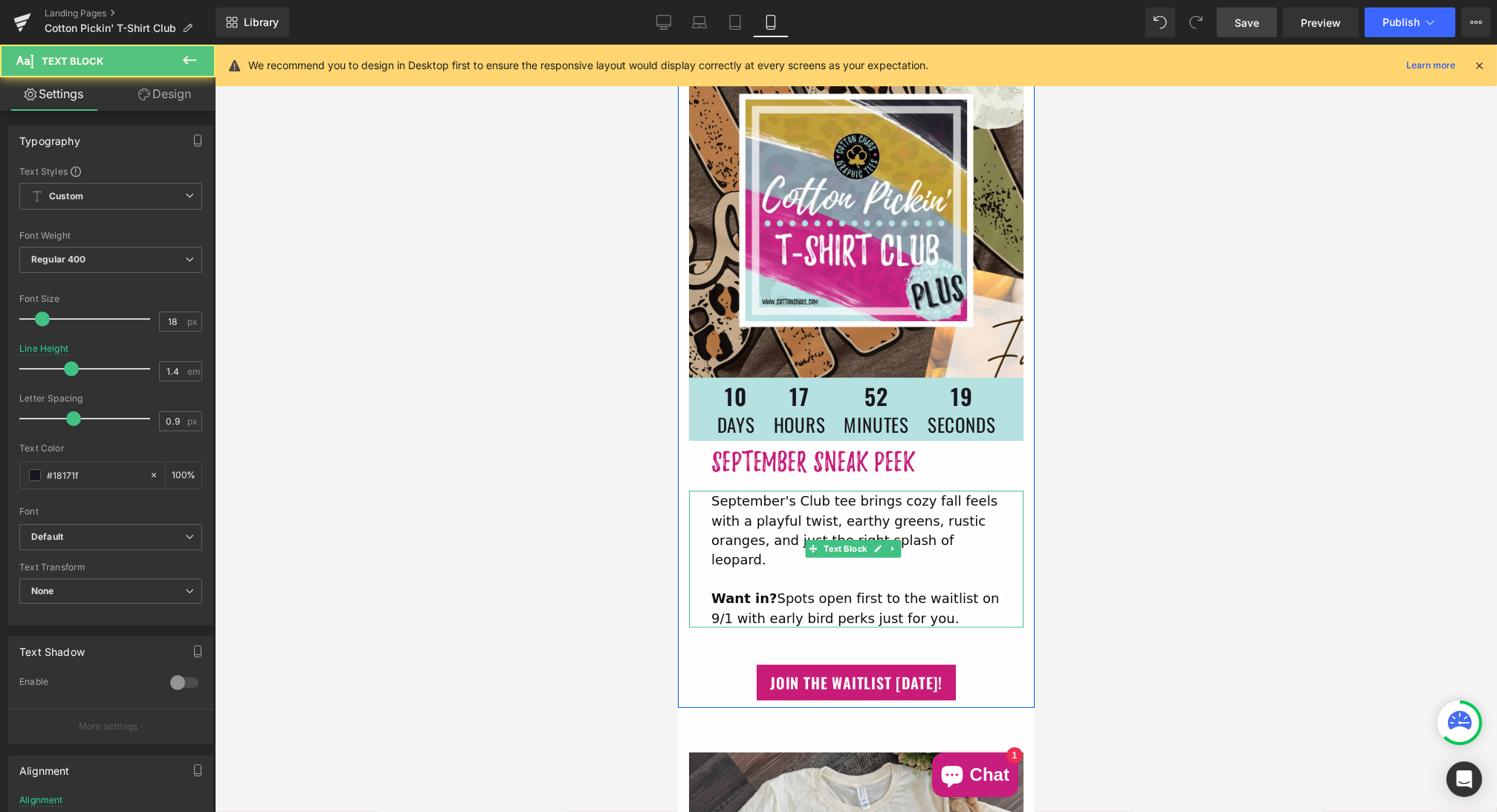
click at [987, 590] on span "Want in? Spots open first to the waitlist on 9/1 with early bird perks just for…" at bounding box center [856, 608] width 292 height 35
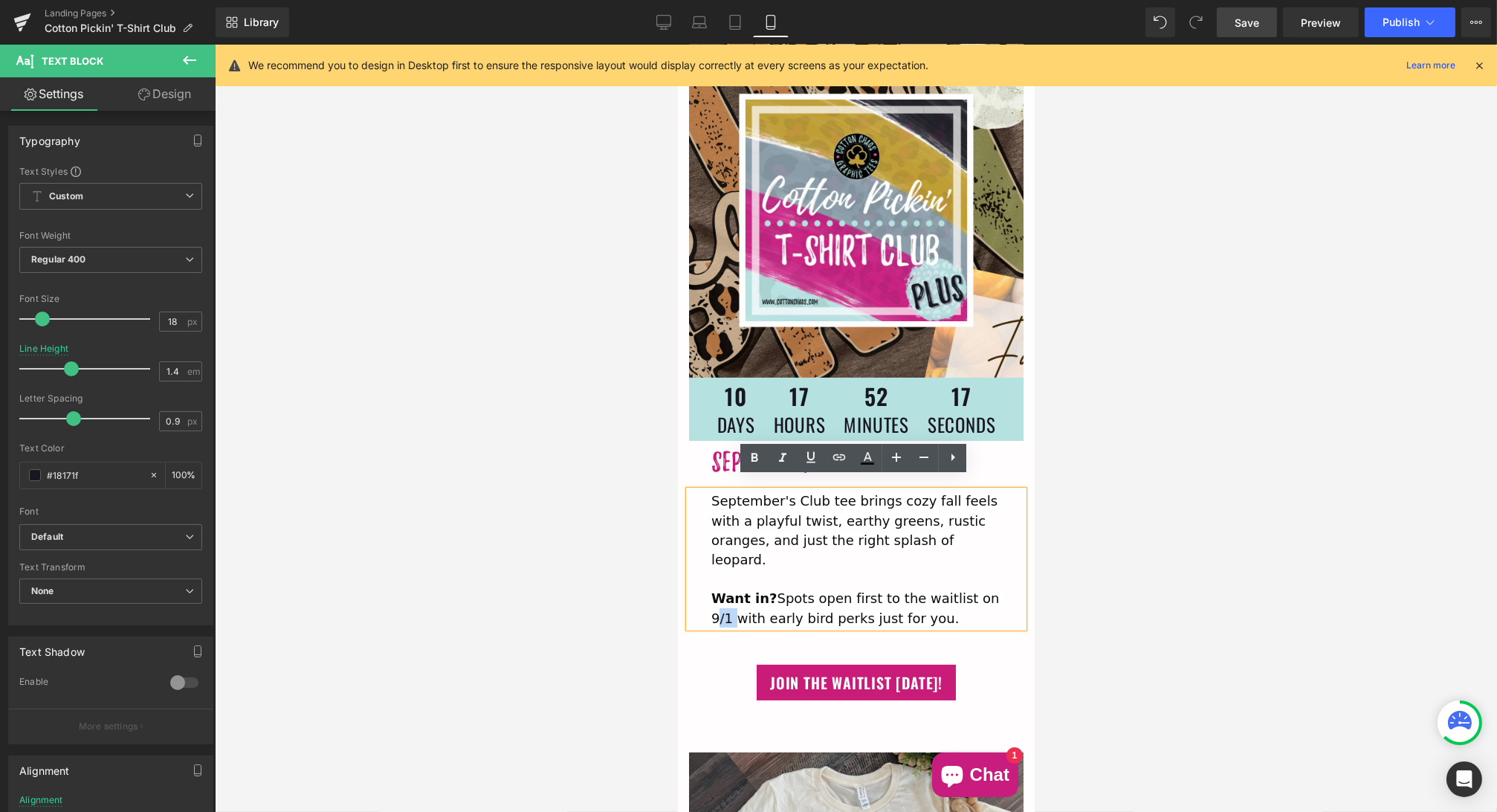
drag, startPoint x: 994, startPoint y: 567, endPoint x: 976, endPoint y: 563, distance: 18.4
click at [976, 590] on span "Want in? Spots open first to the waitlist on 9/1 with early bird perks just for…" at bounding box center [856, 608] width 292 height 35
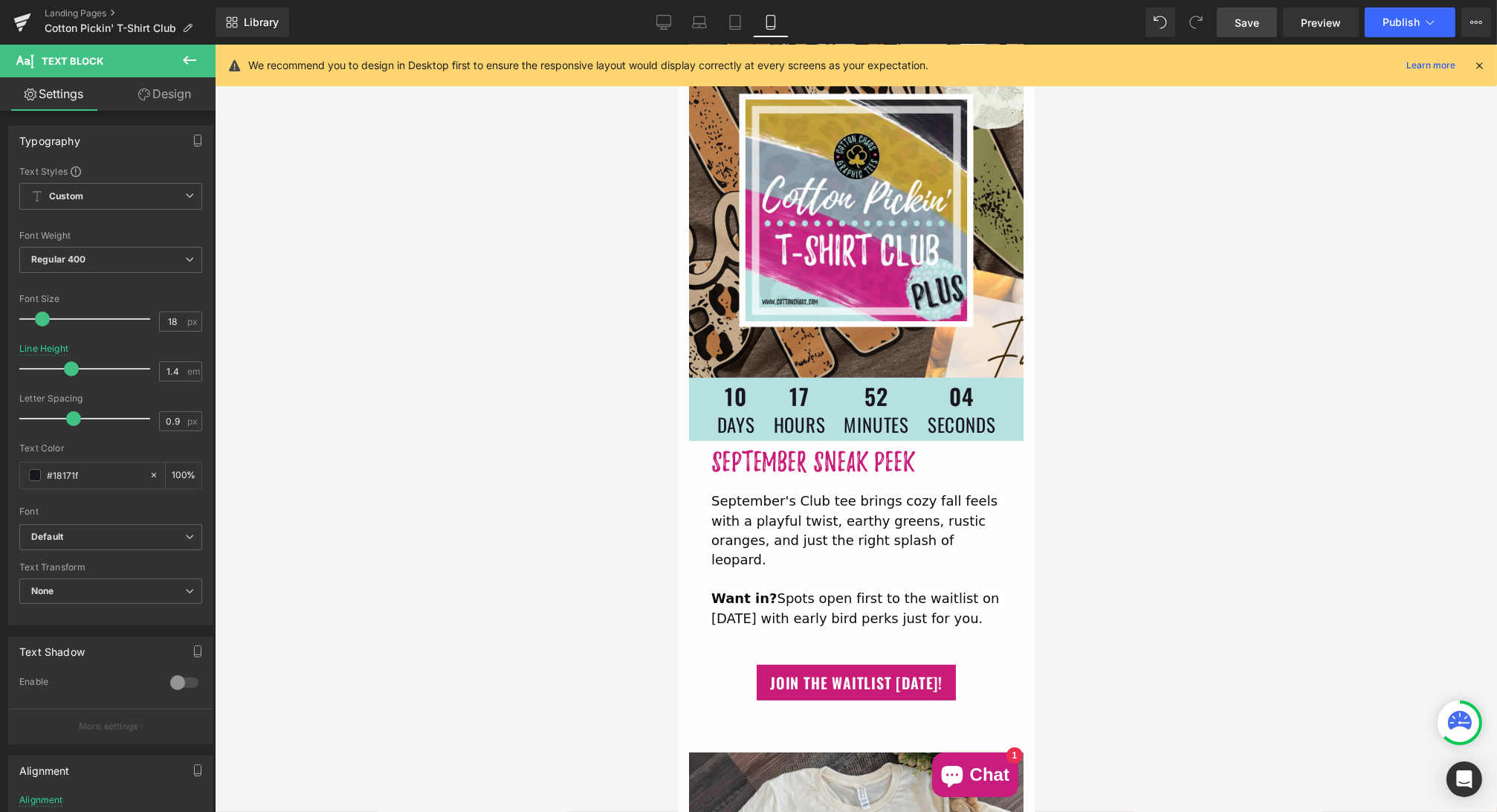
click at [1248, 26] on span "Save" at bounding box center [1247, 22] width 25 height 16
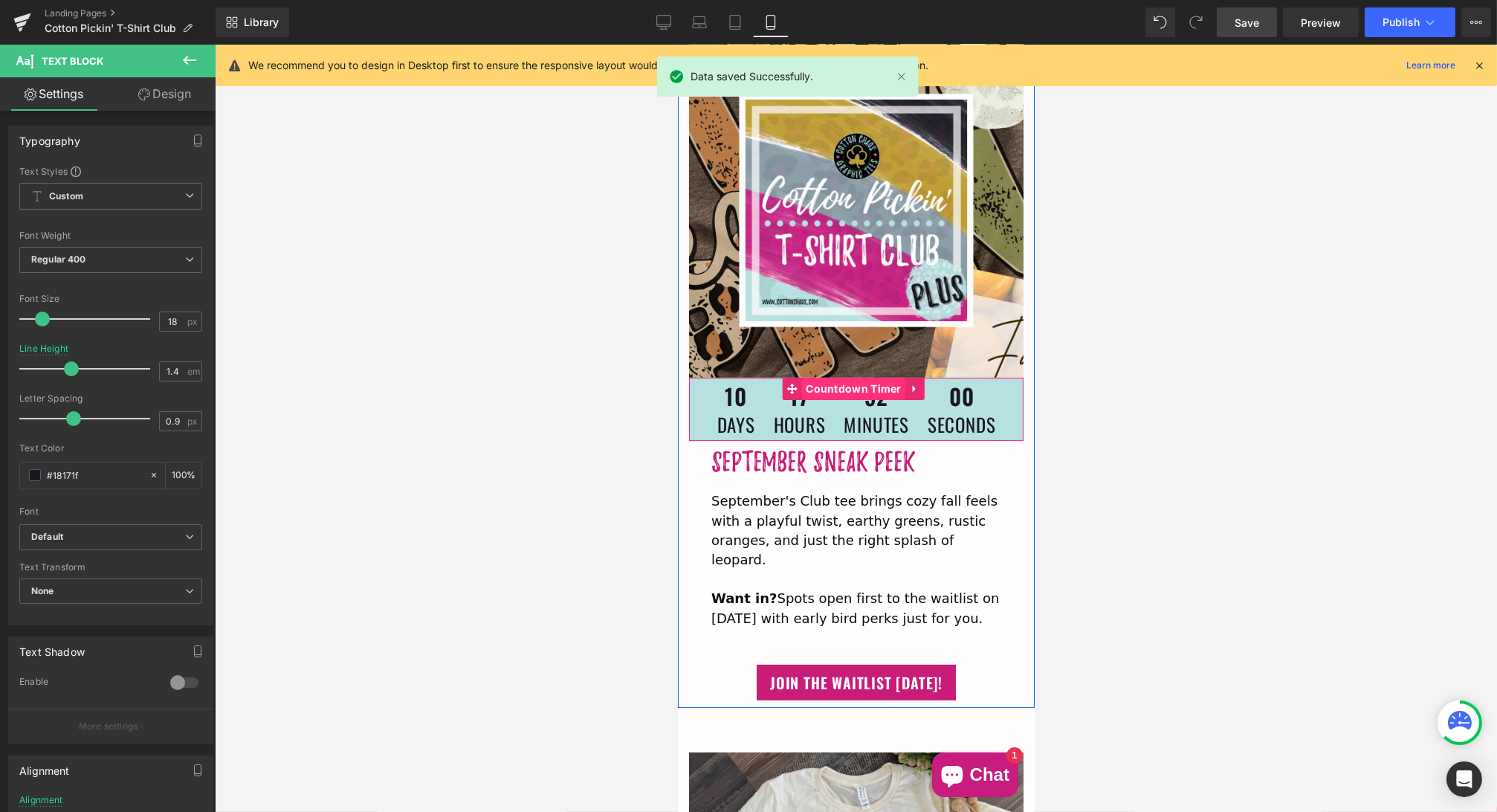
click at [855, 378] on span "Countdown Timer" at bounding box center [852, 388] width 103 height 22
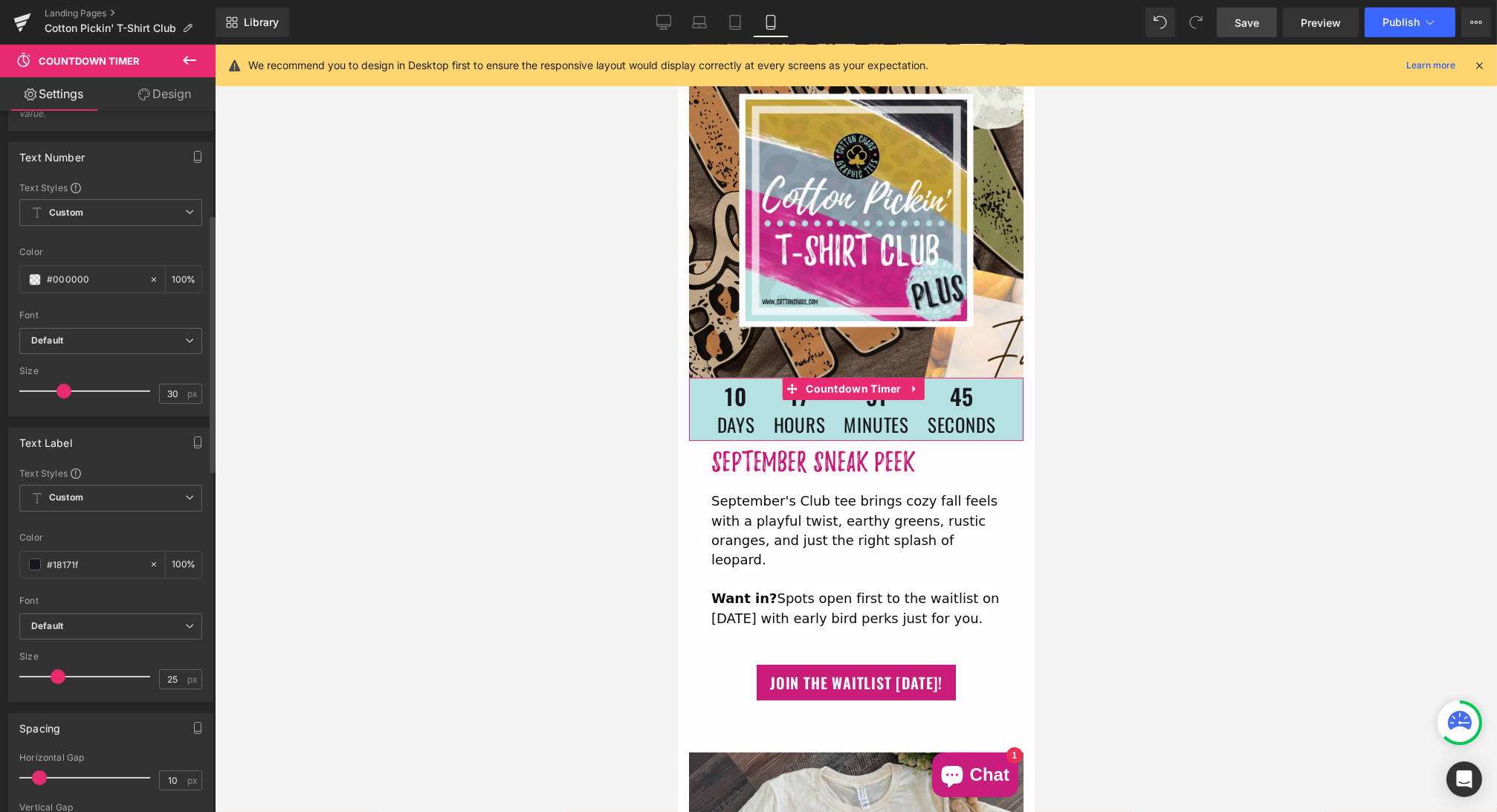
scroll to position [243, 0]
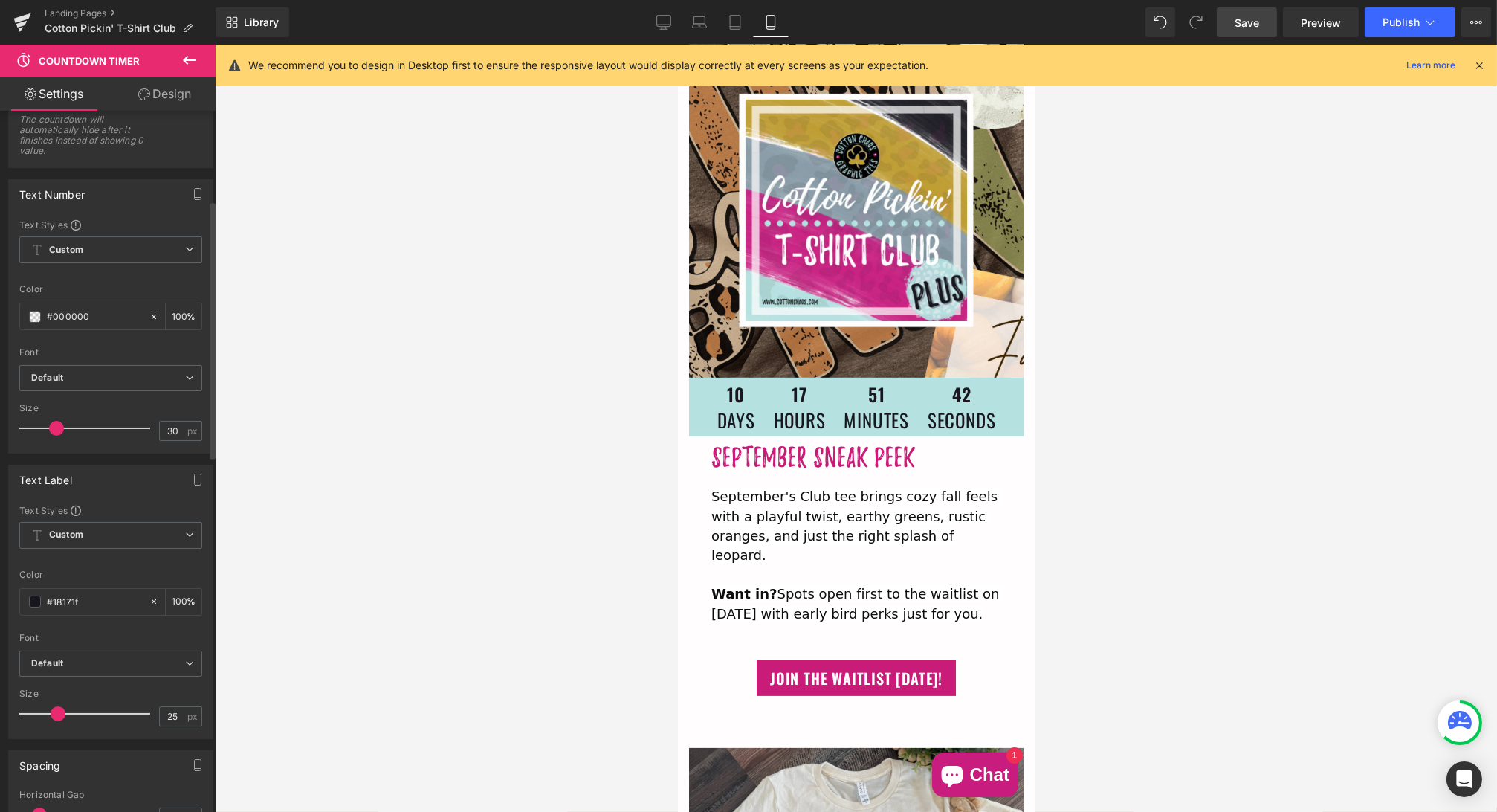
click at [57, 420] on span at bounding box center [57, 428] width 15 height 15
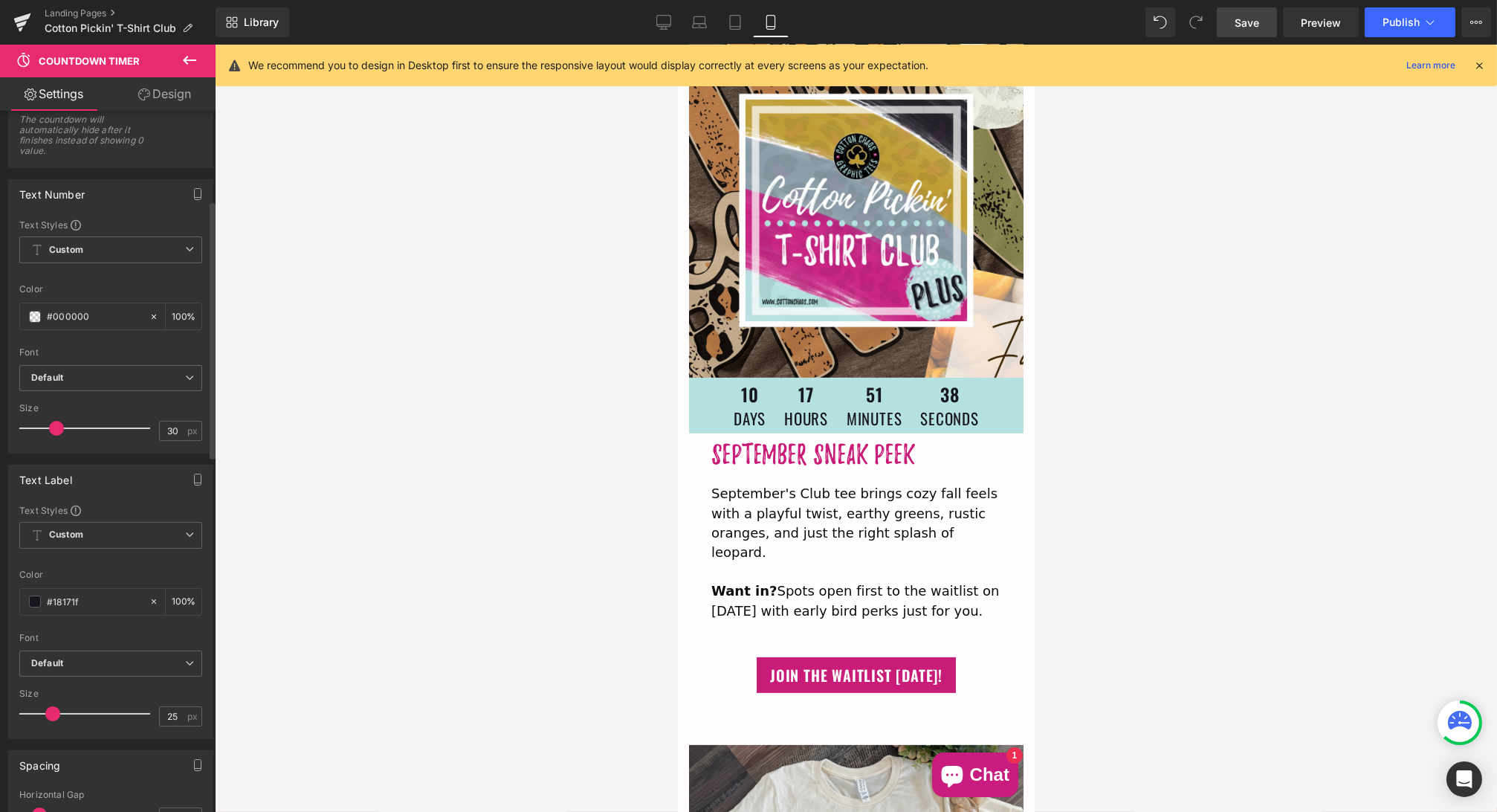
click at [49, 706] on span at bounding box center [53, 714] width 15 height 15
click at [1241, 27] on span "Save" at bounding box center [1247, 22] width 25 height 16
click at [1396, 23] on span "Publish" at bounding box center [1401, 22] width 37 height 12
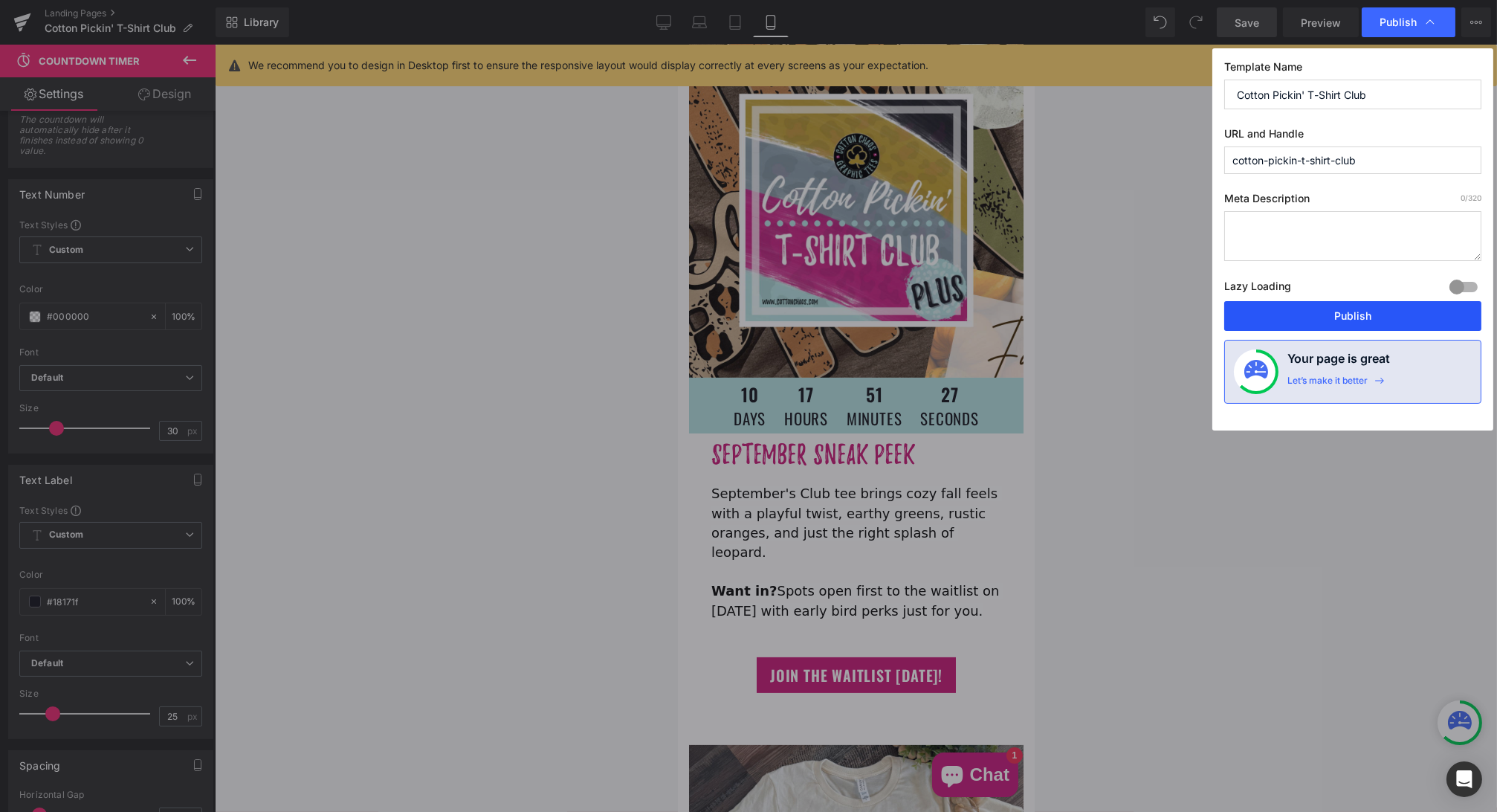
click at [1350, 315] on button "Publish" at bounding box center [1353, 316] width 257 height 30
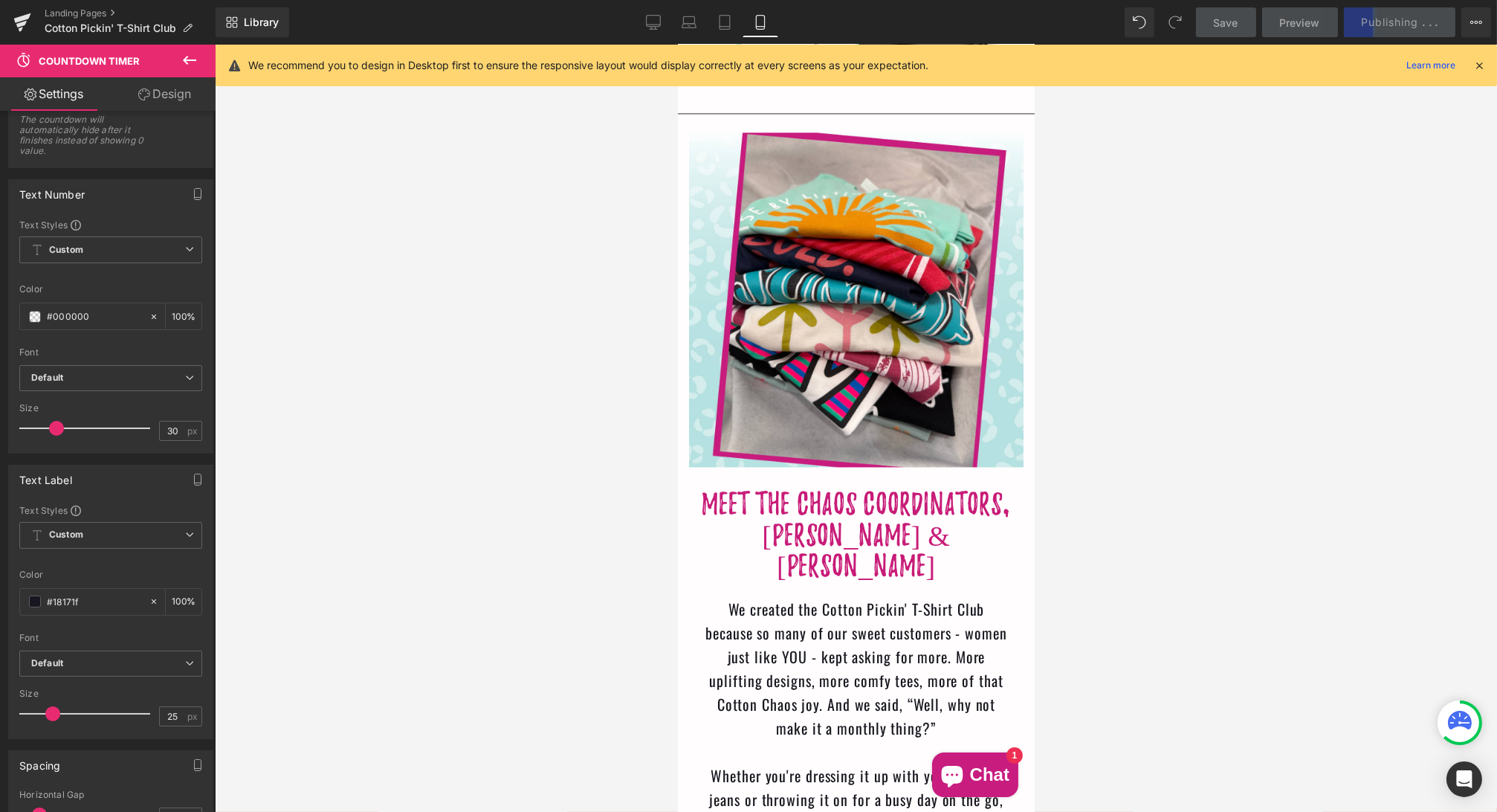
scroll to position [6482, 0]
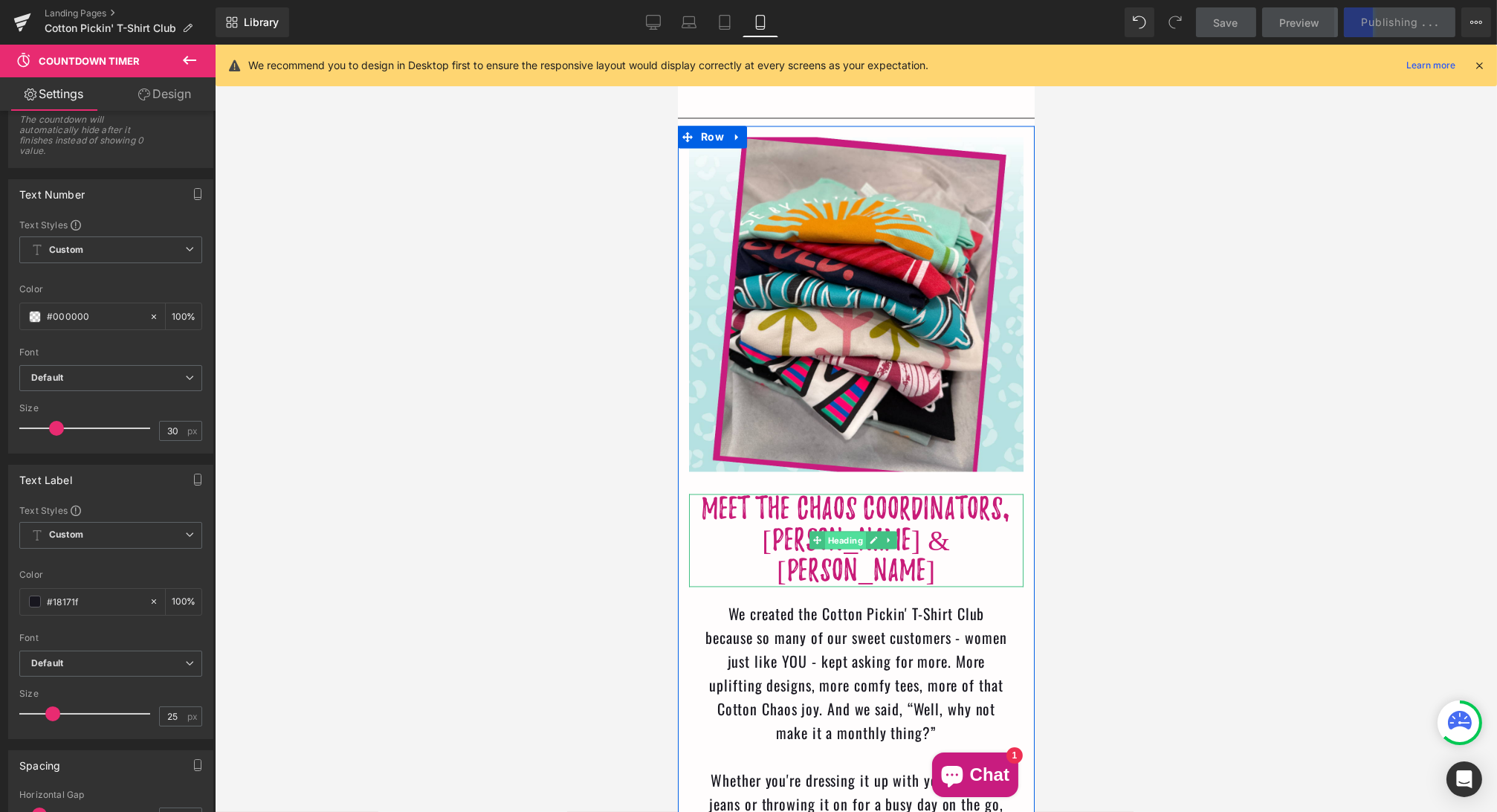
click at [849, 532] on span "Heading" at bounding box center [845, 541] width 41 height 18
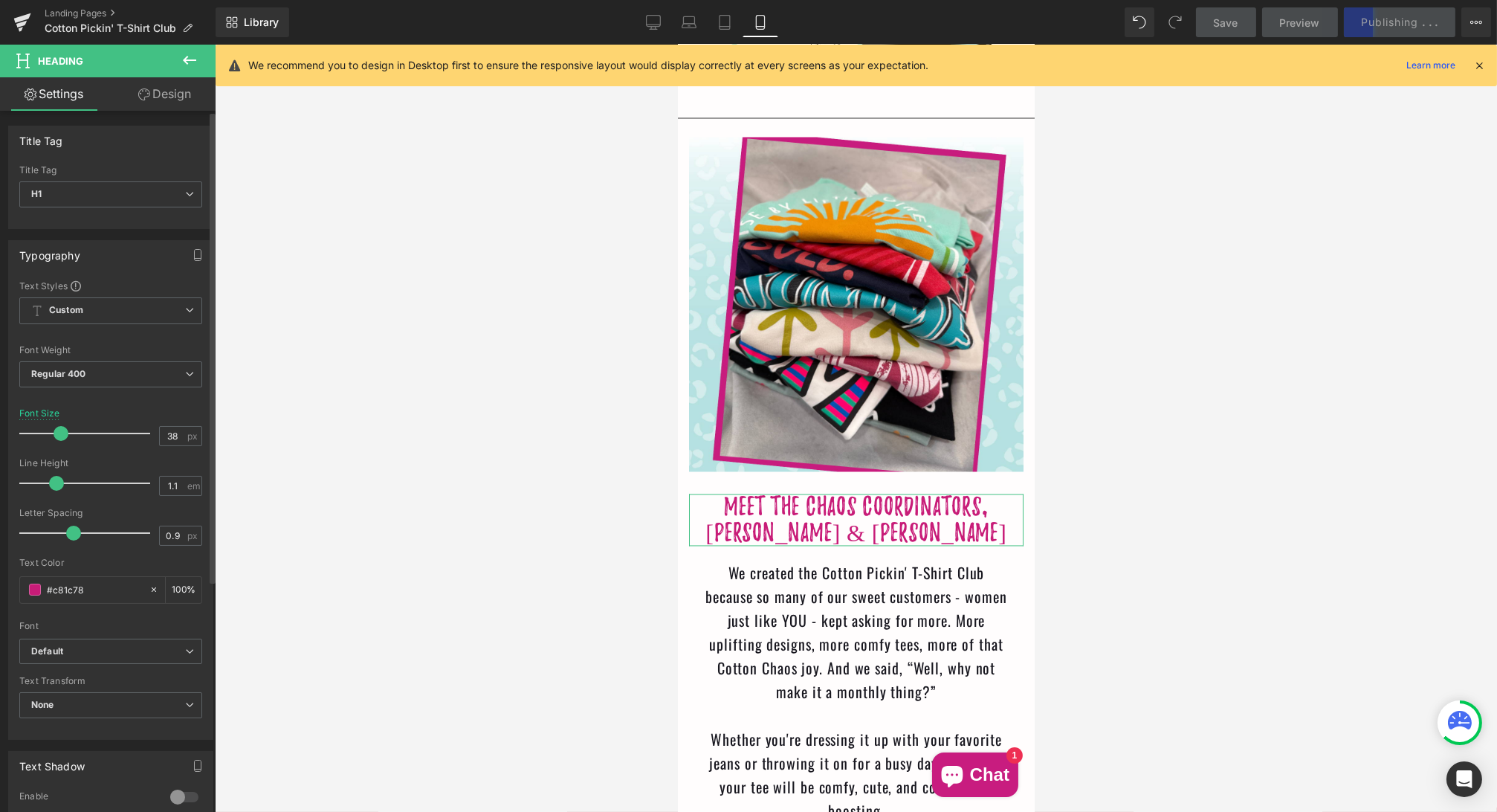
click at [59, 429] on span at bounding box center [61, 434] width 15 height 15
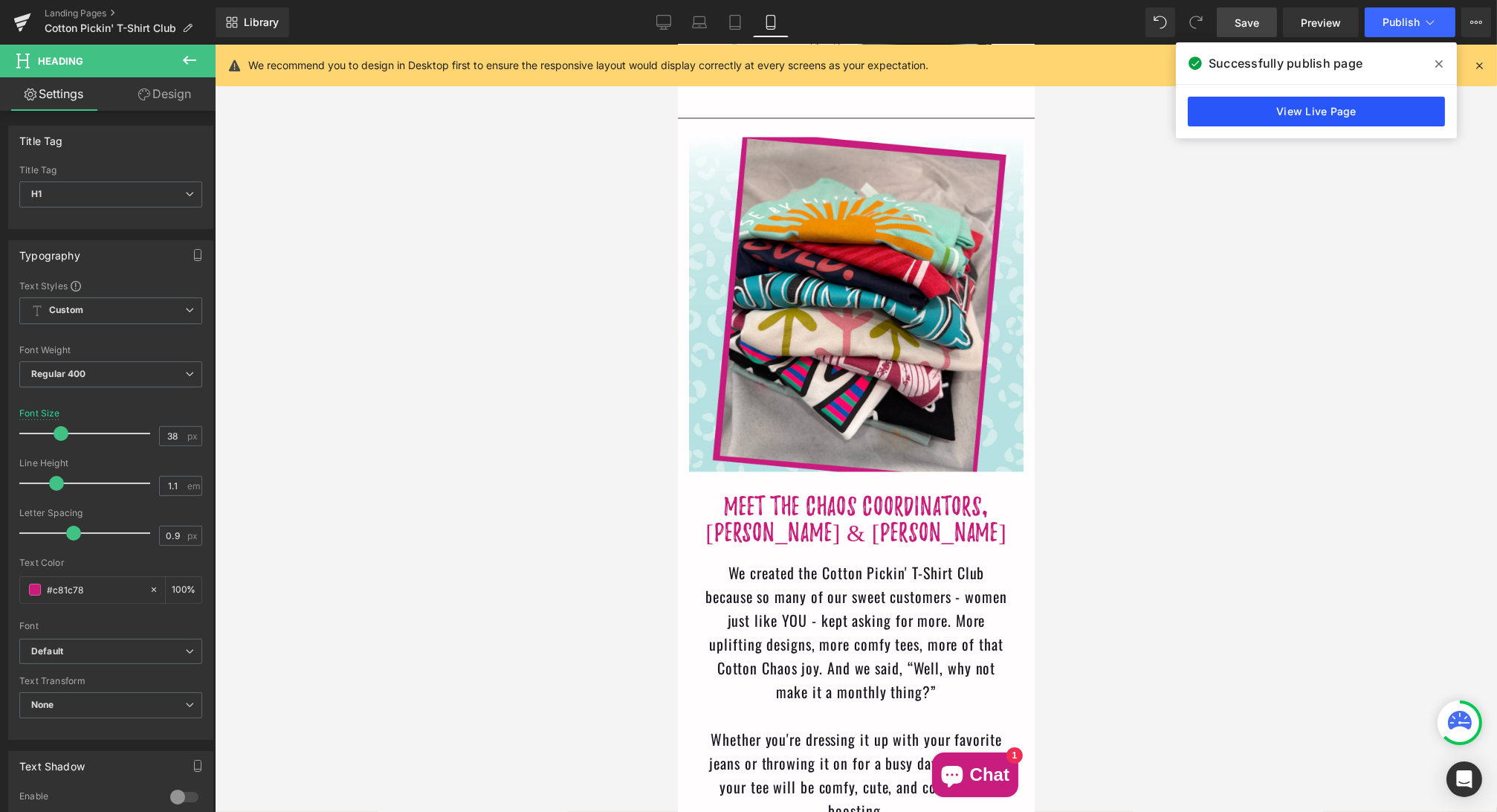
click at [1222, 118] on link "View Live Page" at bounding box center [1316, 111] width 257 height 30
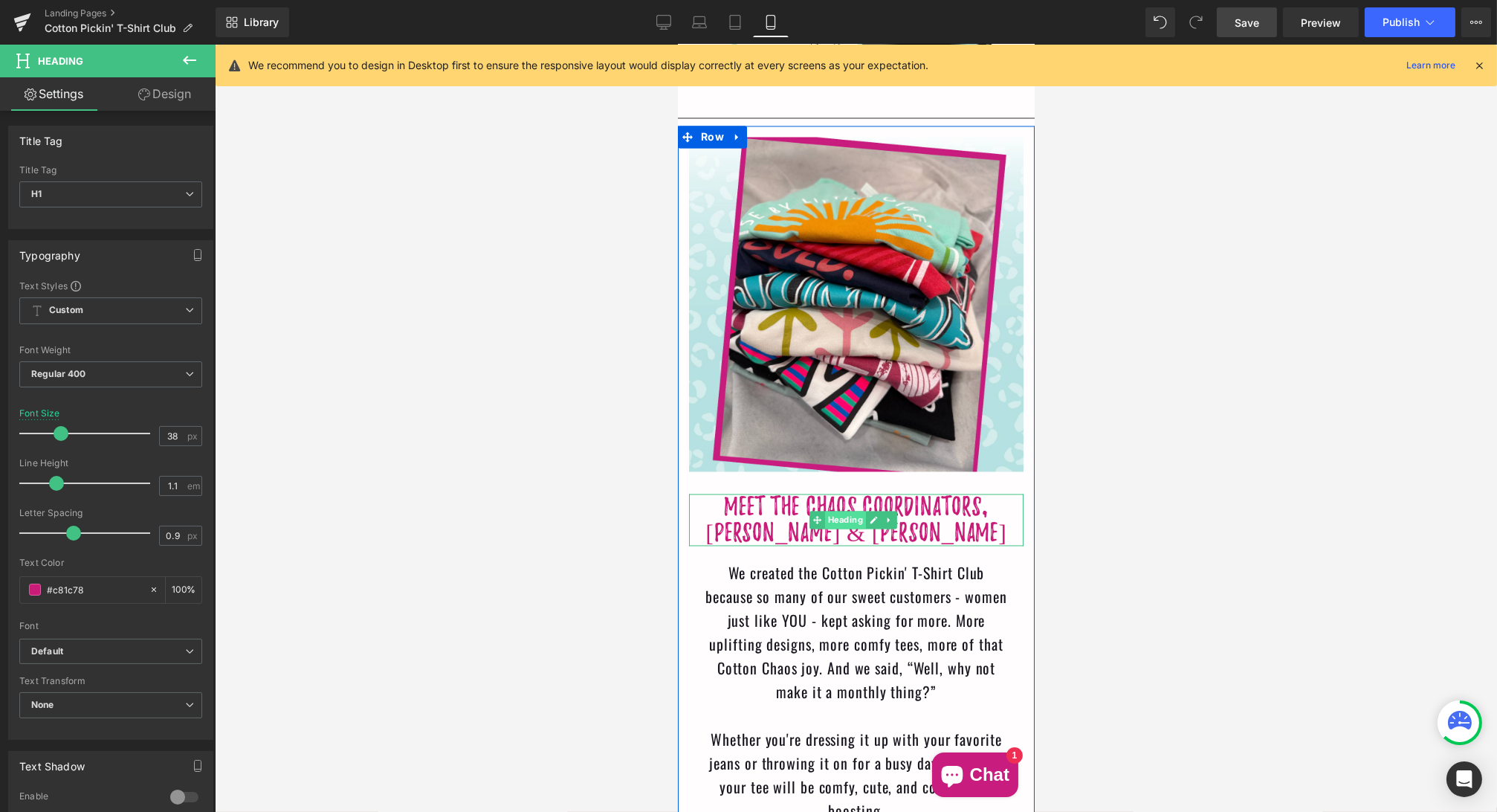
click at [852, 510] on span "Heading" at bounding box center [845, 519] width 41 height 18
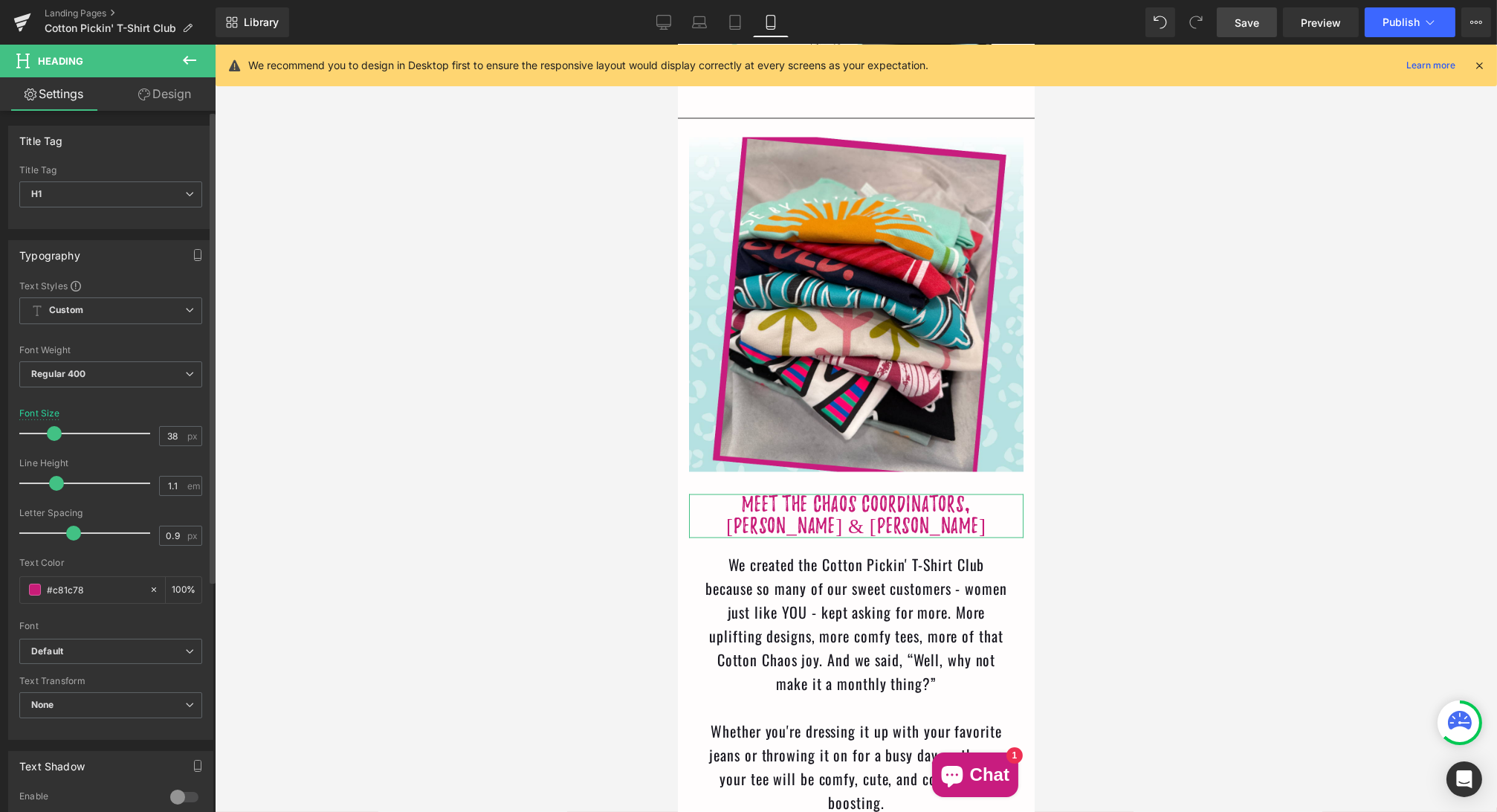
click at [50, 427] on span at bounding box center [54, 434] width 15 height 15
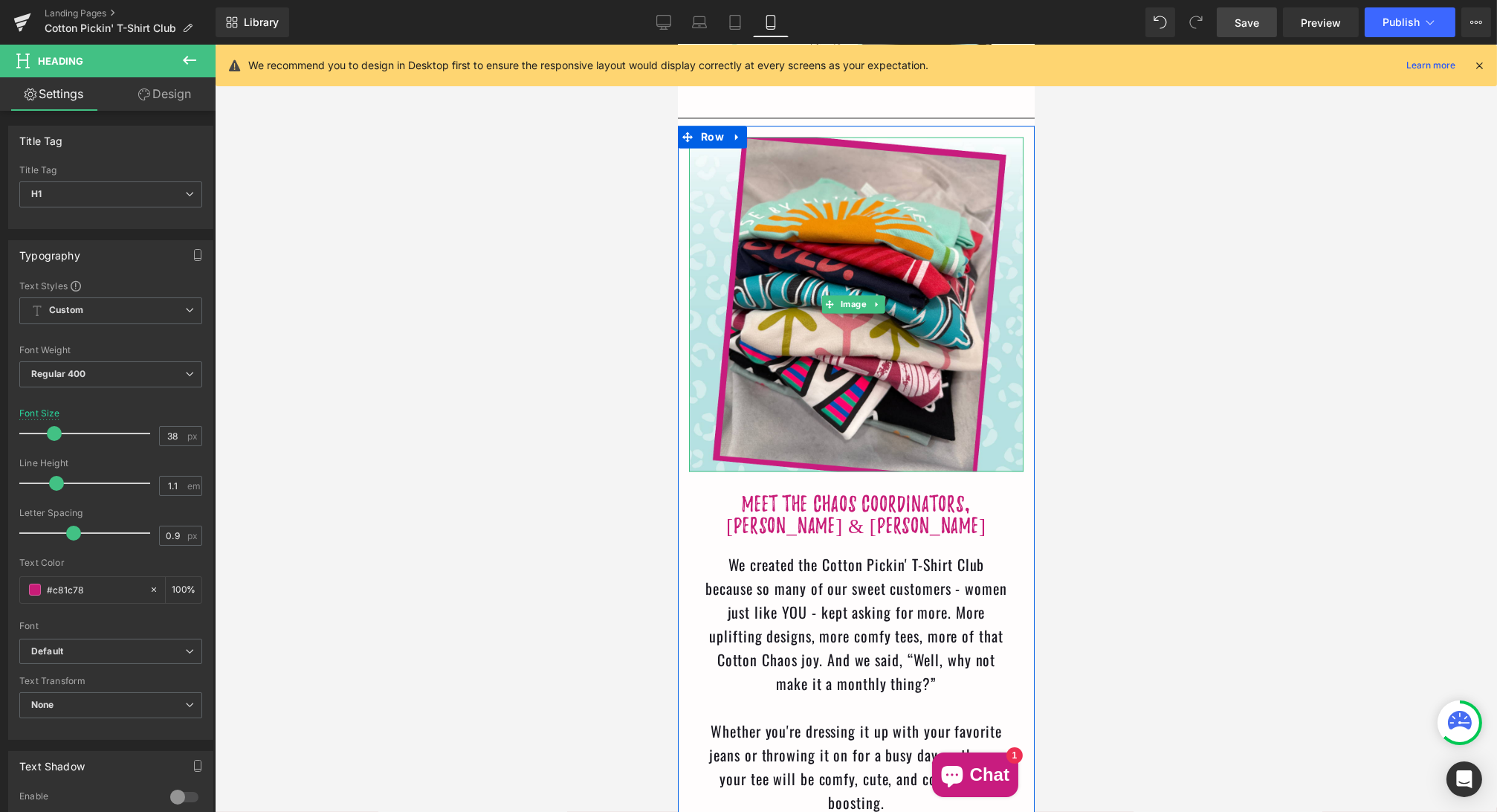
click at [1250, 23] on span "Save" at bounding box center [1247, 22] width 25 height 16
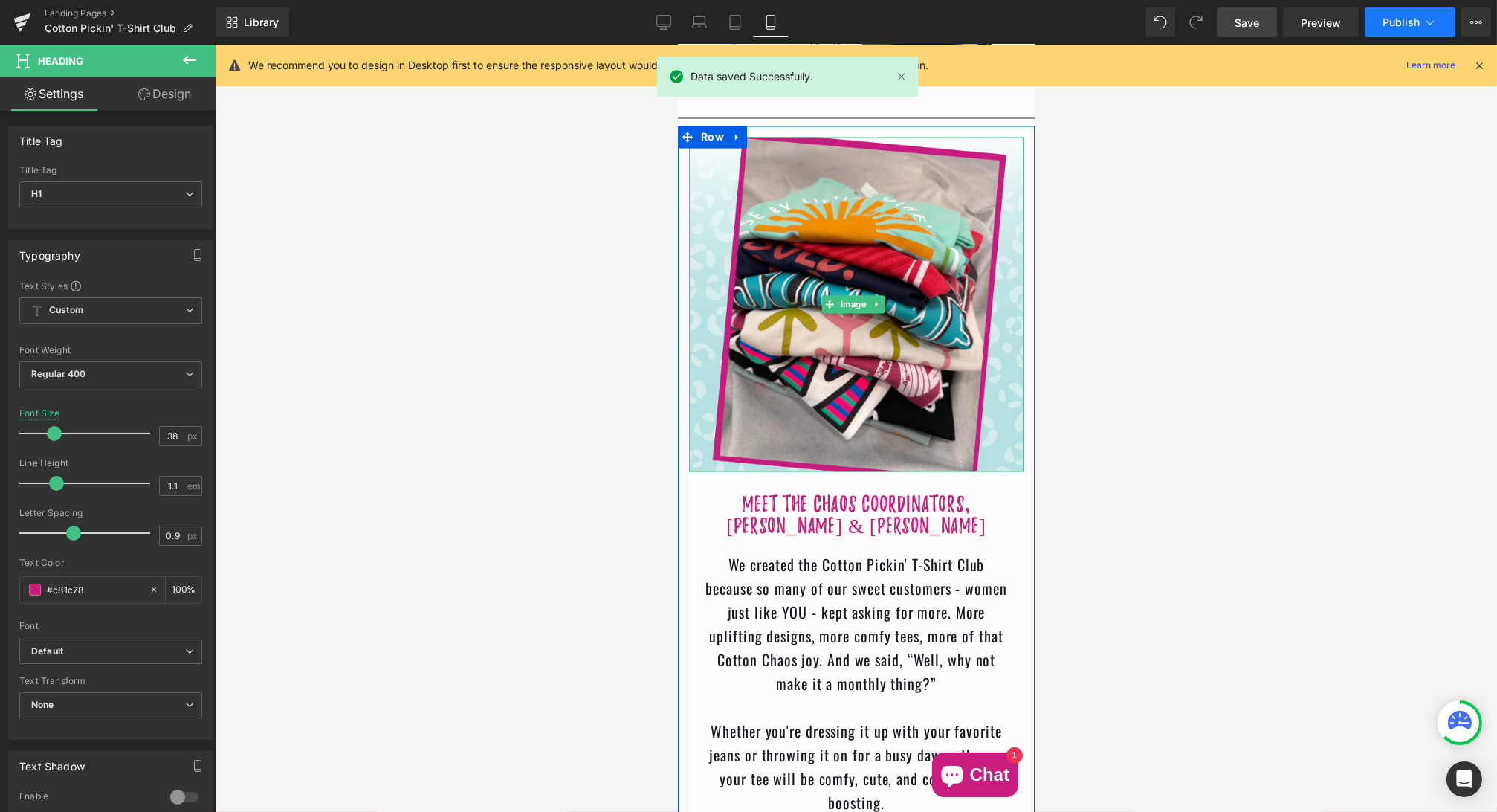
click at [1393, 21] on span "Publish" at bounding box center [1401, 22] width 37 height 12
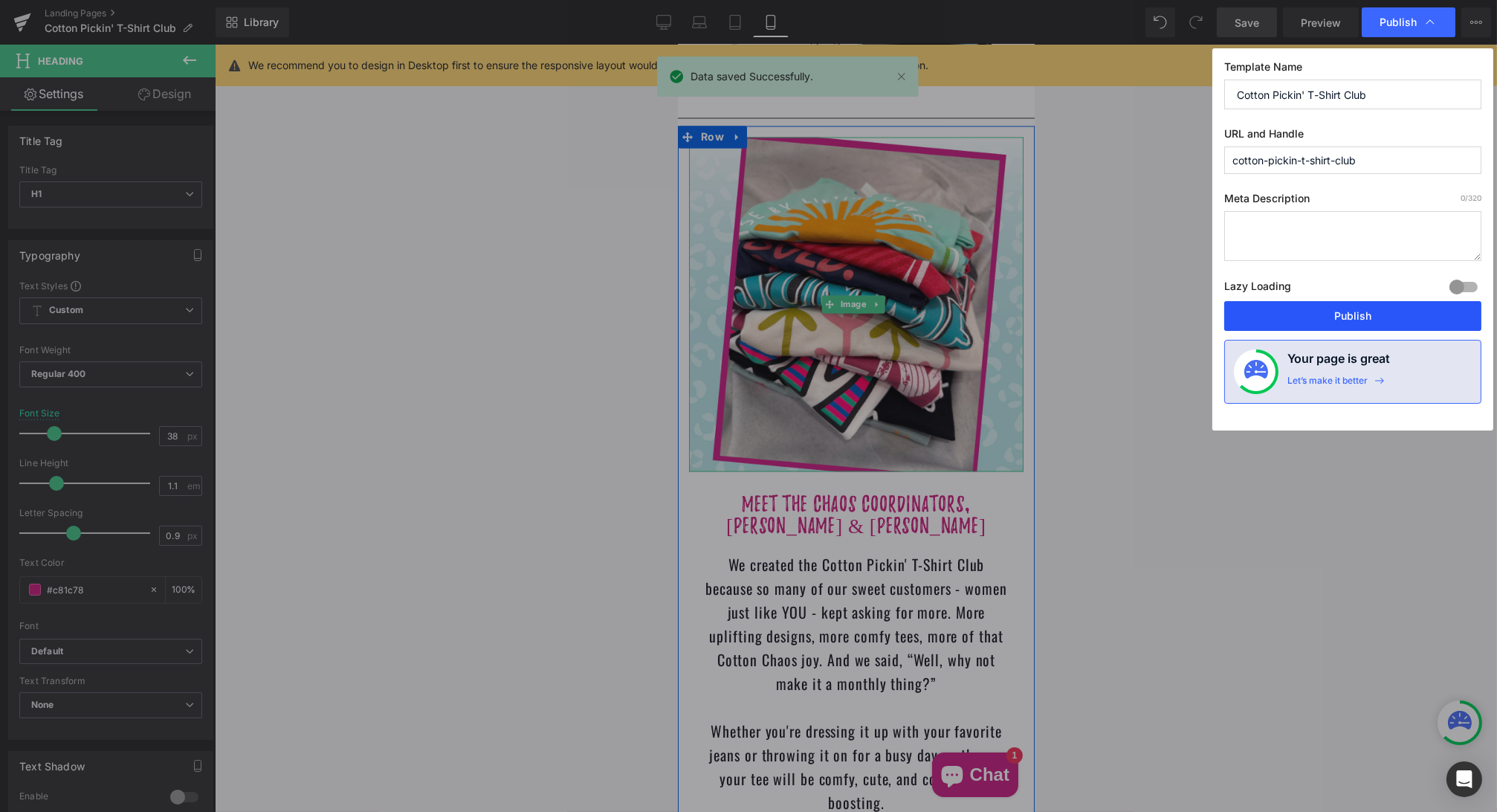
click at [1331, 315] on button "Publish" at bounding box center [1353, 316] width 257 height 30
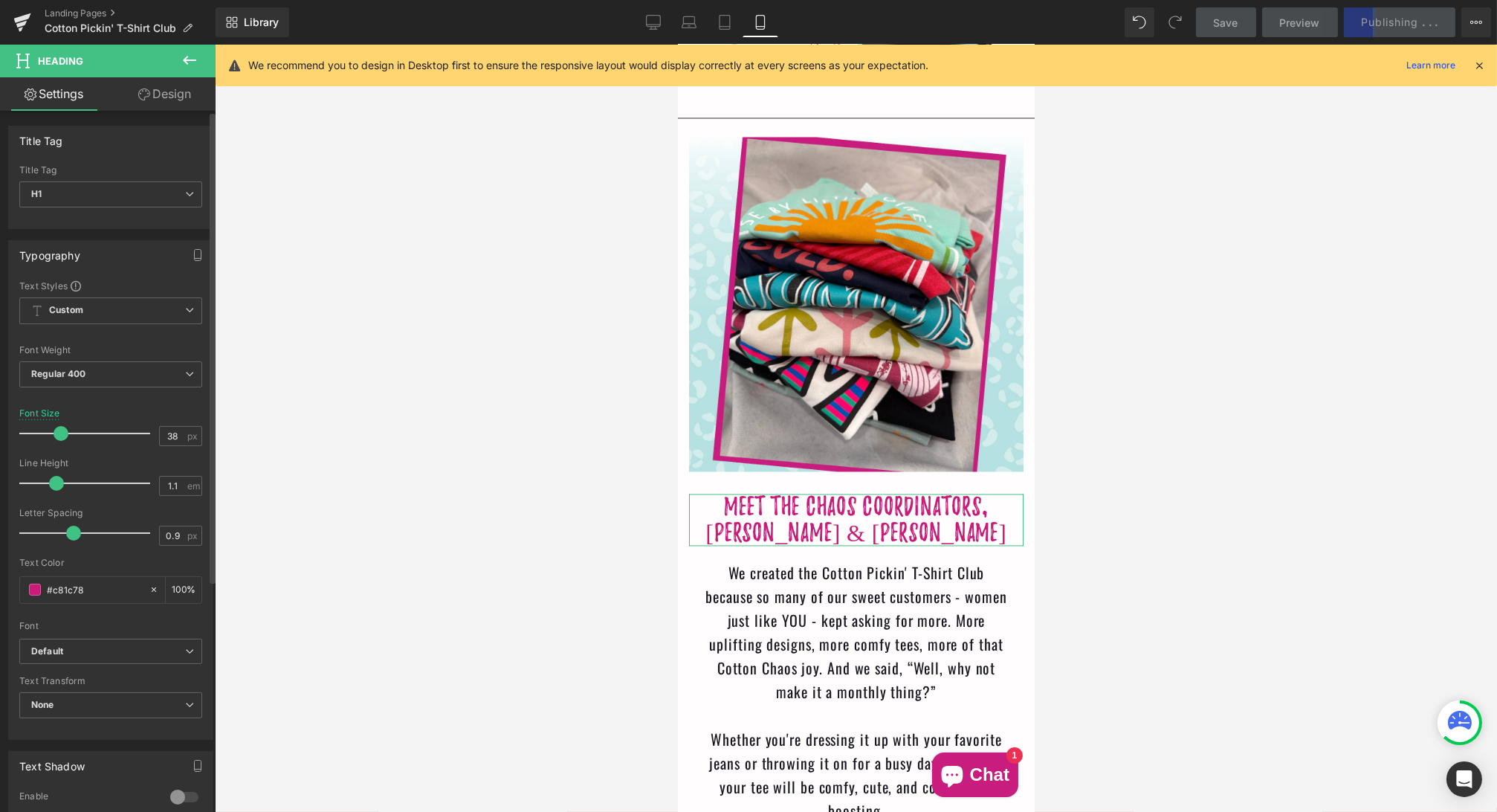
click at [60, 429] on span at bounding box center [61, 434] width 15 height 15
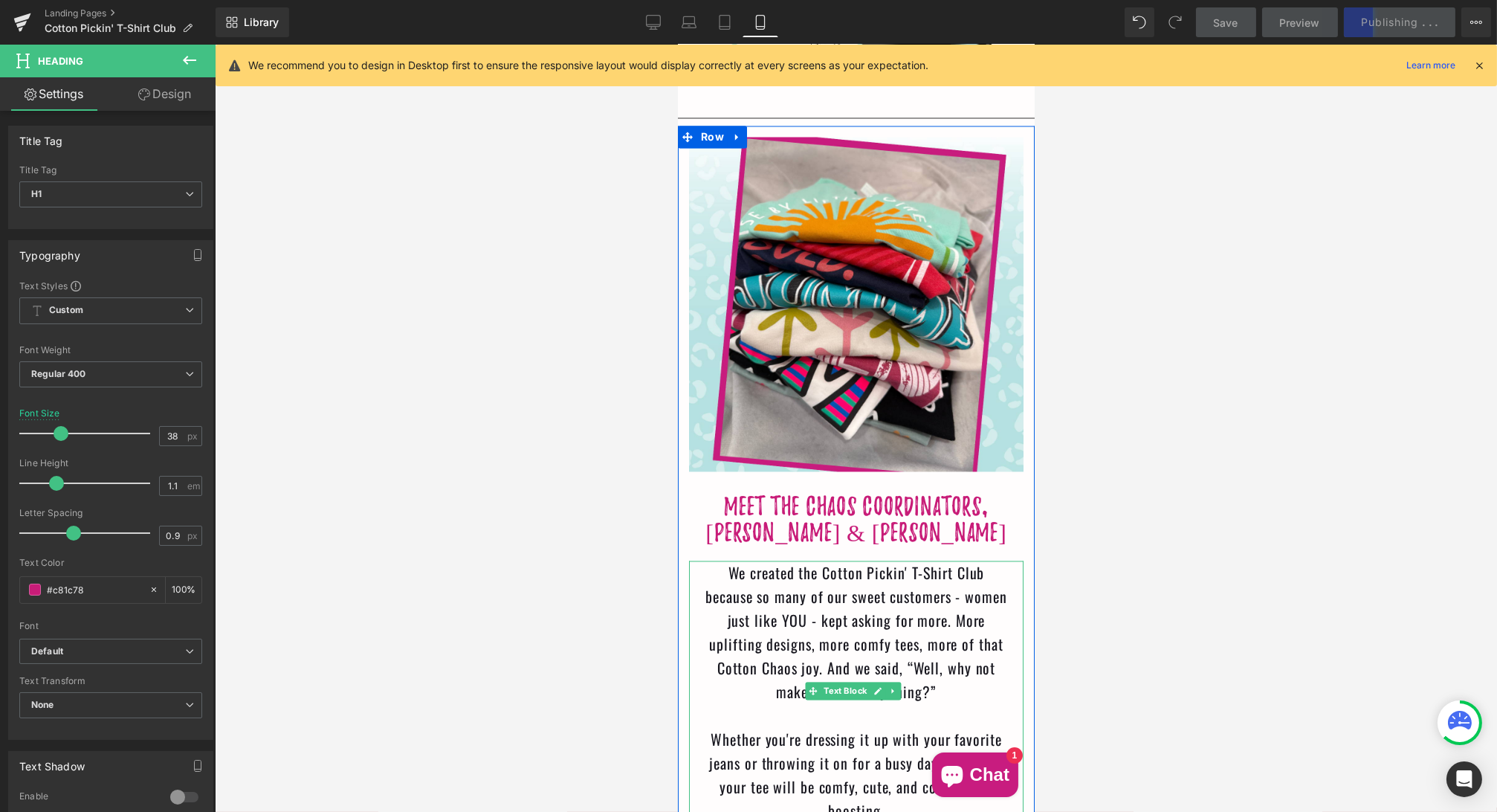
click at [812, 561] on div "We created the Cotton Pickin' T-Shirt Club because so many of our sweet custome…" at bounding box center [856, 631] width 305 height 143
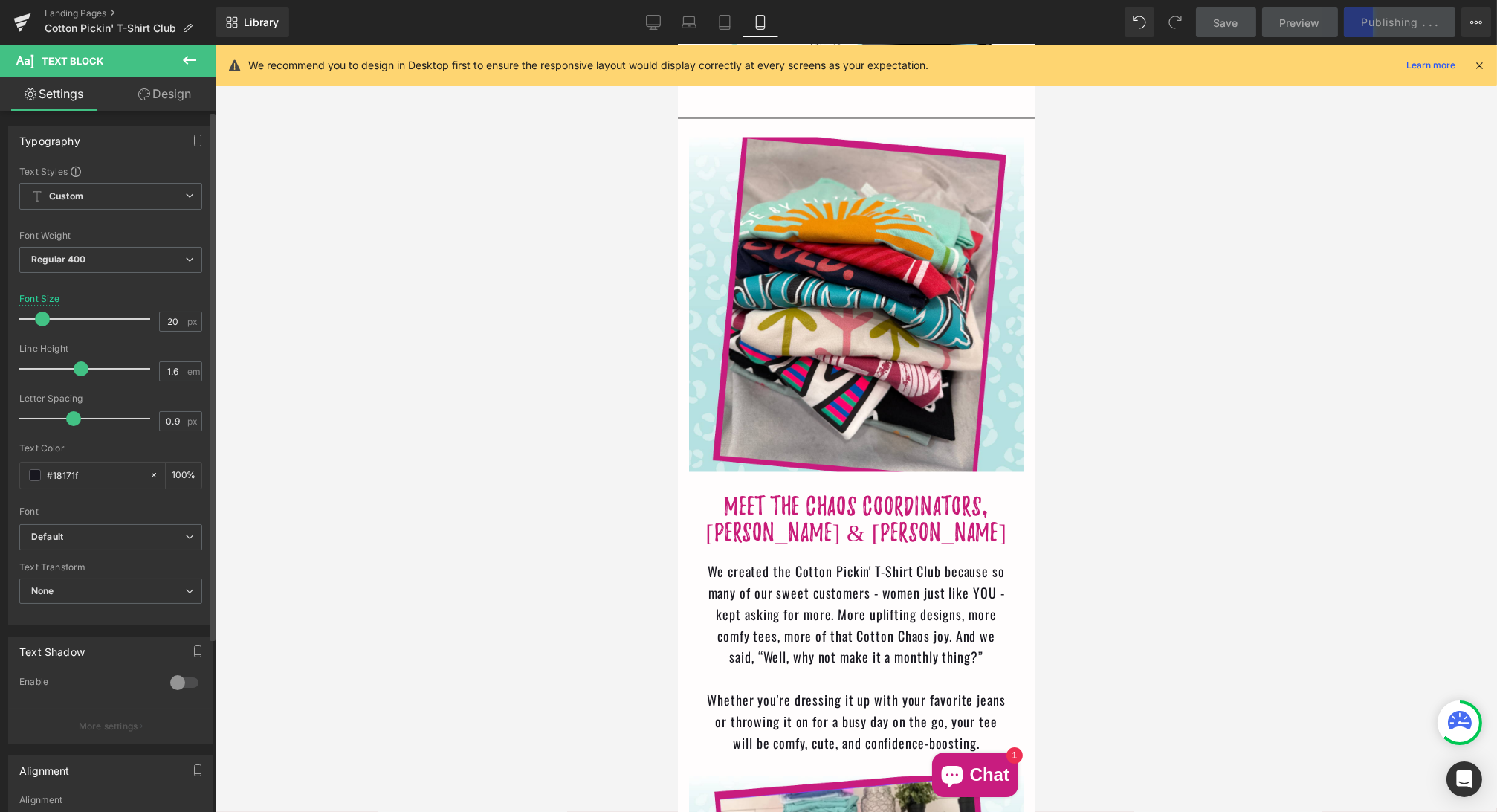
click at [41, 320] on span at bounding box center [42, 319] width 15 height 15
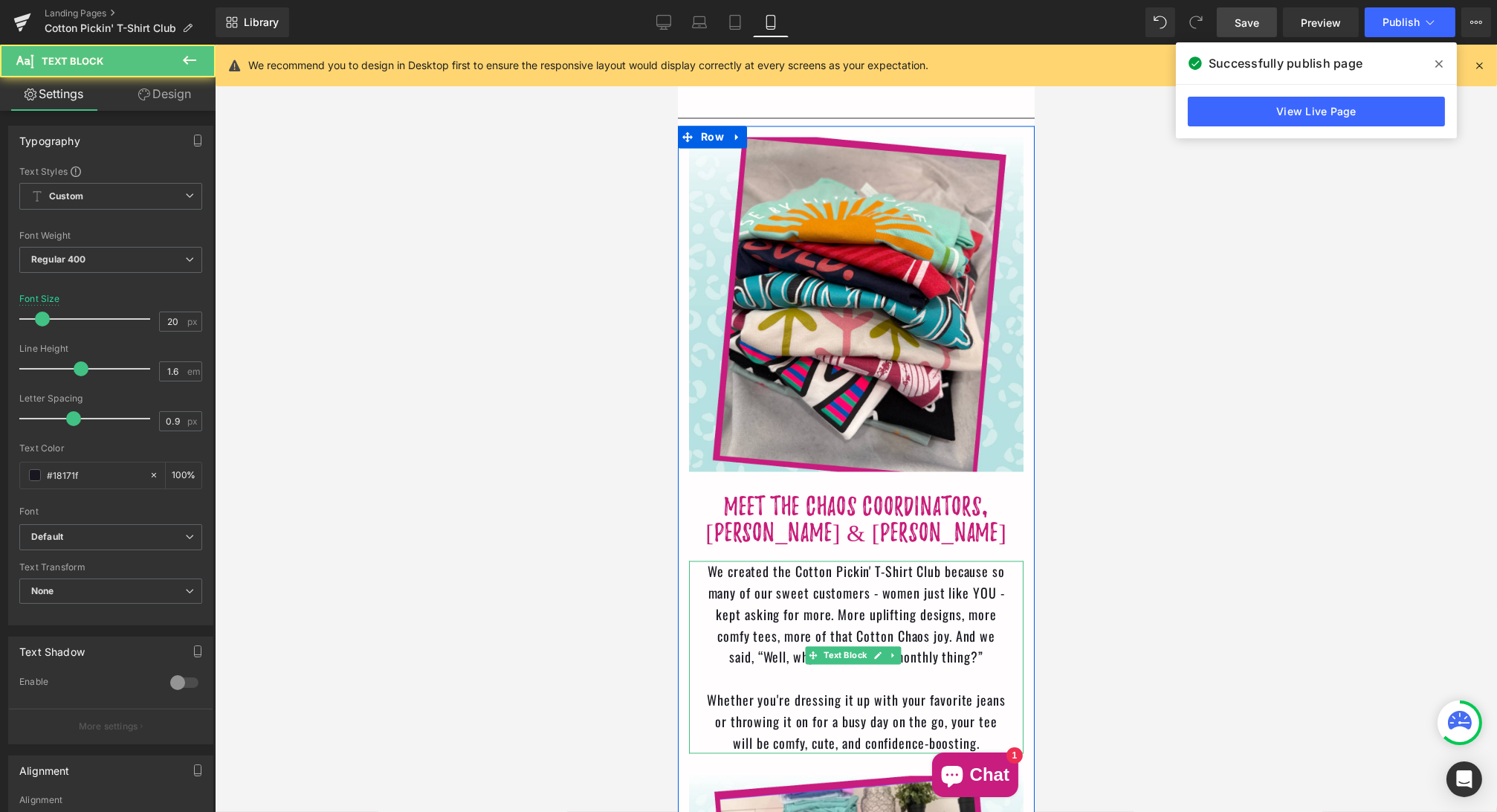
click at [881, 561] on div "We created the Cotton Pickin' T-Shirt Club because so many of our sweet custome…" at bounding box center [856, 614] width 305 height 107
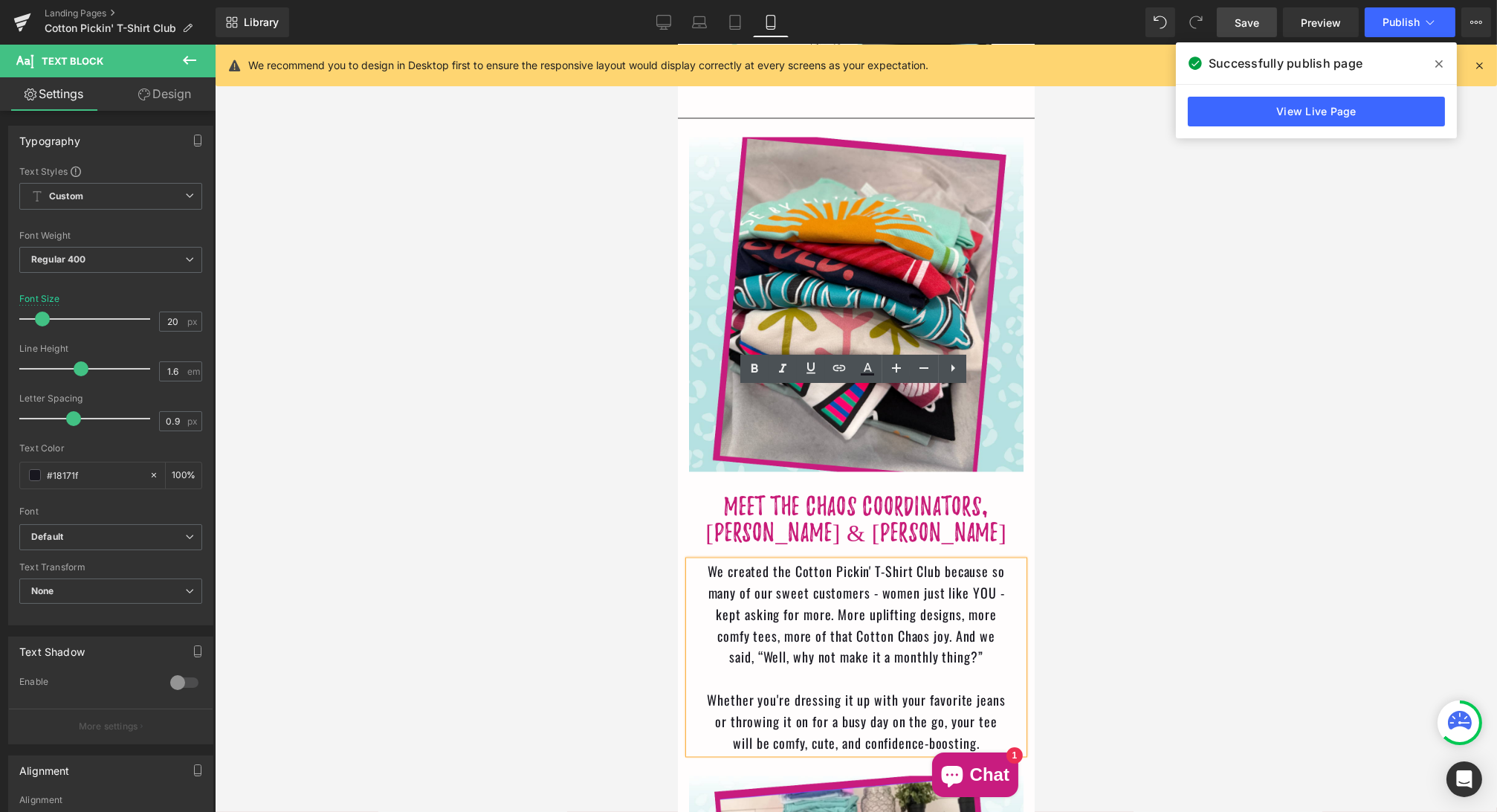
click at [1261, 17] on link "Save" at bounding box center [1246, 22] width 60 height 30
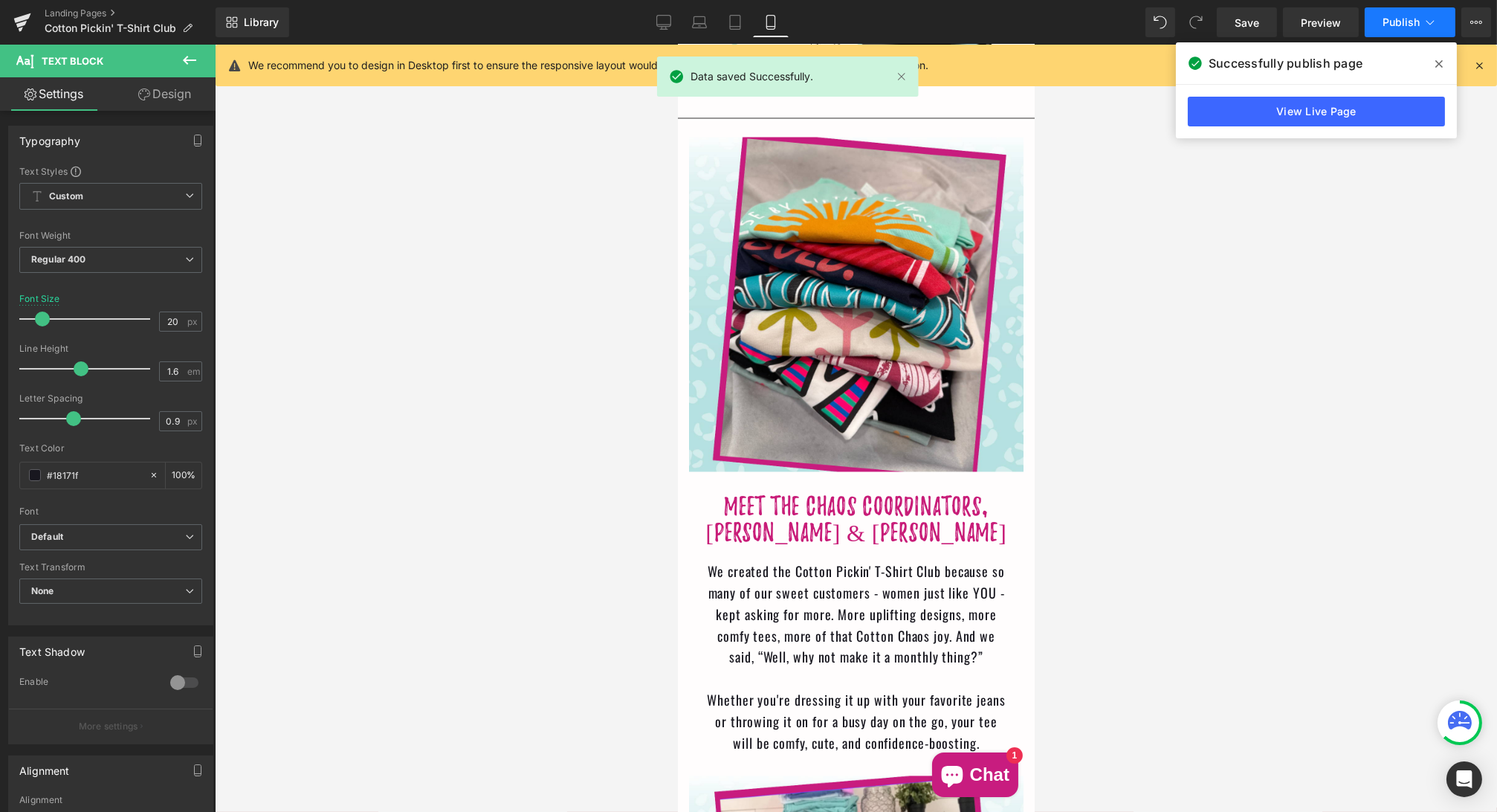
click at [1398, 18] on span "Publish" at bounding box center [1401, 22] width 37 height 12
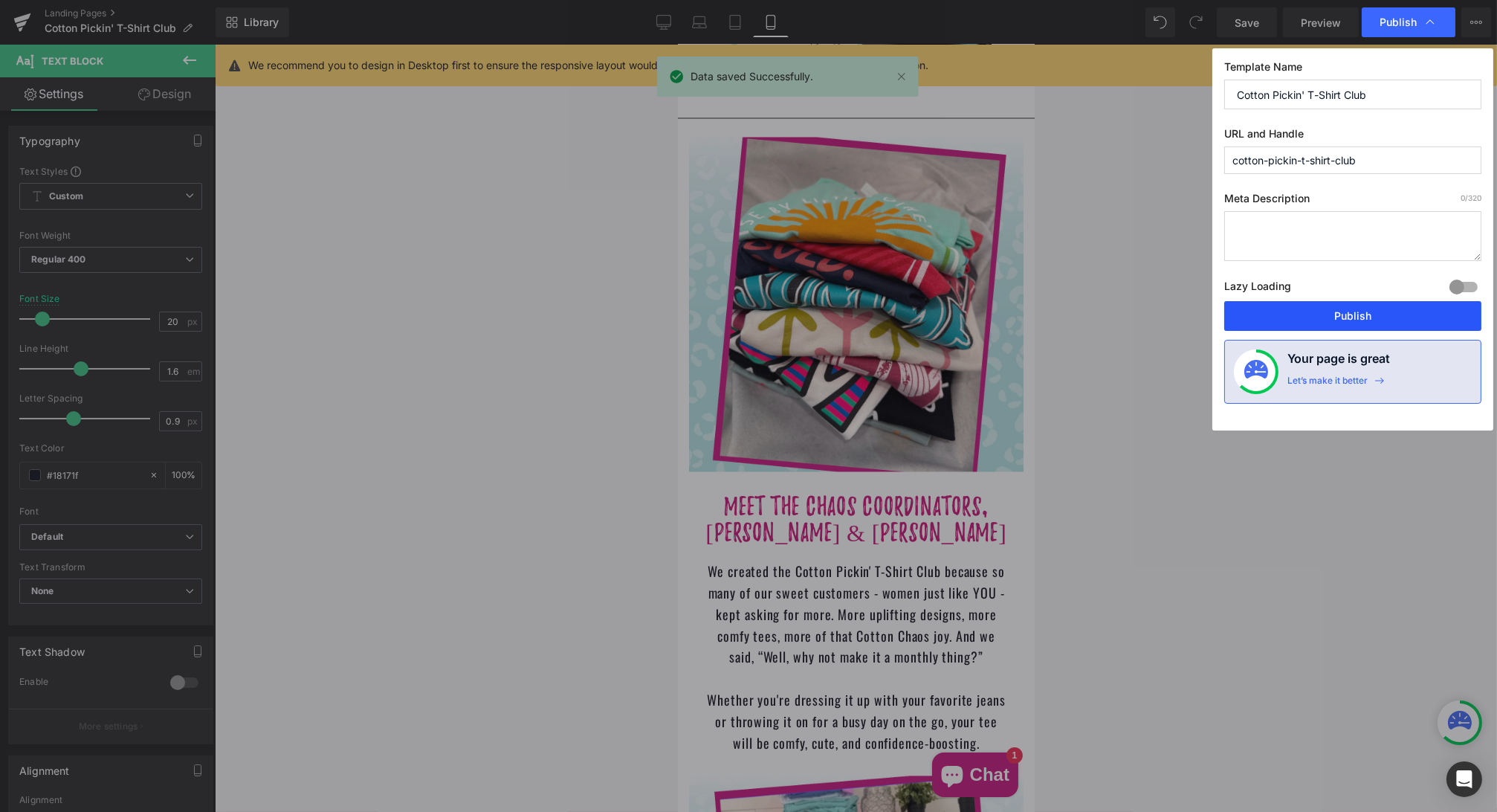
click at [1371, 309] on button "Publish" at bounding box center [1353, 316] width 257 height 30
